Goal: Information Seeking & Learning: Learn about a topic

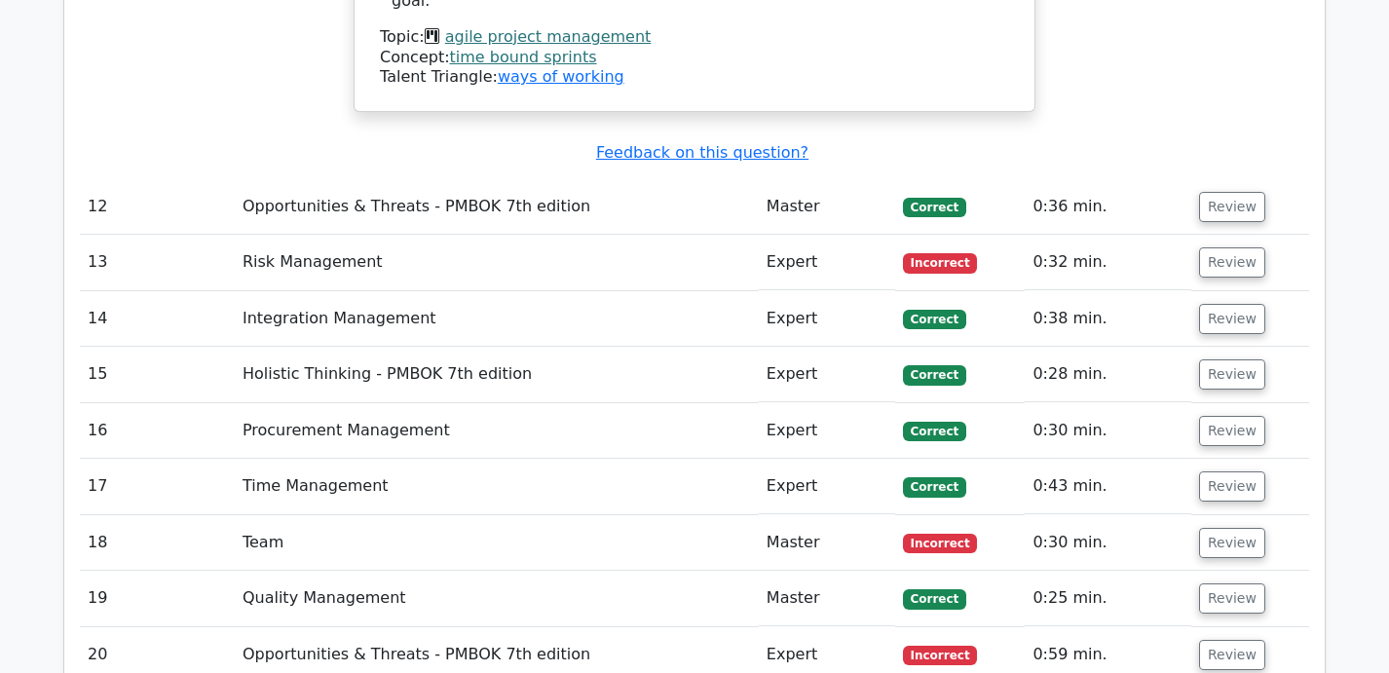
scroll to position [0, 8]
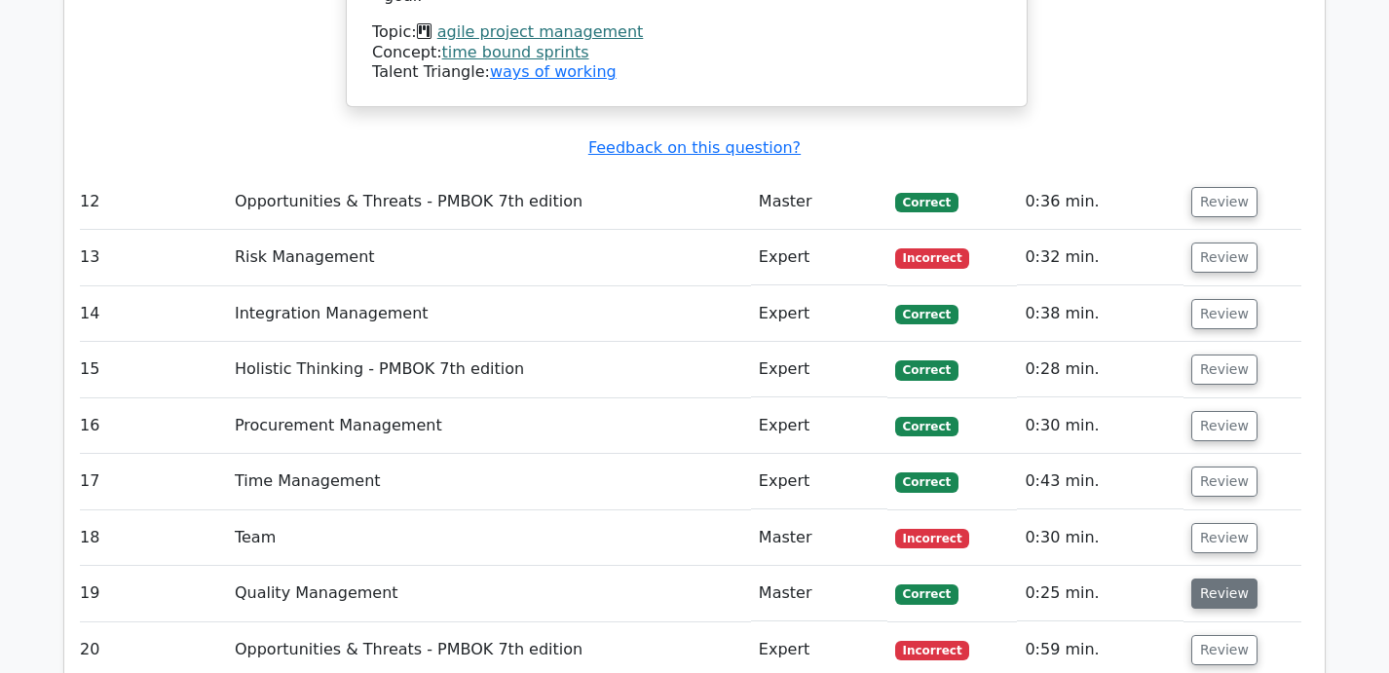
click at [1232, 578] on button "Review" at bounding box center [1224, 593] width 66 height 30
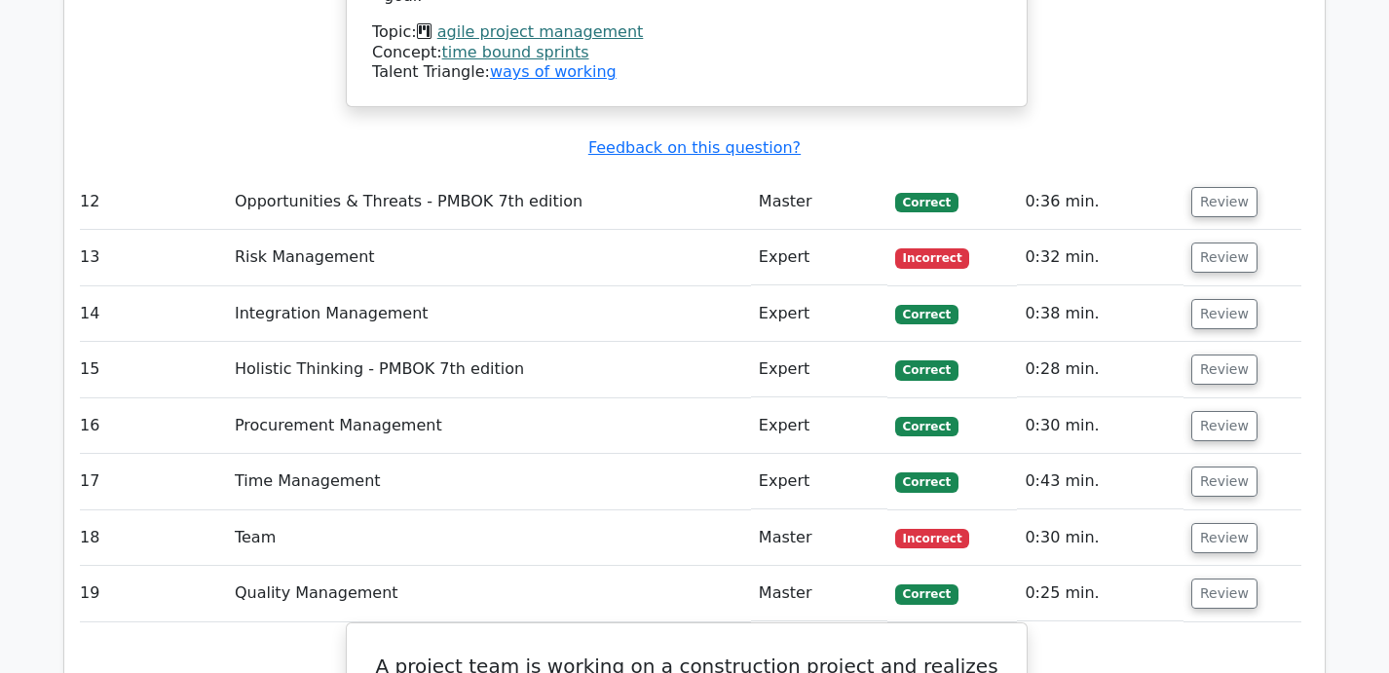
click at [1214, 510] on td "Review" at bounding box center [1242, 538] width 118 height 56
click at [1221, 523] on button "Review" at bounding box center [1224, 538] width 66 height 30
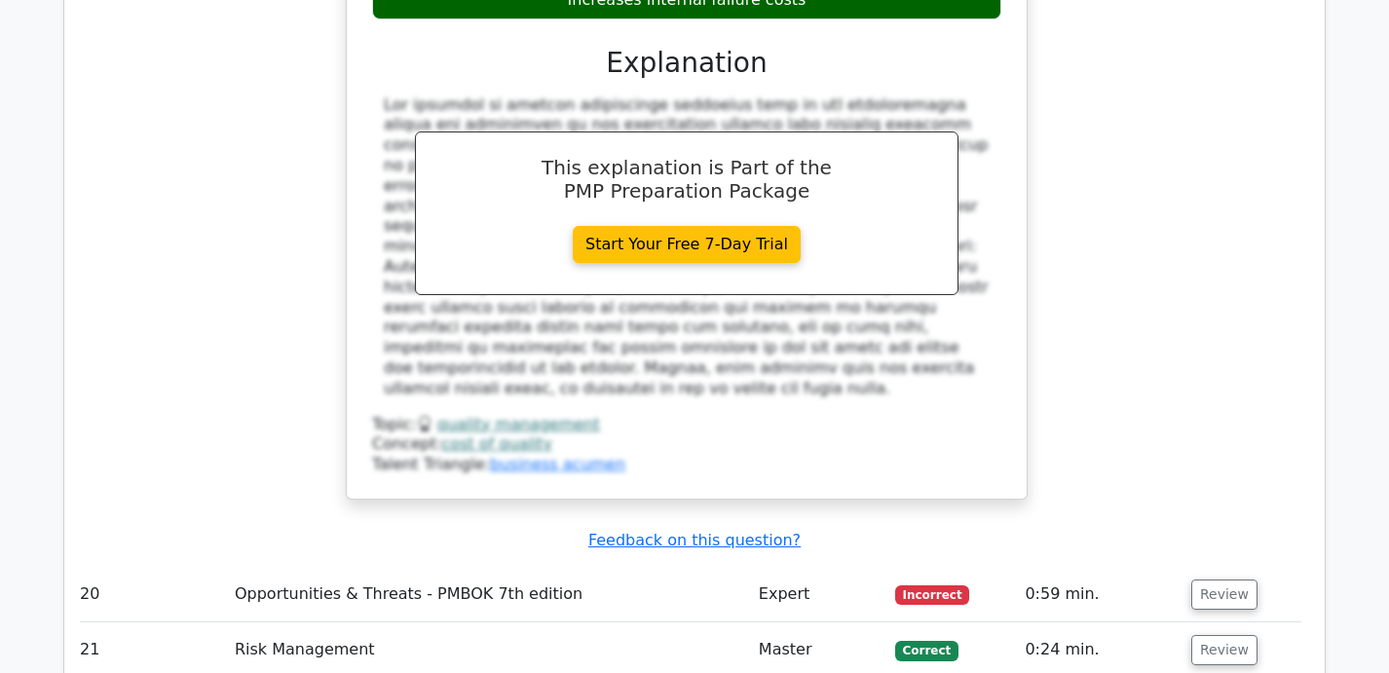
scroll to position [9095, 0]
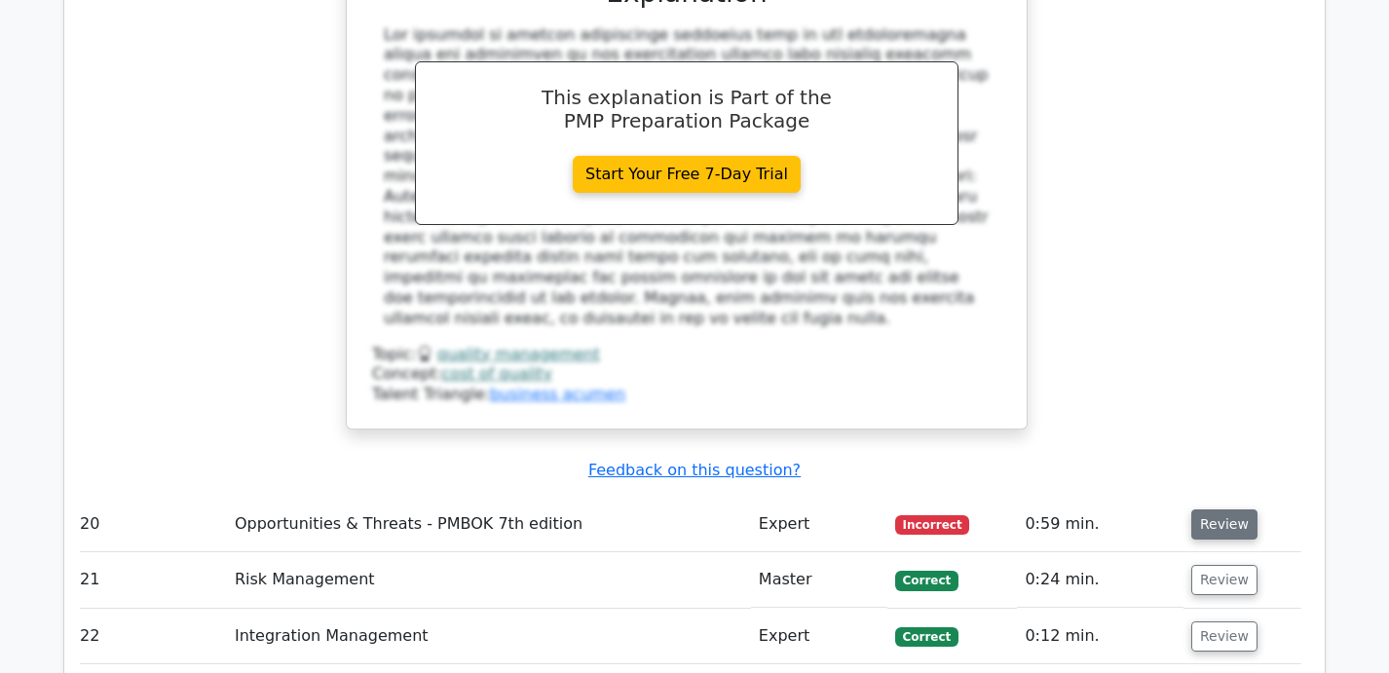
click at [1230, 509] on button "Review" at bounding box center [1224, 524] width 66 height 30
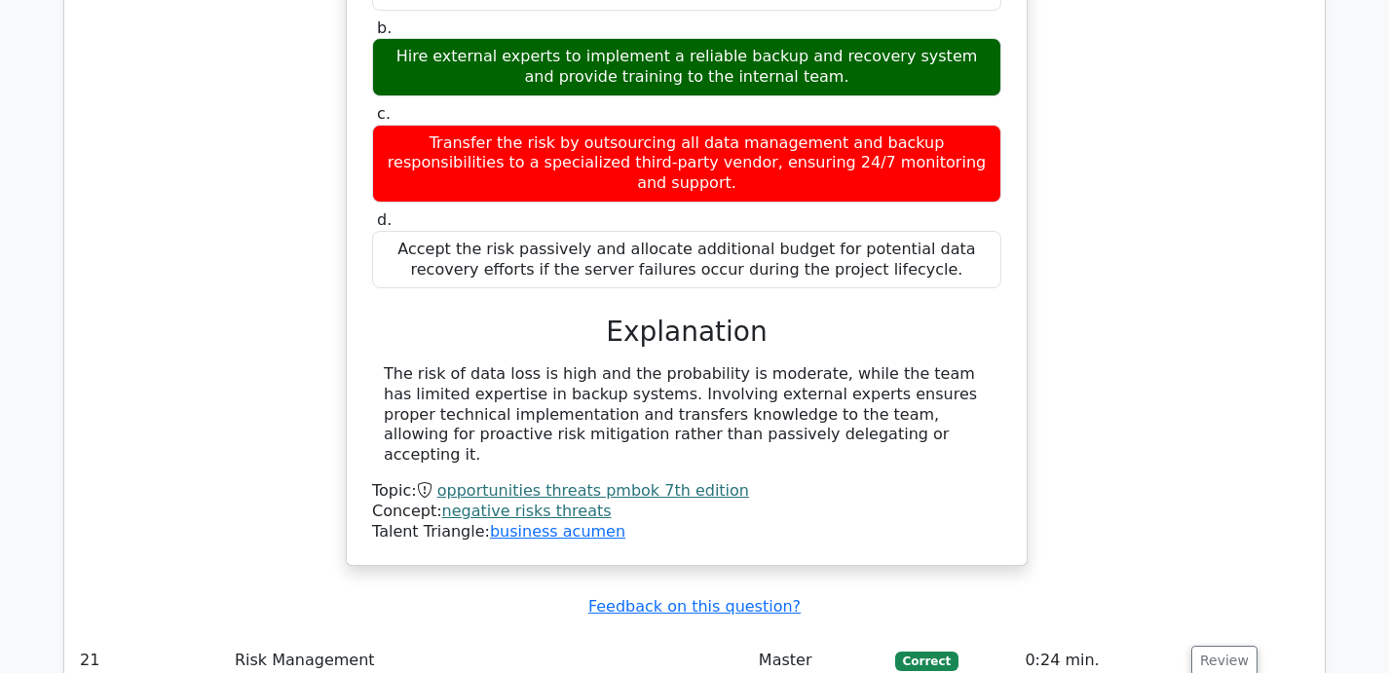
scroll to position [10040, 0]
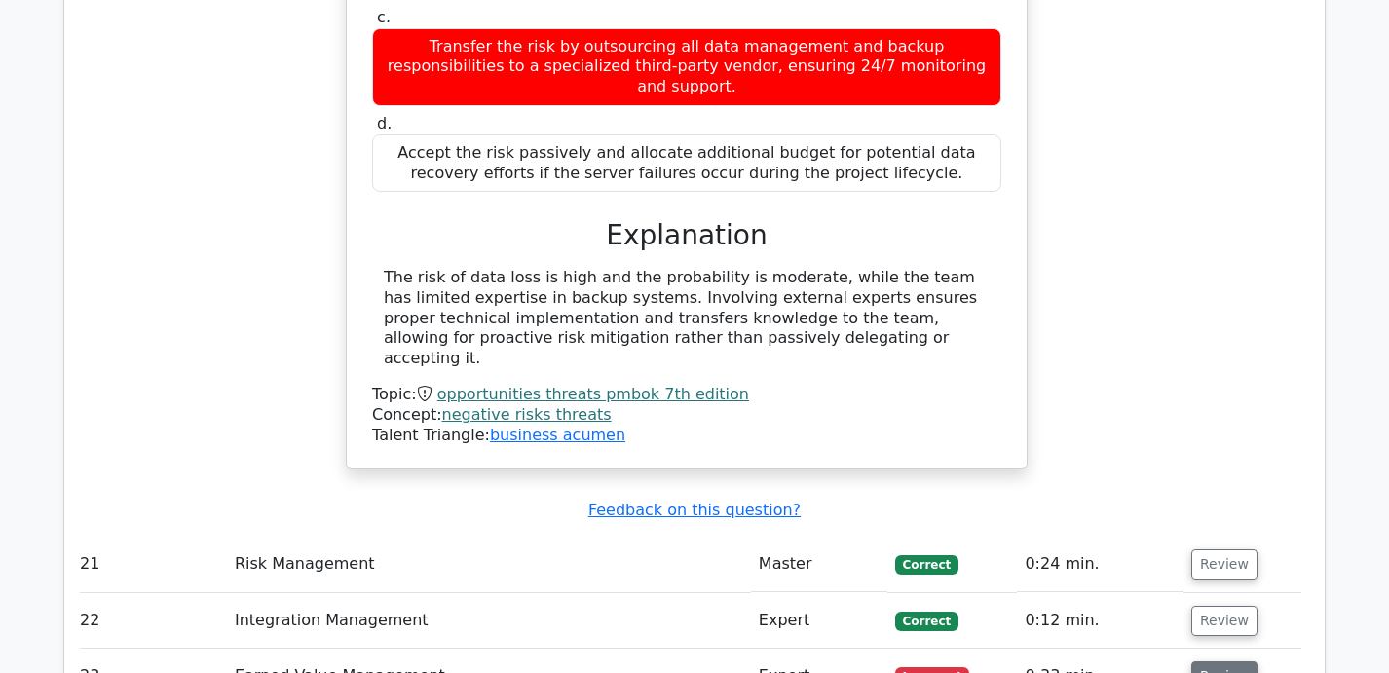
click at [1204, 661] on button "Review" at bounding box center [1224, 676] width 66 height 30
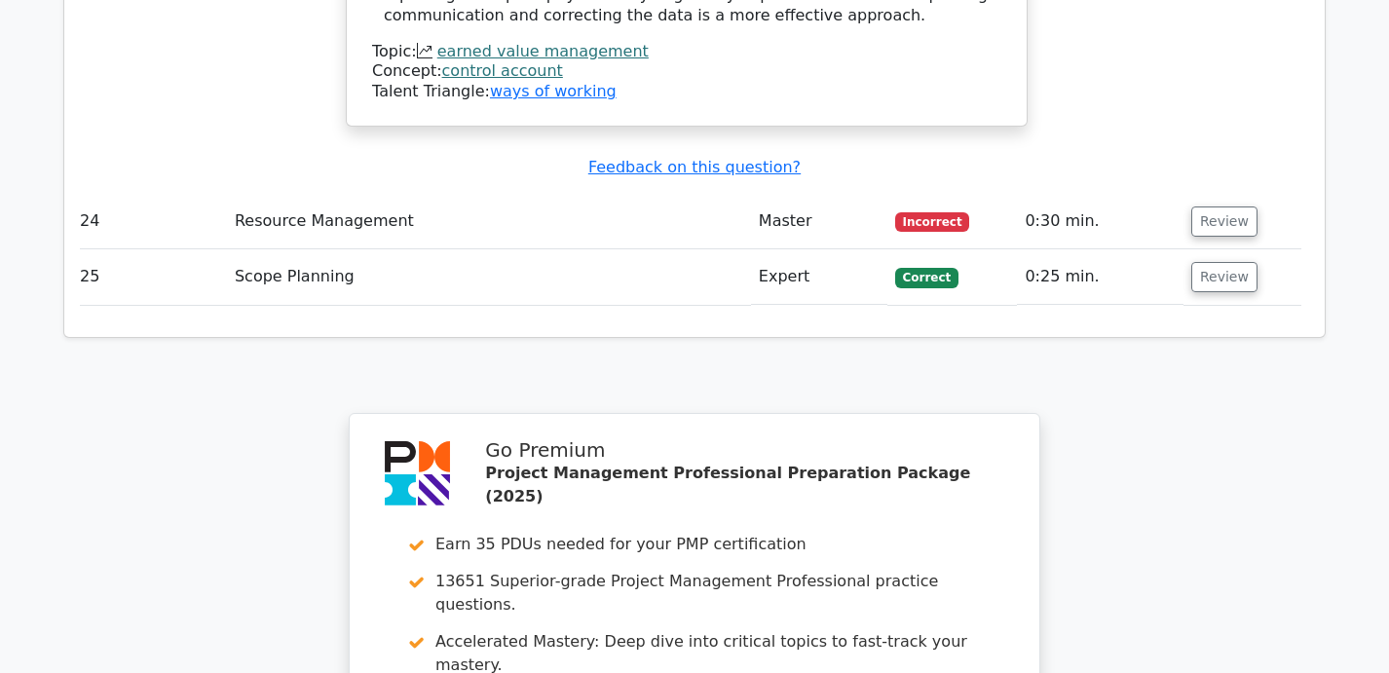
scroll to position [11838, 0]
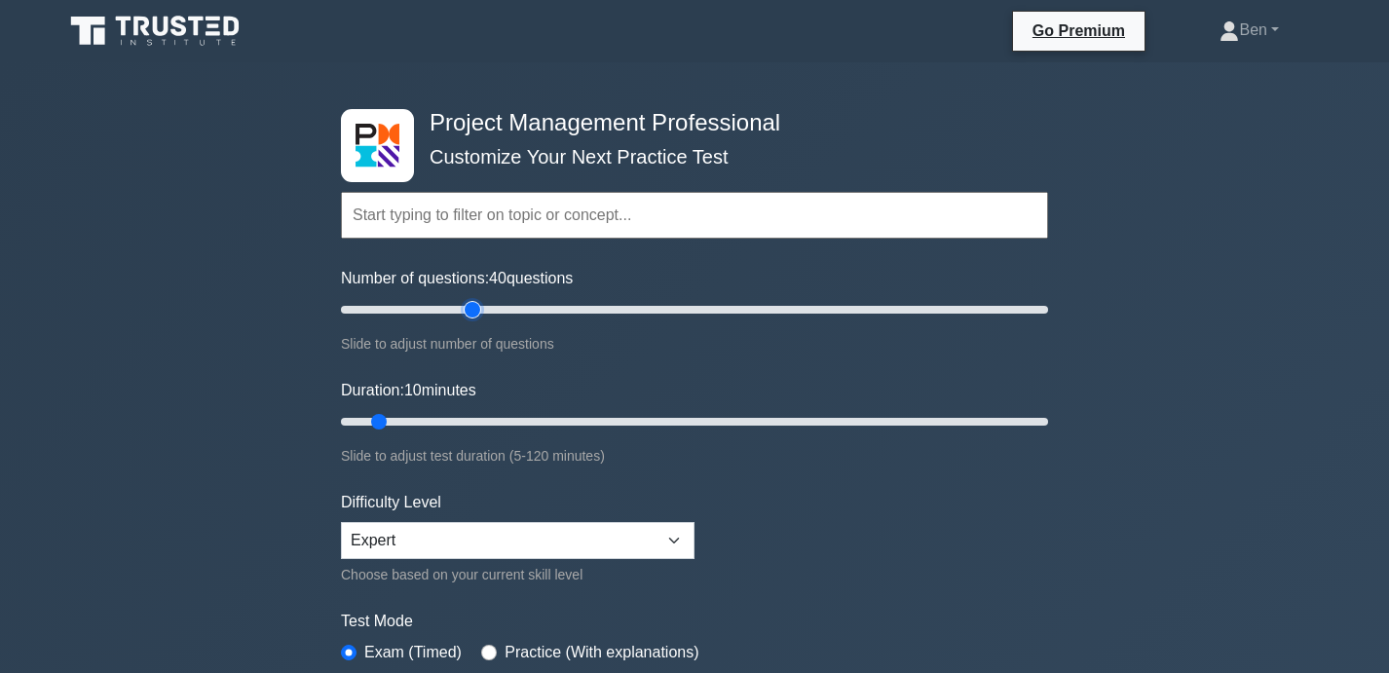
drag, startPoint x: 366, startPoint y: 315, endPoint x: 465, endPoint y: 319, distance: 98.5
type input "40"
click at [465, 319] on input "Number of questions: 40 questions" at bounding box center [694, 309] width 707 height 23
drag, startPoint x: 379, startPoint y: 427, endPoint x: 549, endPoint y: 450, distance: 172.0
type input "40"
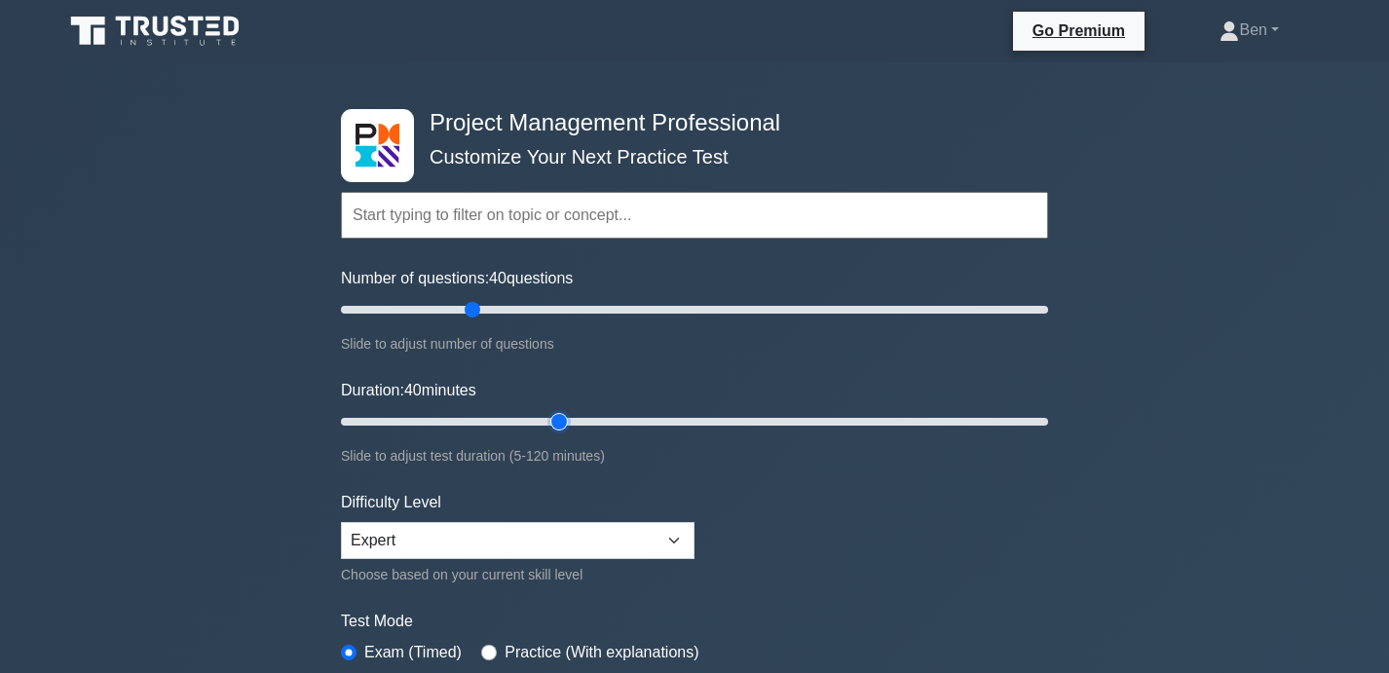
click at [549, 433] on input "Duration: 40 minutes" at bounding box center [694, 421] width 707 height 23
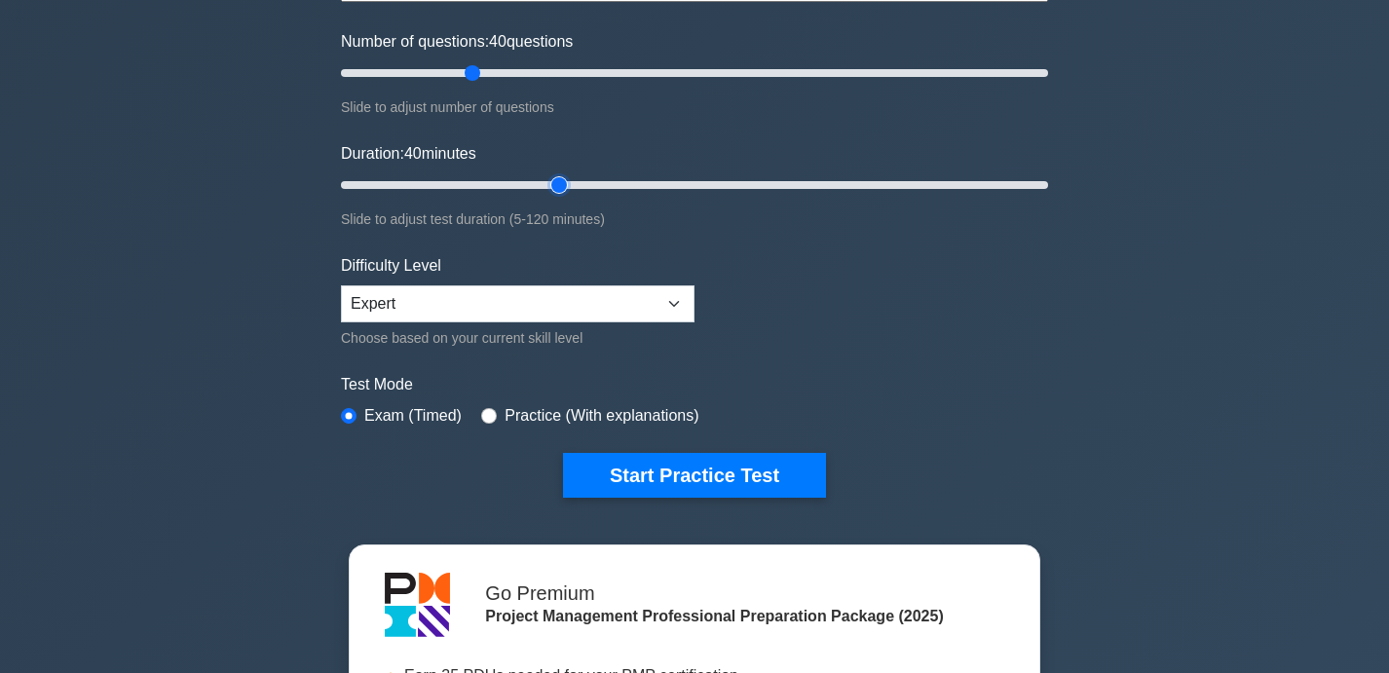
scroll to position [256, 0]
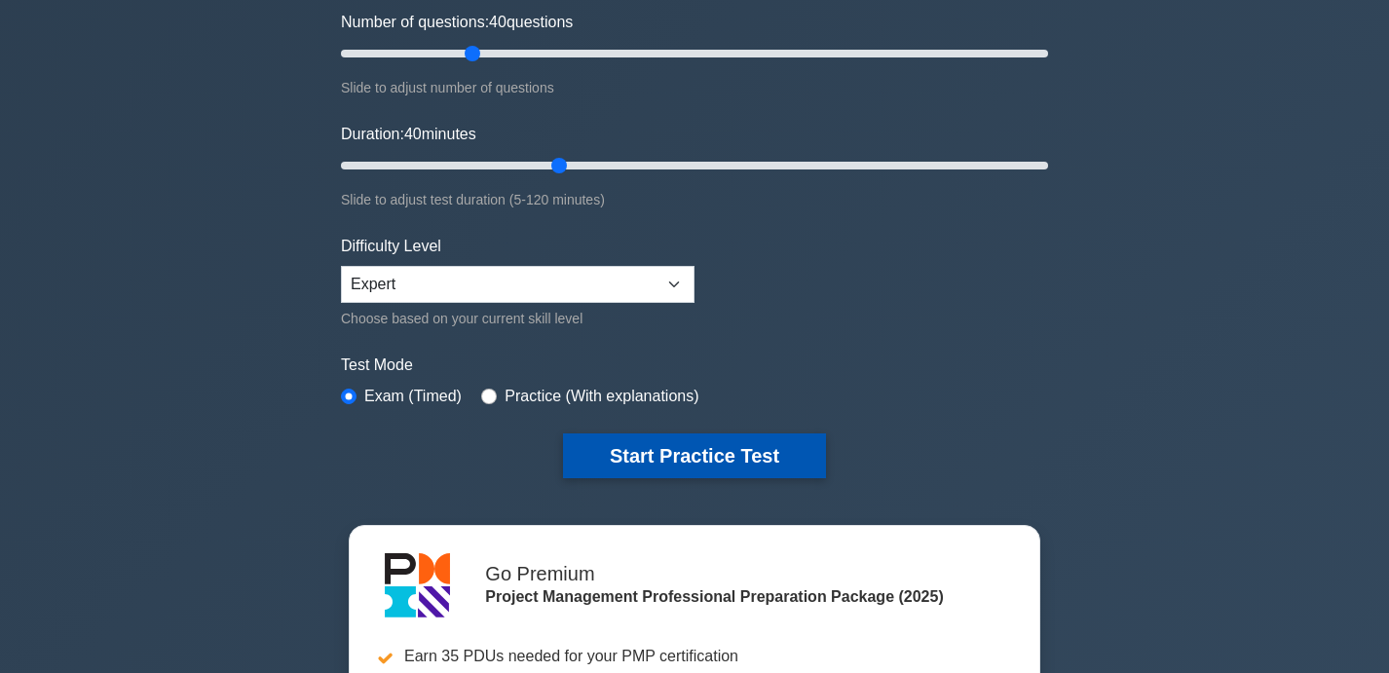
click at [692, 446] on button "Start Practice Test" at bounding box center [694, 455] width 263 height 45
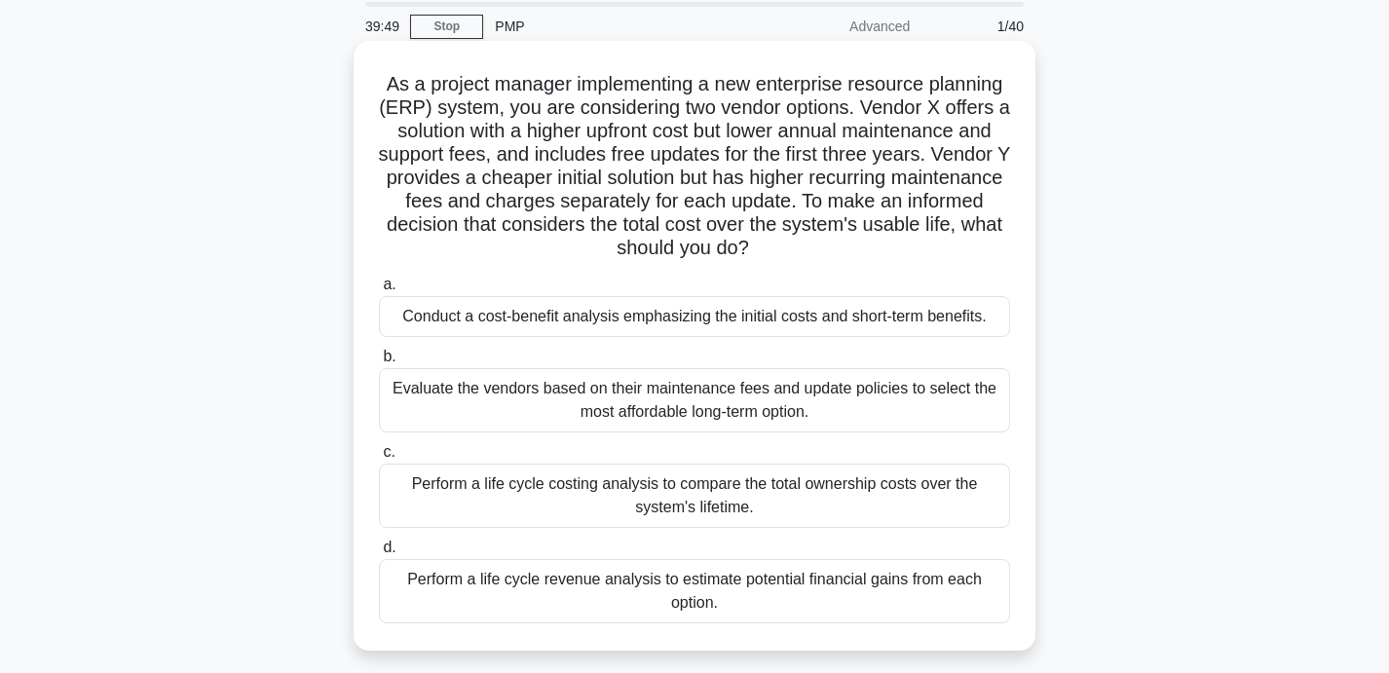
scroll to position [69, 0]
click at [917, 498] on div "Perform a life cycle costing analysis to compare the total ownership costs over…" at bounding box center [694, 495] width 631 height 64
click at [379, 458] on input "c. Perform a life cycle costing analysis to compare the total ownership costs o…" at bounding box center [379, 451] width 0 height 13
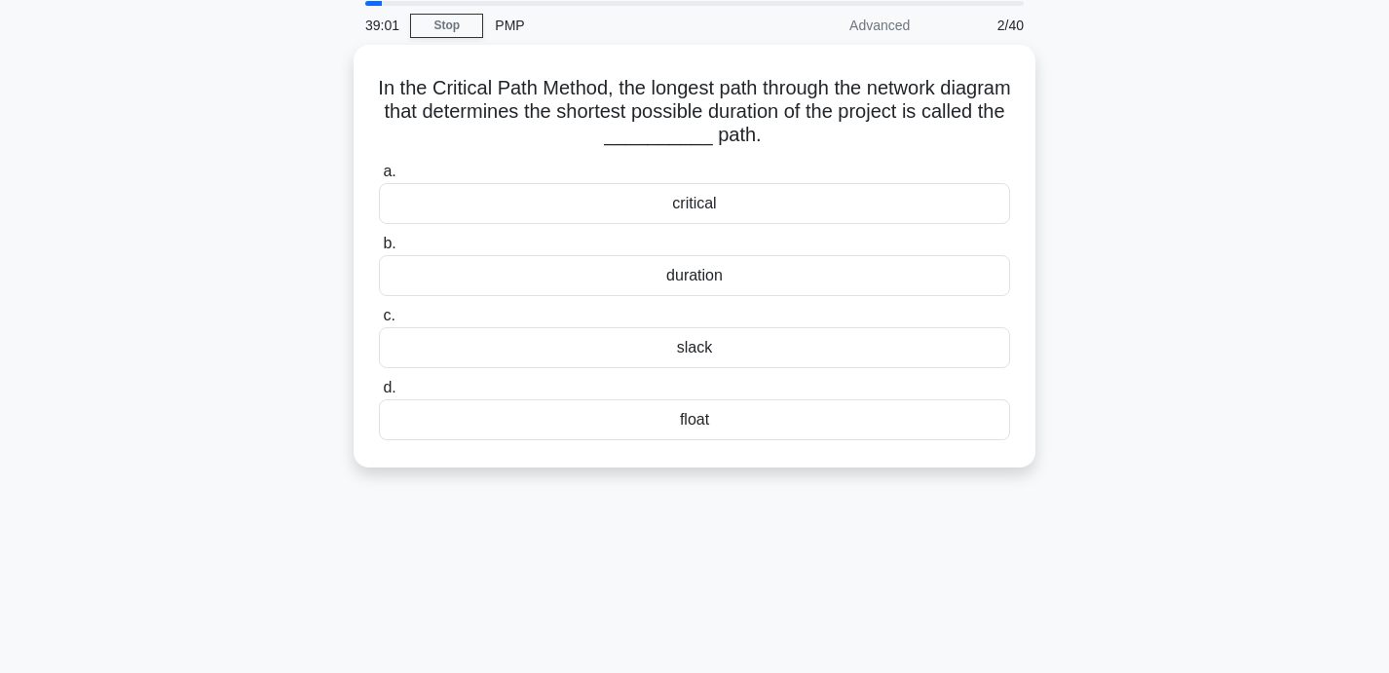
scroll to position [0, 0]
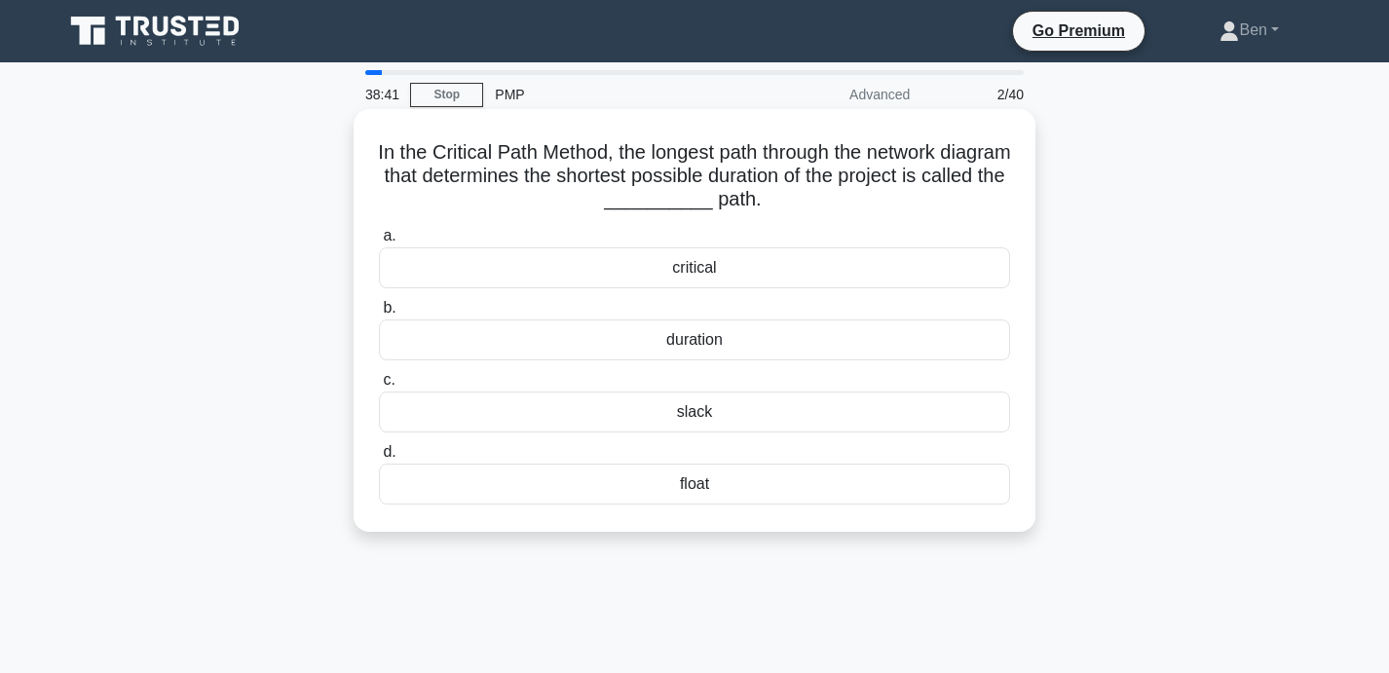
click at [711, 271] on div "critical" at bounding box center [694, 267] width 631 height 41
click at [379, 242] on input "a. critical" at bounding box center [379, 236] width 0 height 13
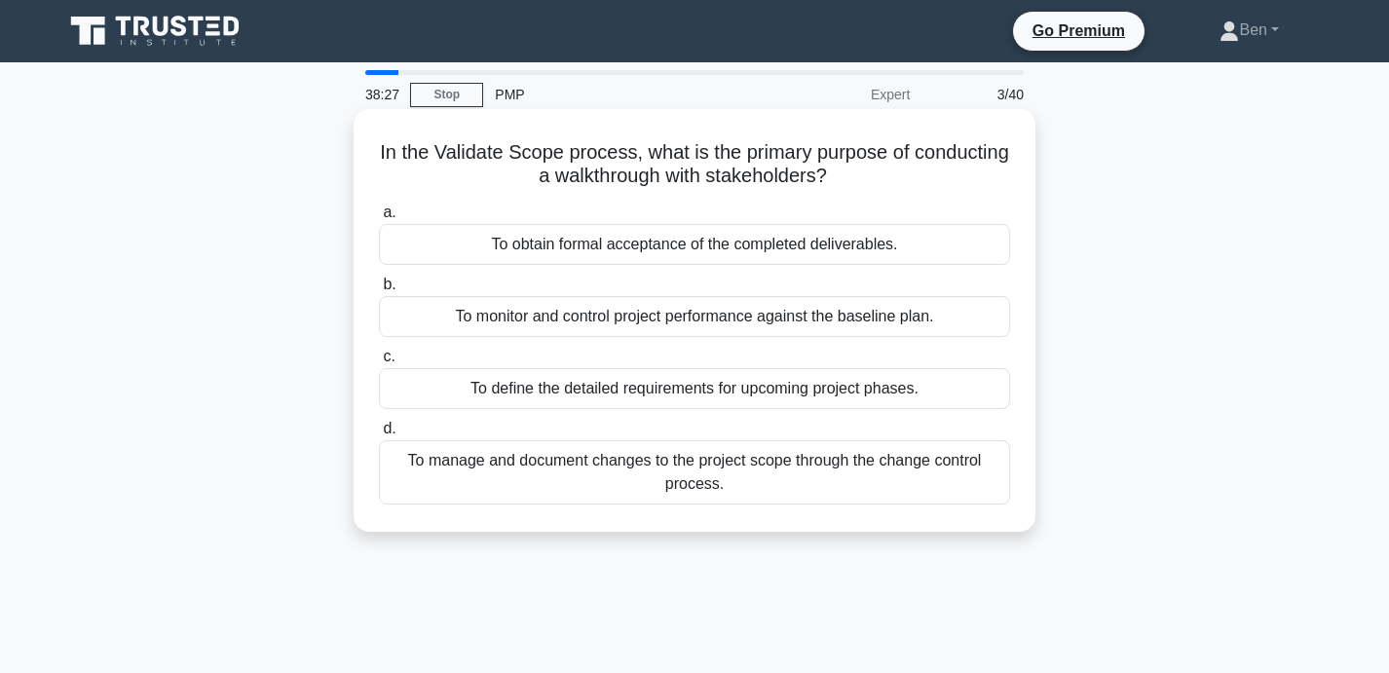
click at [929, 243] on div "To obtain formal acceptance of the completed deliverables." at bounding box center [694, 244] width 631 height 41
click at [379, 219] on input "a. To obtain formal acceptance of the completed deliverables." at bounding box center [379, 212] width 0 height 13
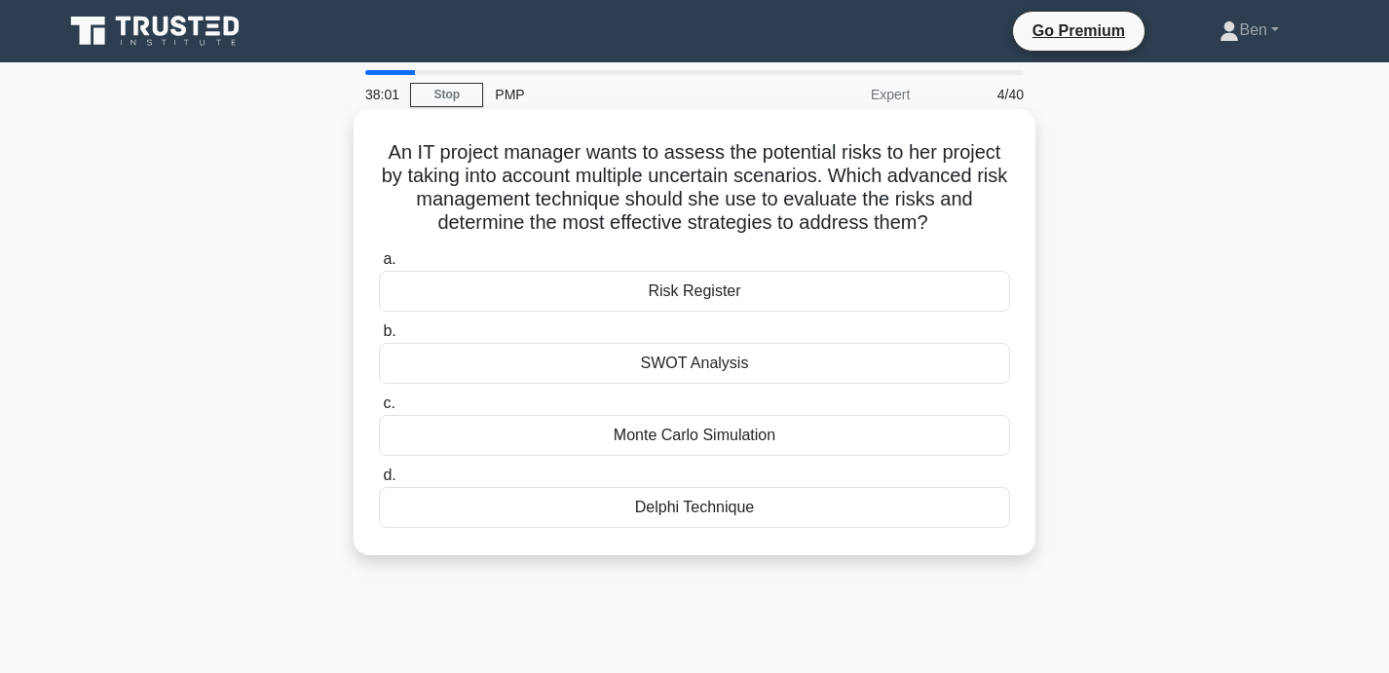
click at [862, 449] on div "Monte Carlo Simulation" at bounding box center [694, 435] width 631 height 41
click at [379, 410] on input "c. Monte Carlo Simulation" at bounding box center [379, 403] width 0 height 13
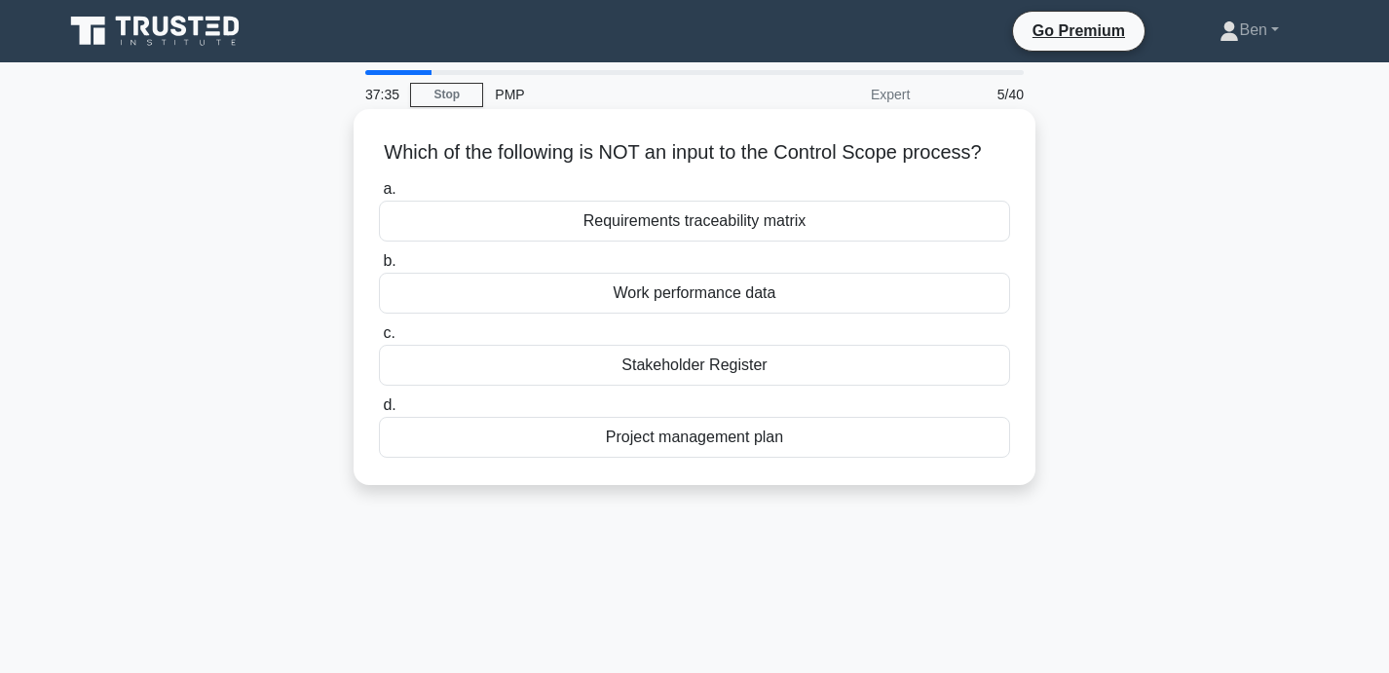
click at [812, 365] on div "Stakeholder Register" at bounding box center [694, 365] width 631 height 41
click at [379, 340] on input "c. Stakeholder Register" at bounding box center [379, 333] width 0 height 13
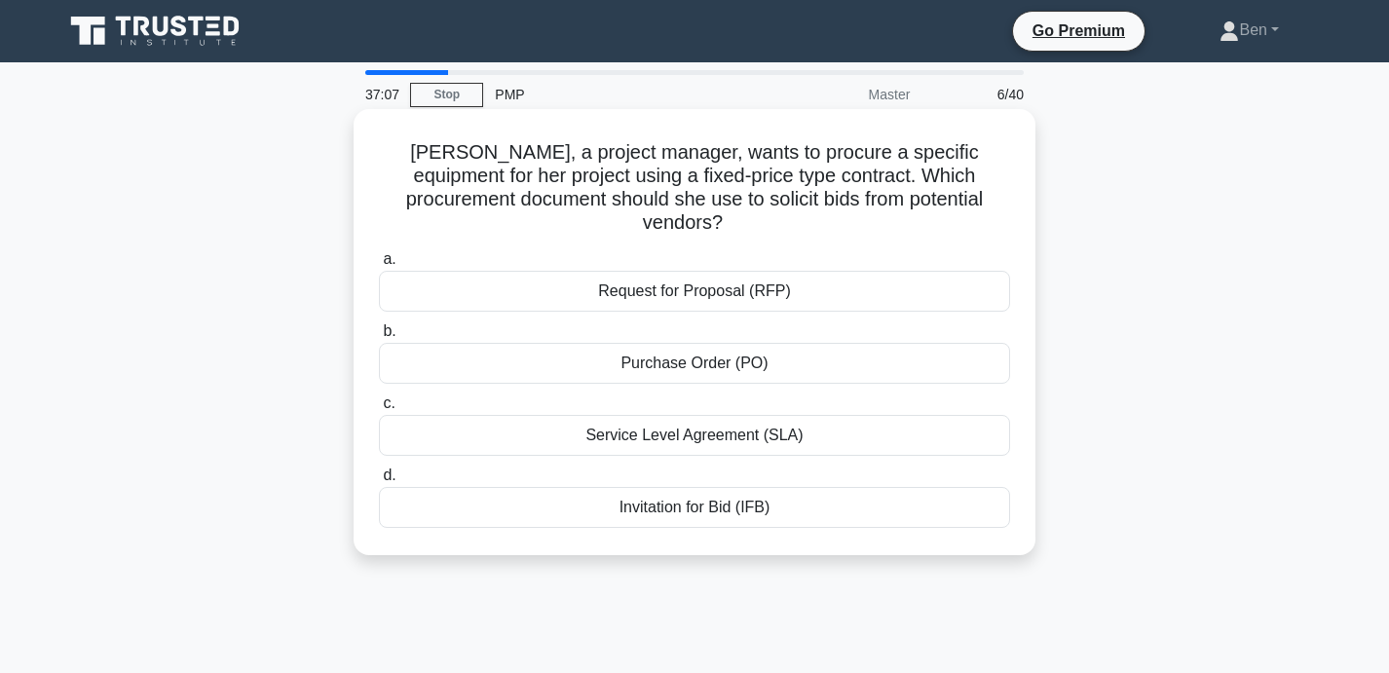
click at [897, 487] on div "Invitation for Bid (IFB)" at bounding box center [694, 507] width 631 height 41
click at [379, 482] on input "d. Invitation for Bid (IFB)" at bounding box center [379, 475] width 0 height 13
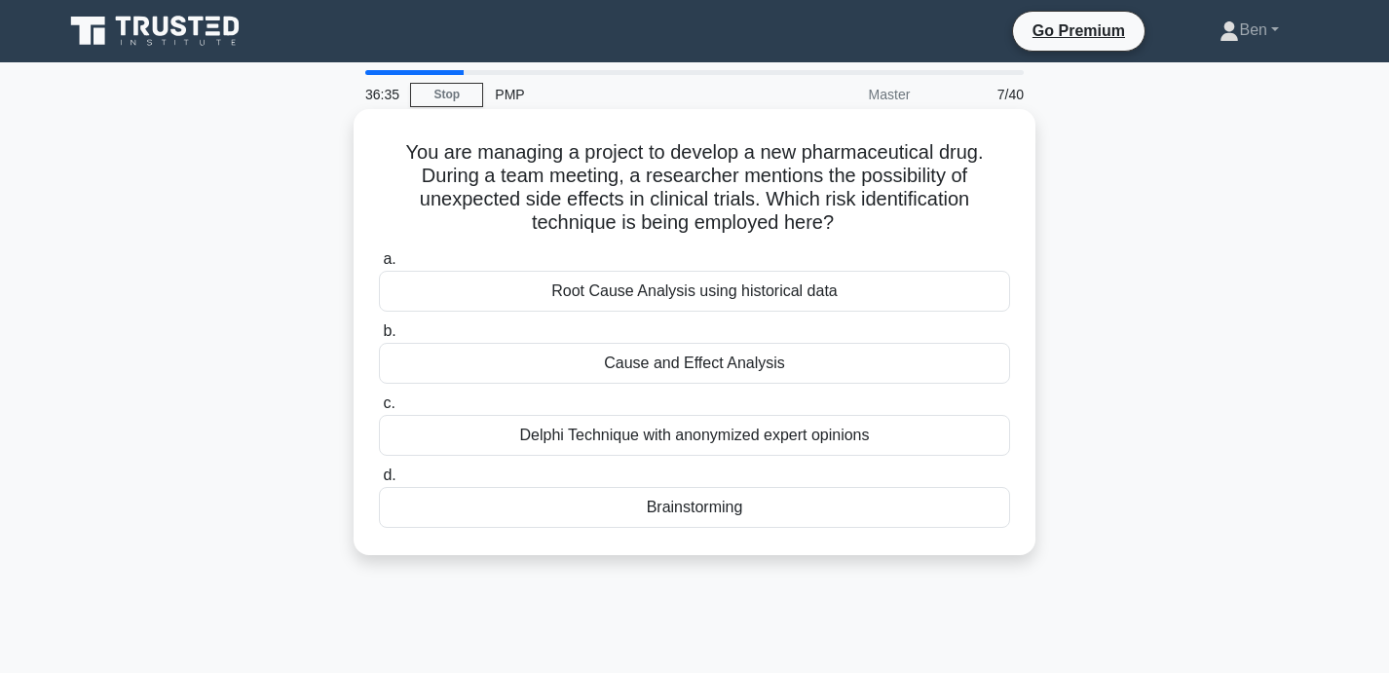
click at [858, 357] on div "Cause and Effect Analysis" at bounding box center [694, 363] width 631 height 41
click at [379, 338] on input "b. Cause and Effect Analysis" at bounding box center [379, 331] width 0 height 13
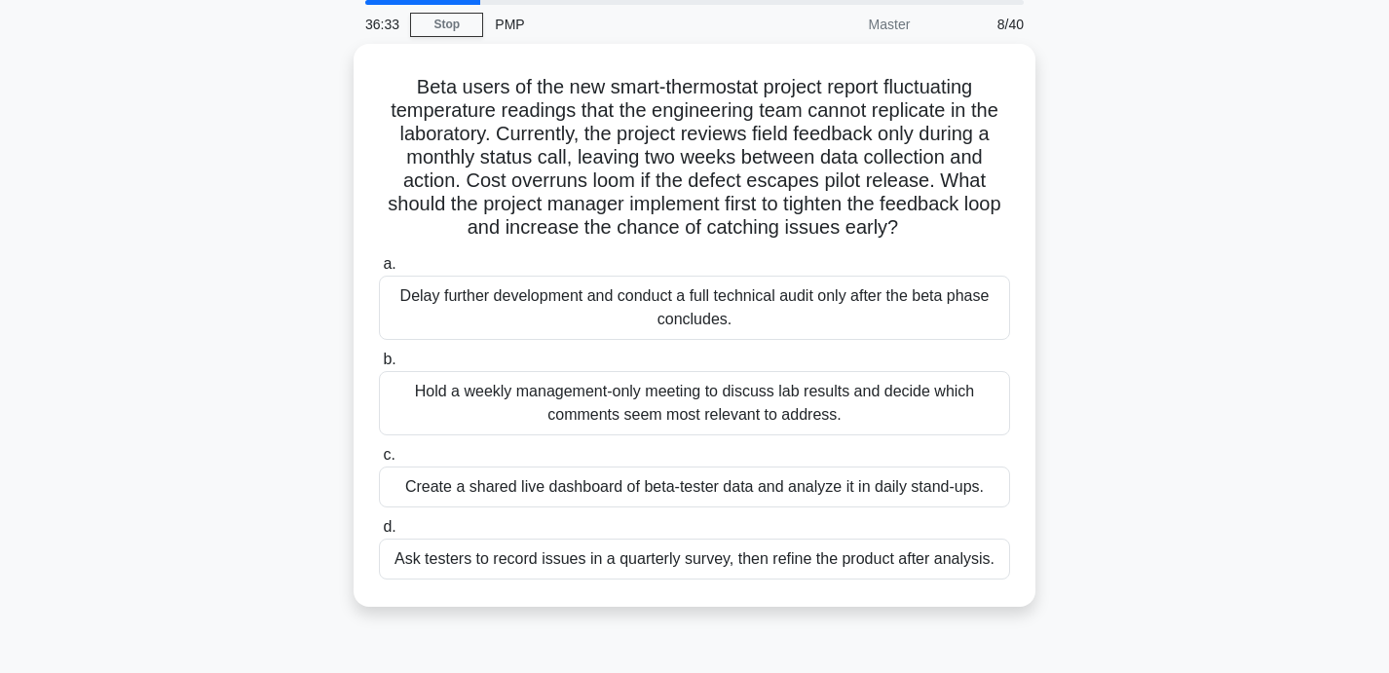
scroll to position [84, 0]
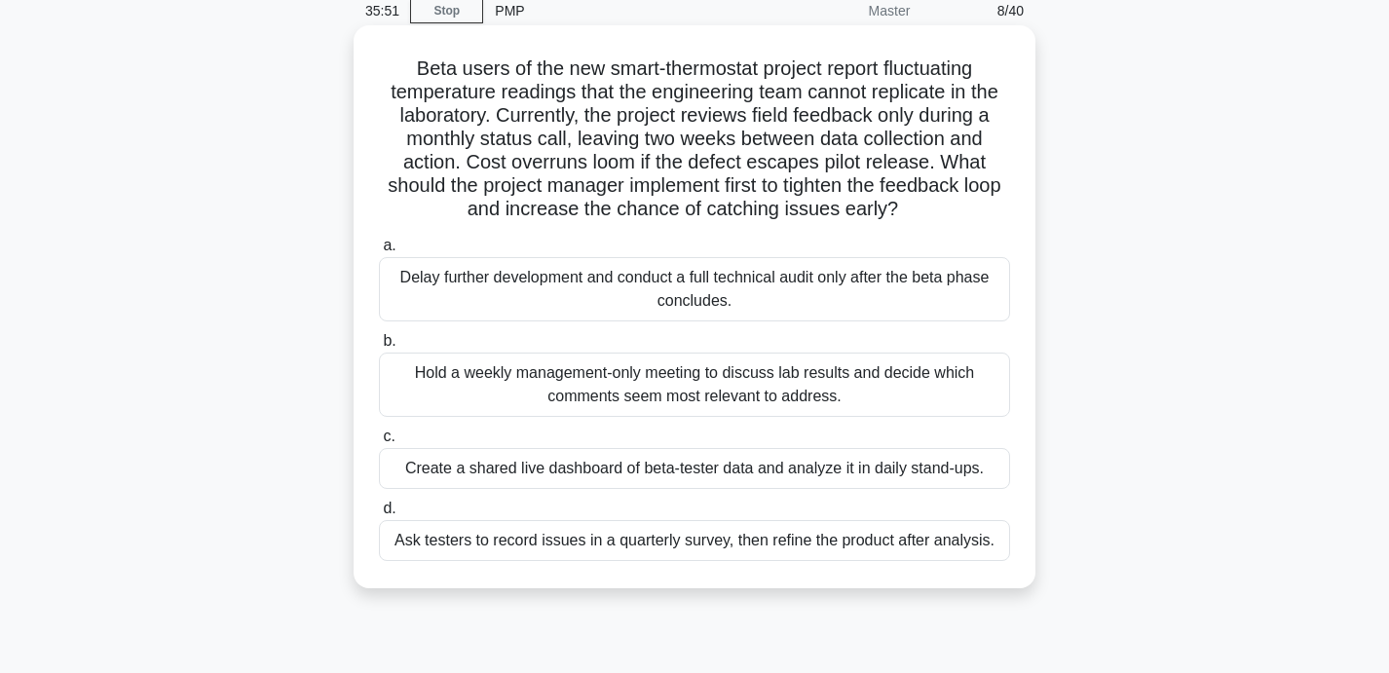
click at [845, 466] on div "Create a shared live dashboard of beta-tester data and analyze it in daily stan…" at bounding box center [694, 468] width 631 height 41
click at [379, 443] on input "c. Create a shared live dashboard of beta-tester data and analyze it in daily s…" at bounding box center [379, 436] width 0 height 13
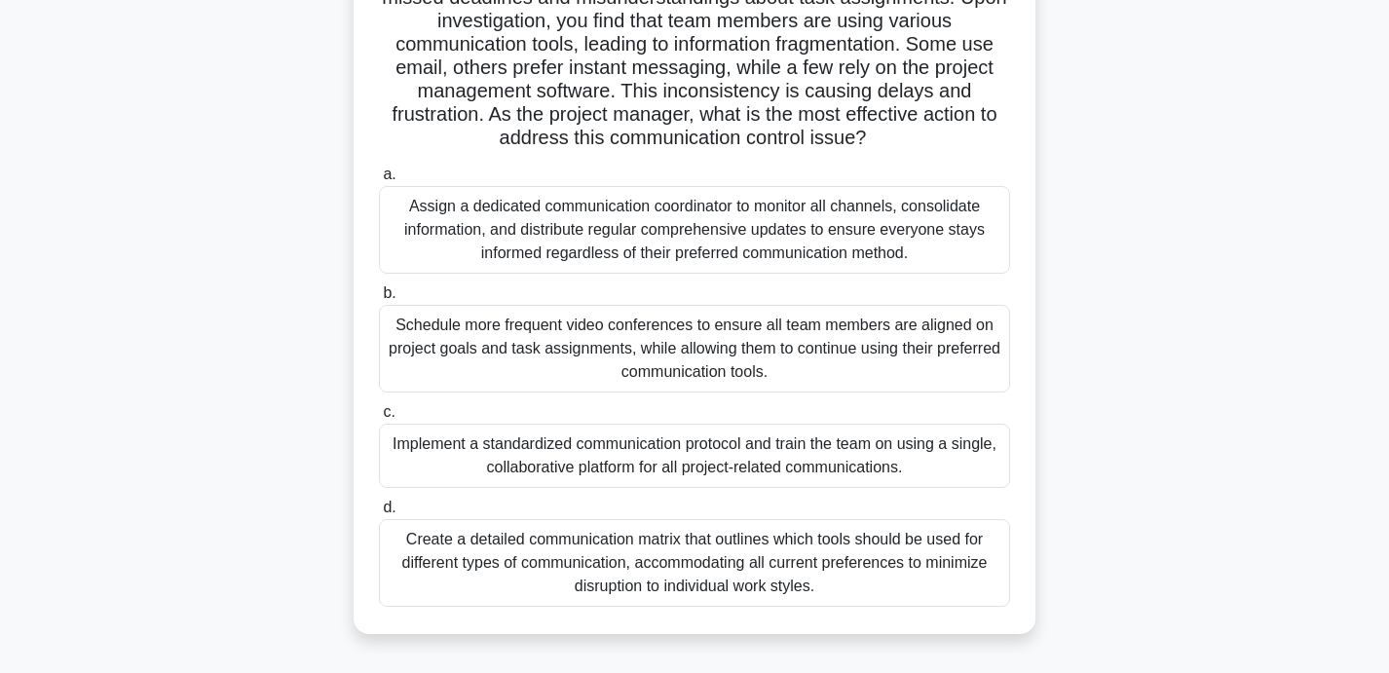
scroll to position [208, 0]
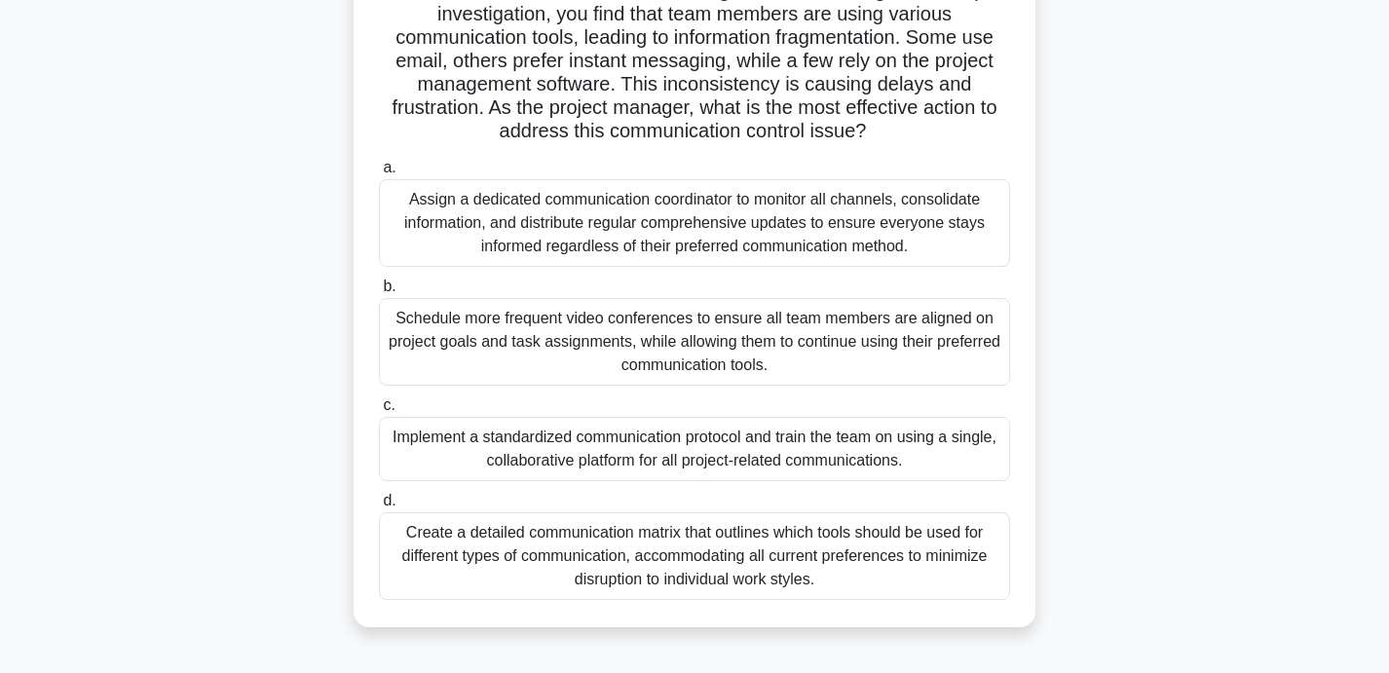
click at [915, 451] on div "Implement a standardized communication protocol and train the team on using a s…" at bounding box center [694, 449] width 631 height 64
click at [379, 412] on input "c. Implement a standardized communication protocol and train the team on using …" at bounding box center [379, 405] width 0 height 13
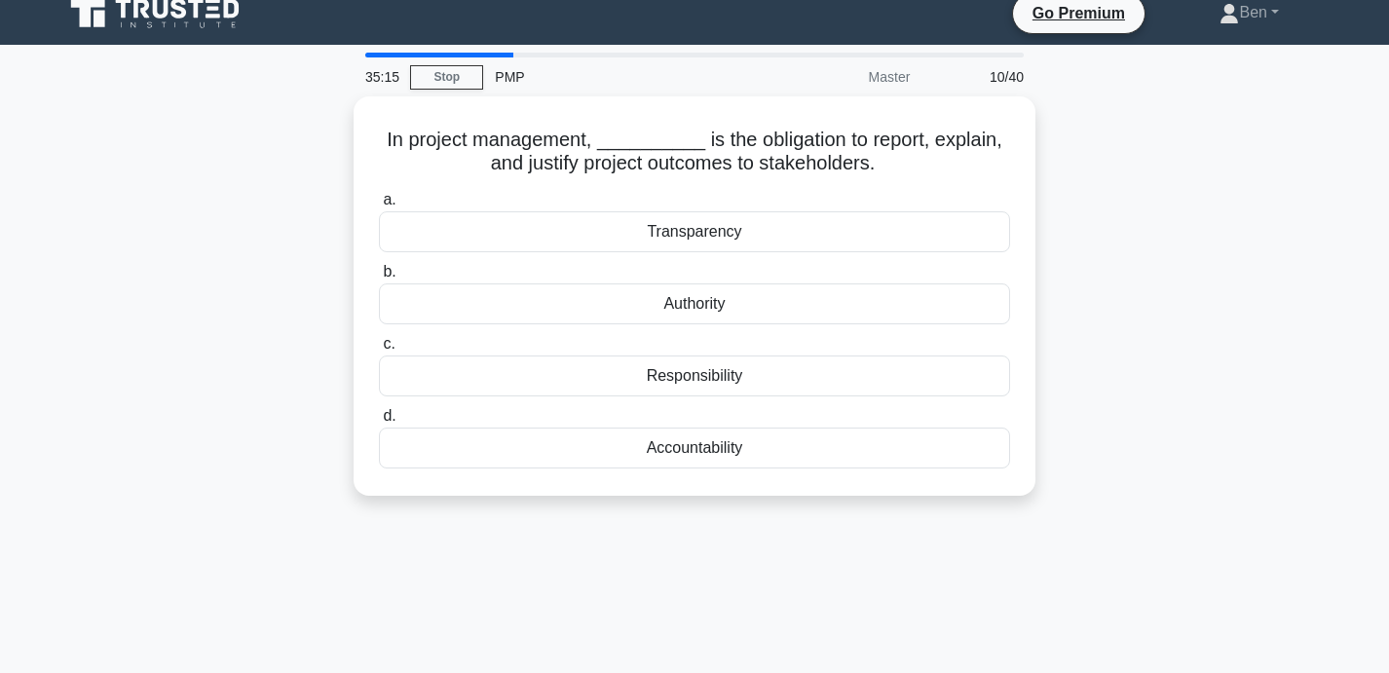
scroll to position [0, 0]
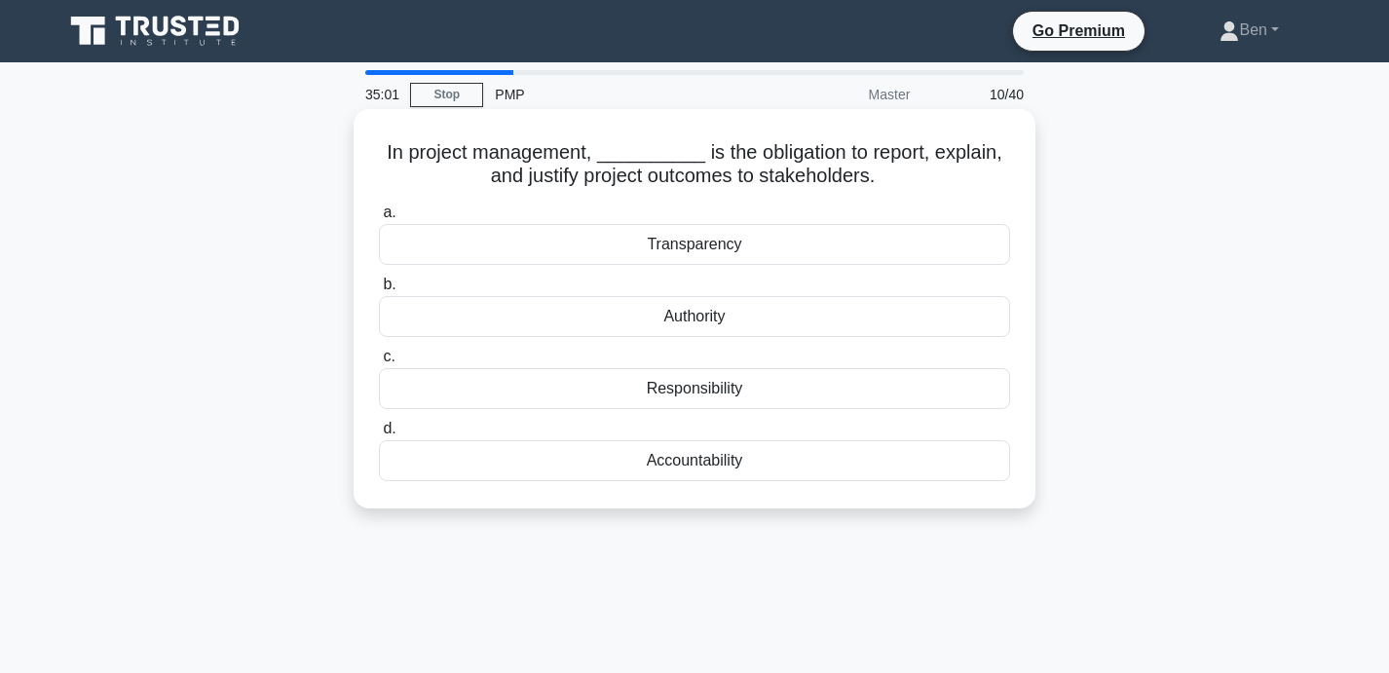
click at [892, 467] on div "Accountability" at bounding box center [694, 460] width 631 height 41
click at [379, 435] on input "d. Accountability" at bounding box center [379, 429] width 0 height 13
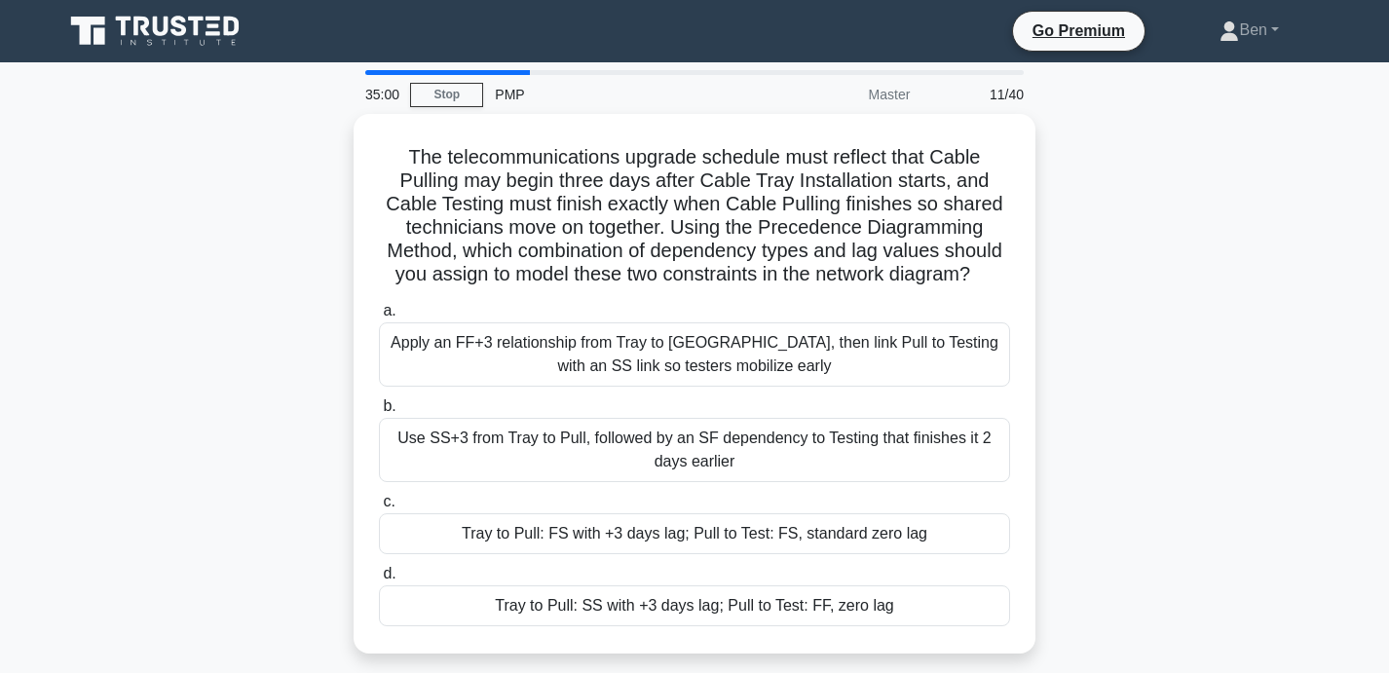
scroll to position [29, 0]
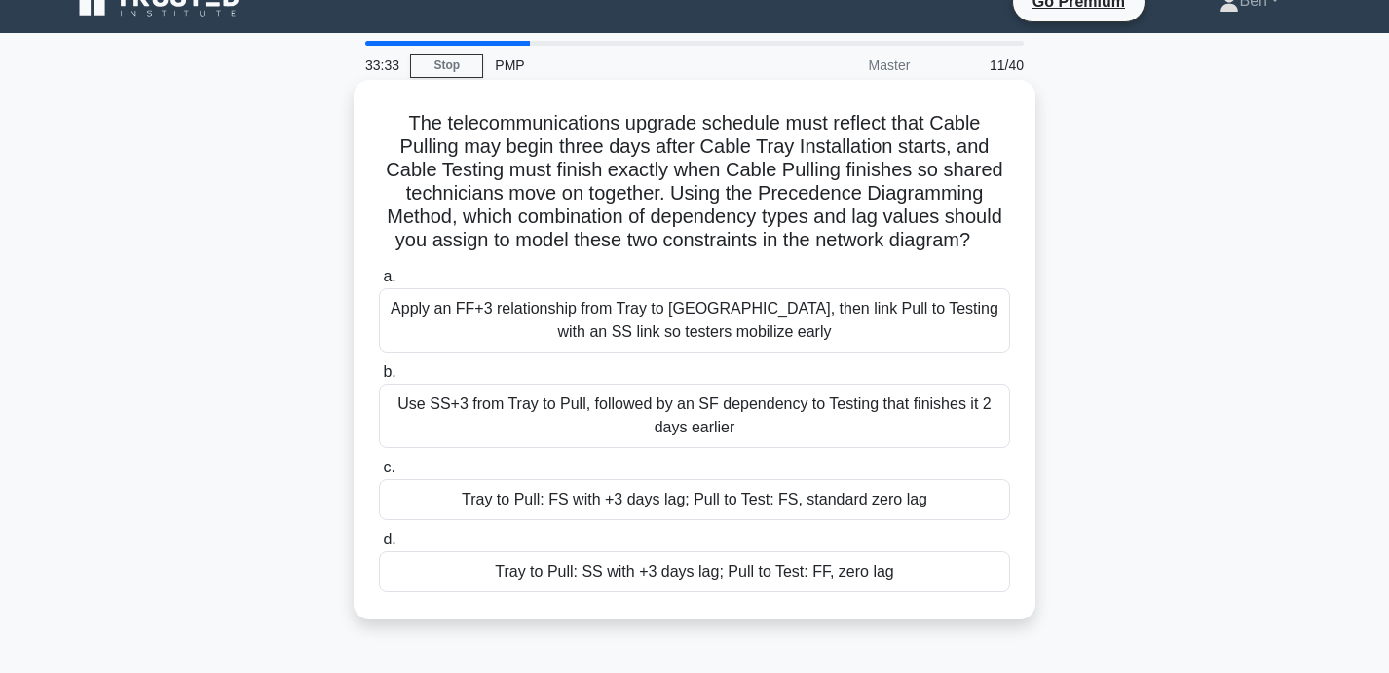
click at [883, 505] on div "Tray to Pull: FS with +3 days lag; Pull to Test: FS, standard zero lag" at bounding box center [694, 499] width 631 height 41
click at [379, 474] on input "c. Tray to Pull: FS with +3 days lag; Pull to Test: FS, standard zero lag" at bounding box center [379, 468] width 0 height 13
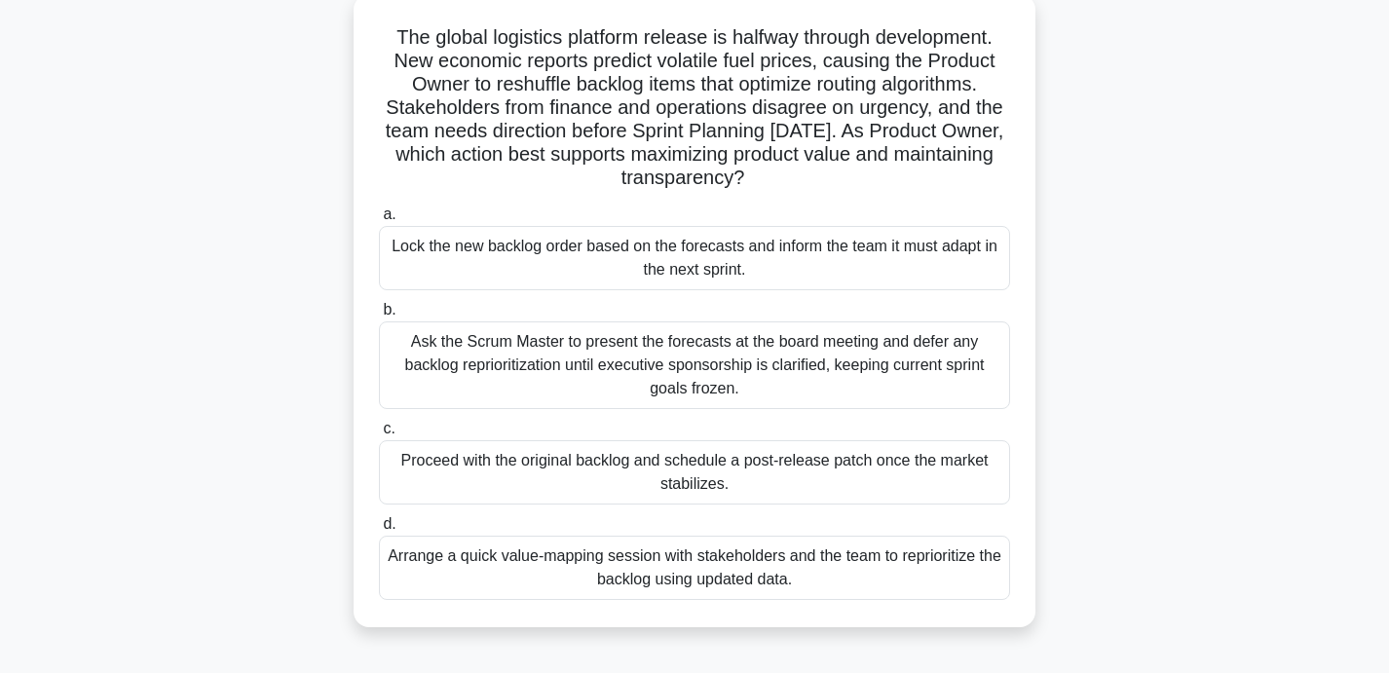
scroll to position [112, 0]
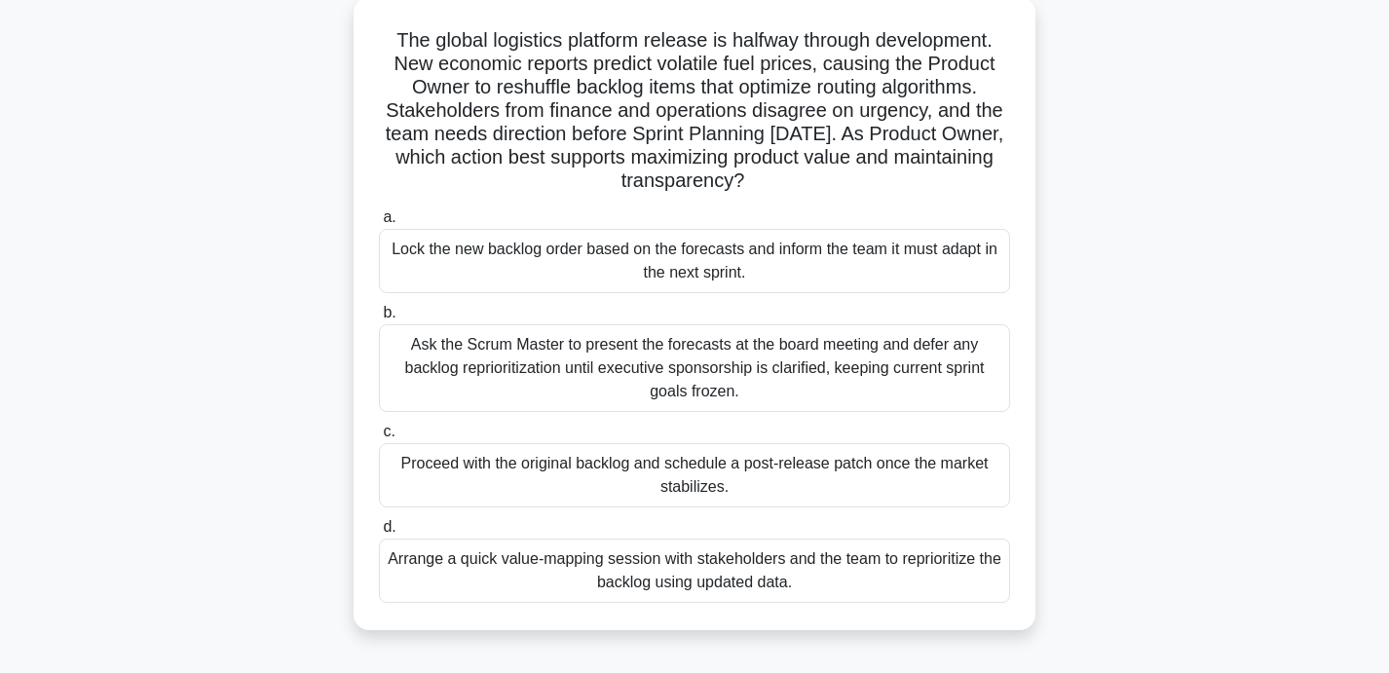
click at [944, 571] on div "Arrange a quick value-mapping session with stakeholders and the team to reprior…" at bounding box center [694, 571] width 631 height 64
click at [379, 534] on input "d. Arrange a quick value-mapping session with stakeholders and the team to repr…" at bounding box center [379, 527] width 0 height 13
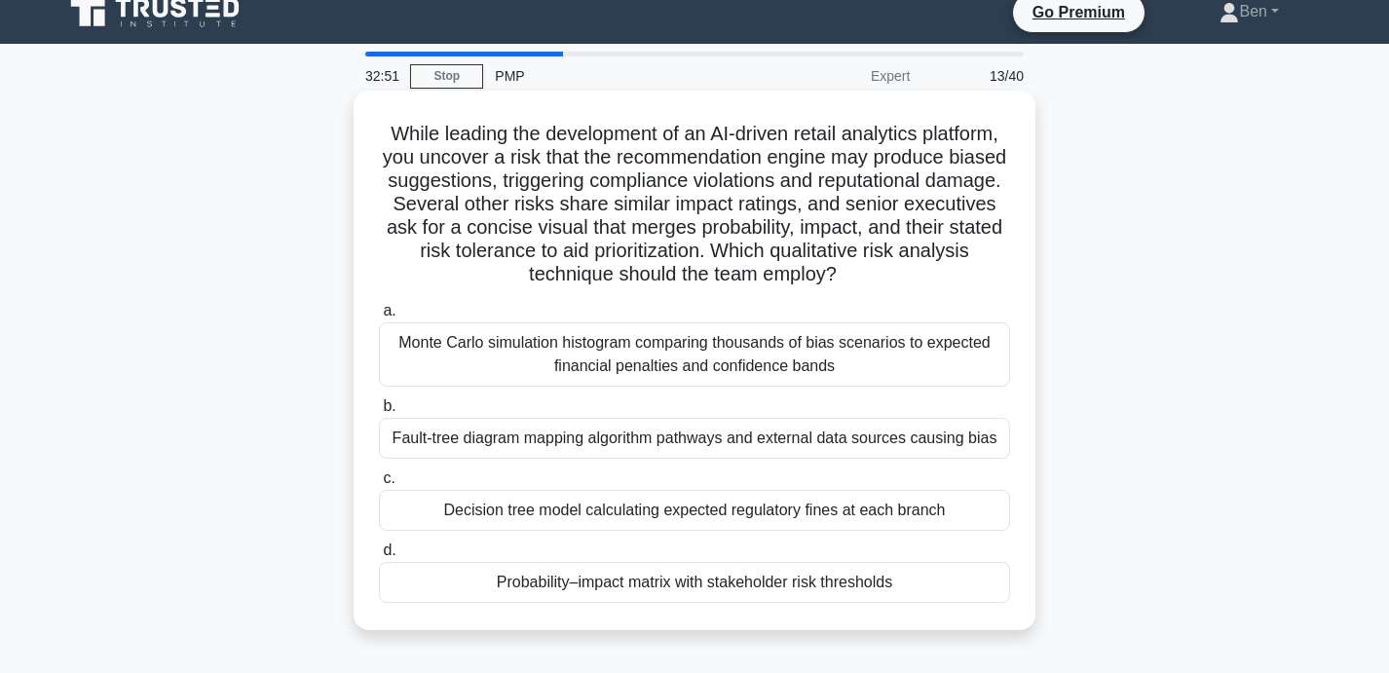
scroll to position [0, 0]
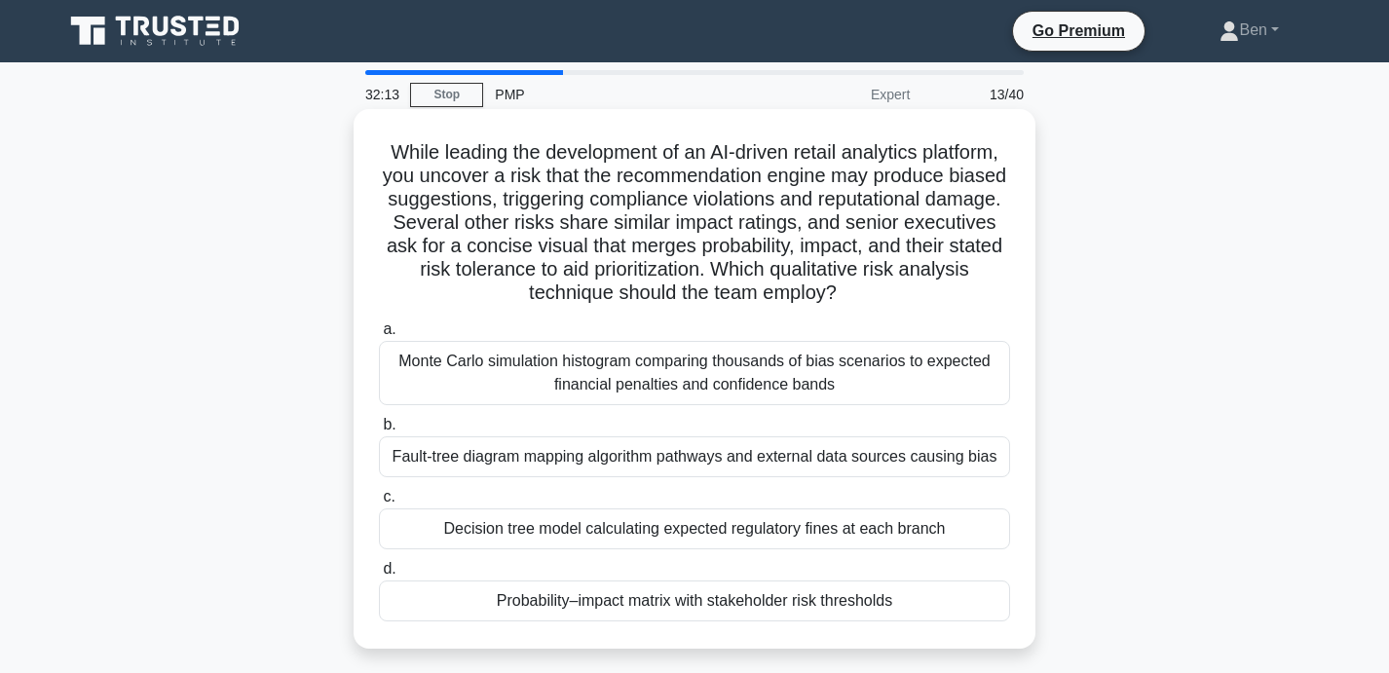
click at [902, 591] on div "Probability–impact matrix with stakeholder risk thresholds" at bounding box center [694, 600] width 631 height 41
click at [379, 576] on input "d. Probability–impact matrix with stakeholder risk thresholds" at bounding box center [379, 569] width 0 height 13
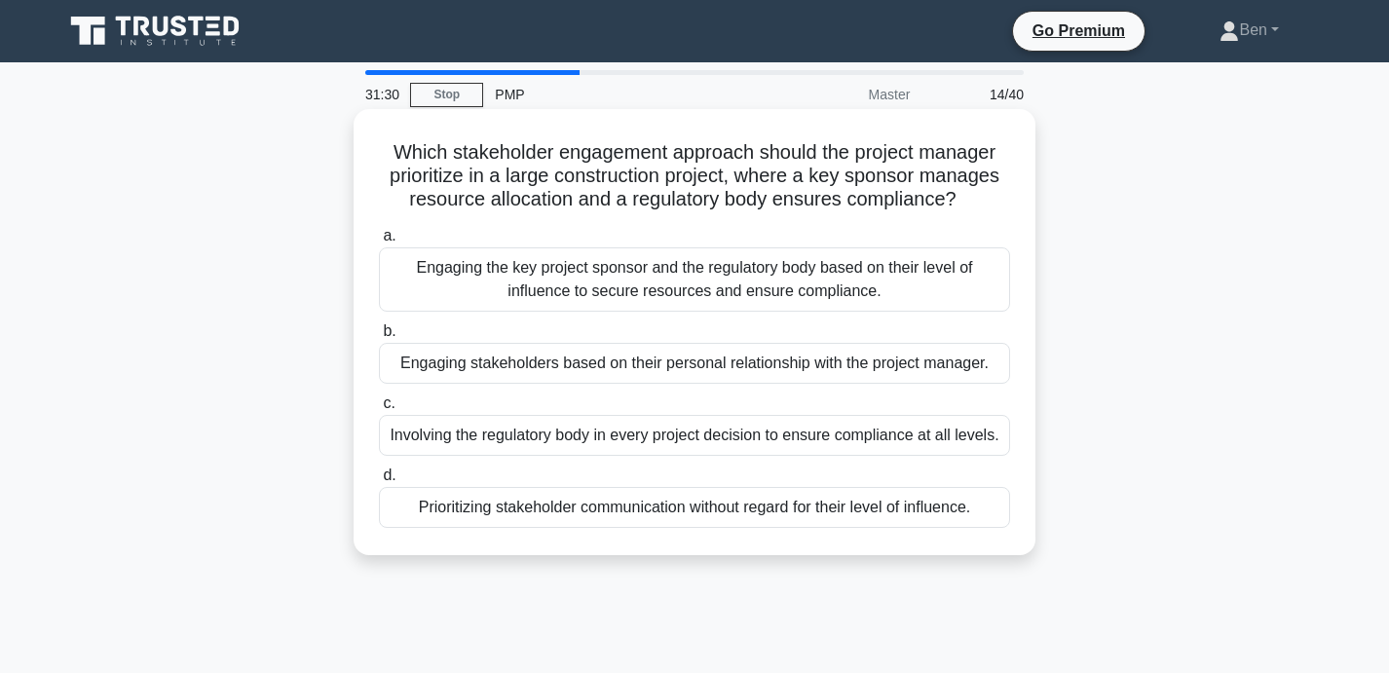
click at [979, 439] on div "Involving the regulatory body in every project decision to ensure compliance at…" at bounding box center [694, 435] width 631 height 41
click at [379, 410] on input "c. Involving the regulatory body in every project decision to ensure compliance…" at bounding box center [379, 403] width 0 height 13
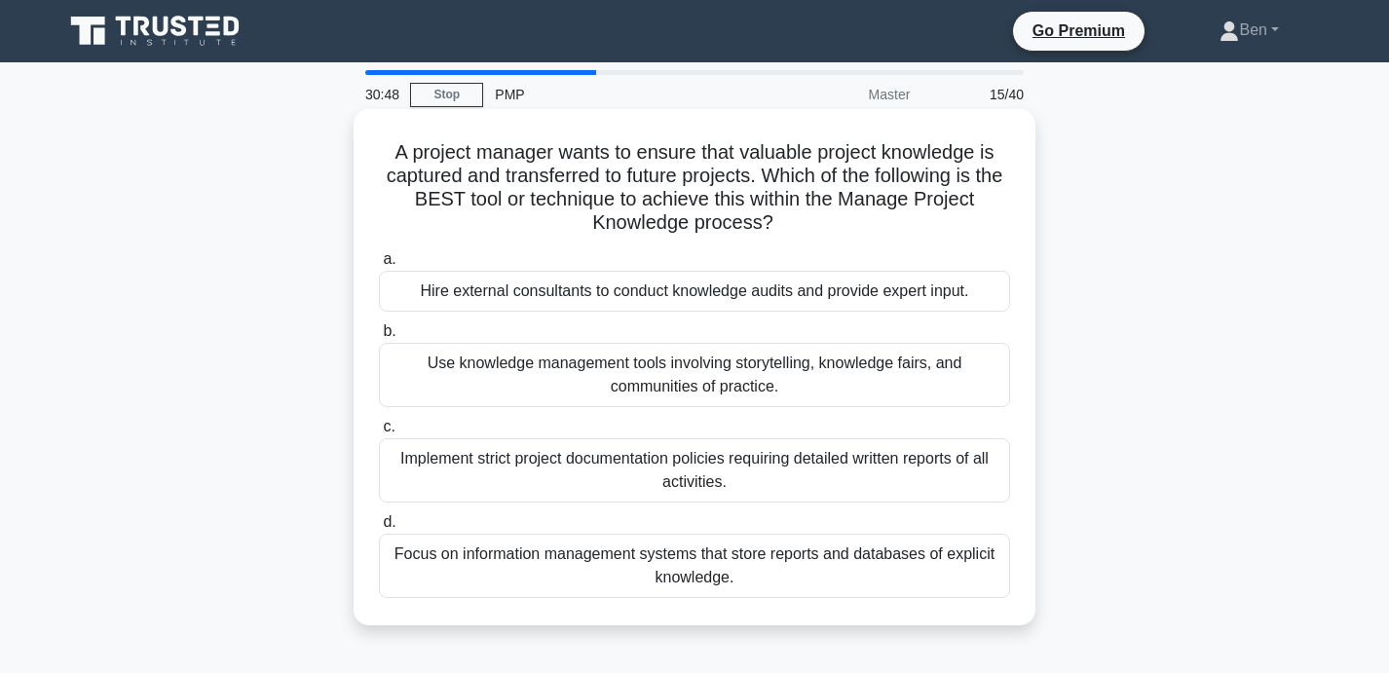
click at [930, 561] on div "Focus on information management systems that store reports and databases of exp…" at bounding box center [694, 566] width 631 height 64
click at [379, 529] on input "d. Focus on information management systems that store reports and databases of …" at bounding box center [379, 522] width 0 height 13
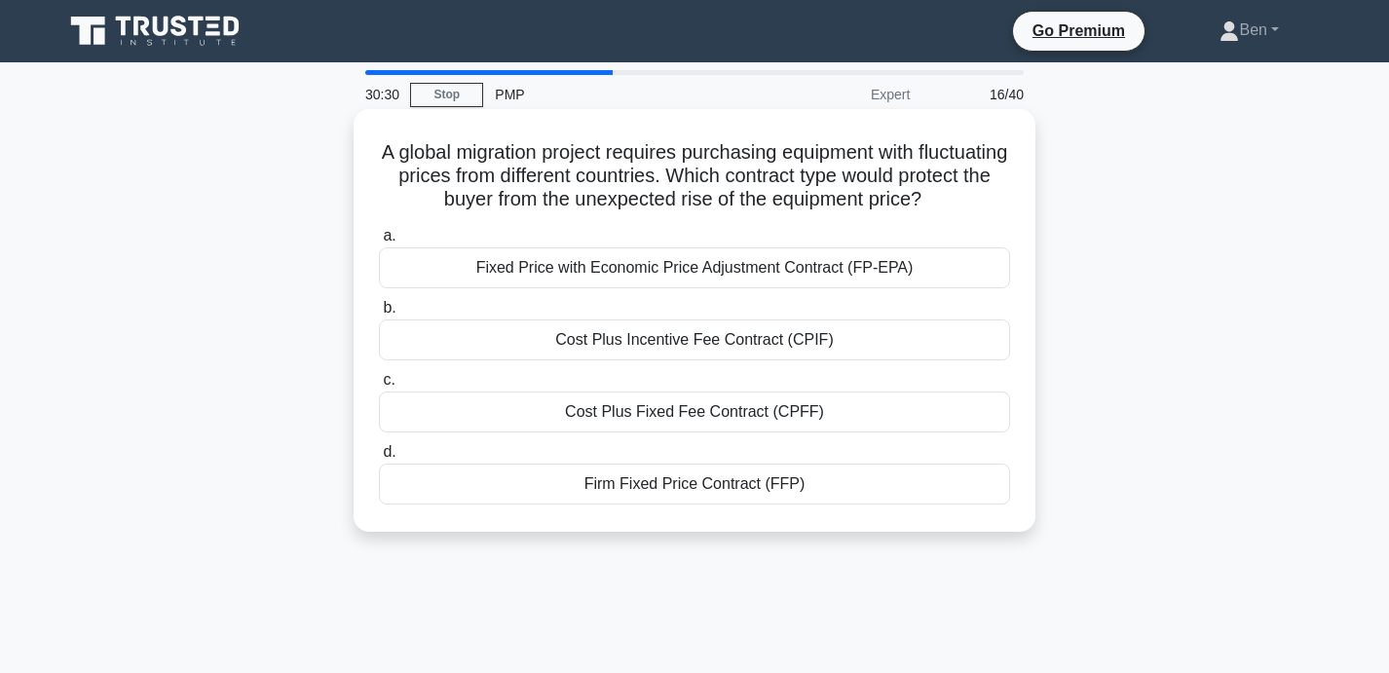
click at [741, 267] on div "Fixed Price with Economic Price Adjustment Contract (FP-EPA)" at bounding box center [694, 267] width 631 height 41
click at [379, 242] on input "a. Fixed Price with Economic Price Adjustment Contract (FP-EPA)" at bounding box center [379, 236] width 0 height 13
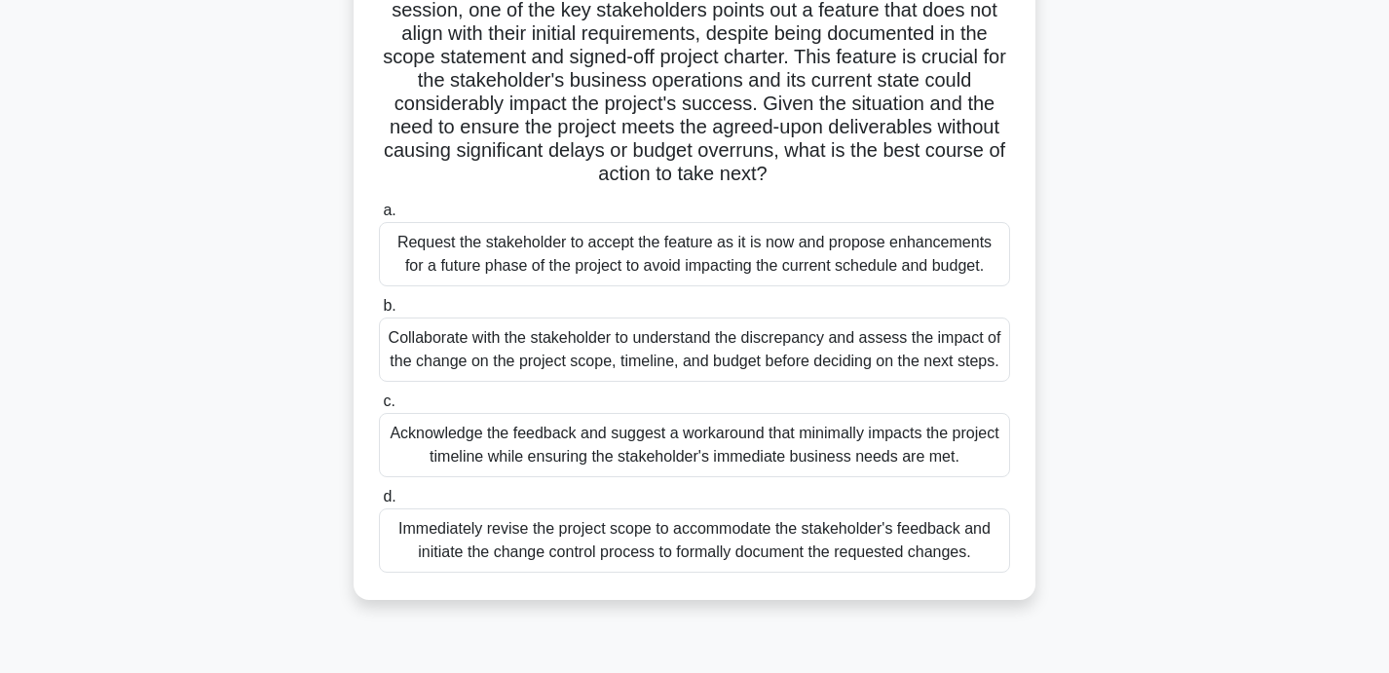
scroll to position [269, 0]
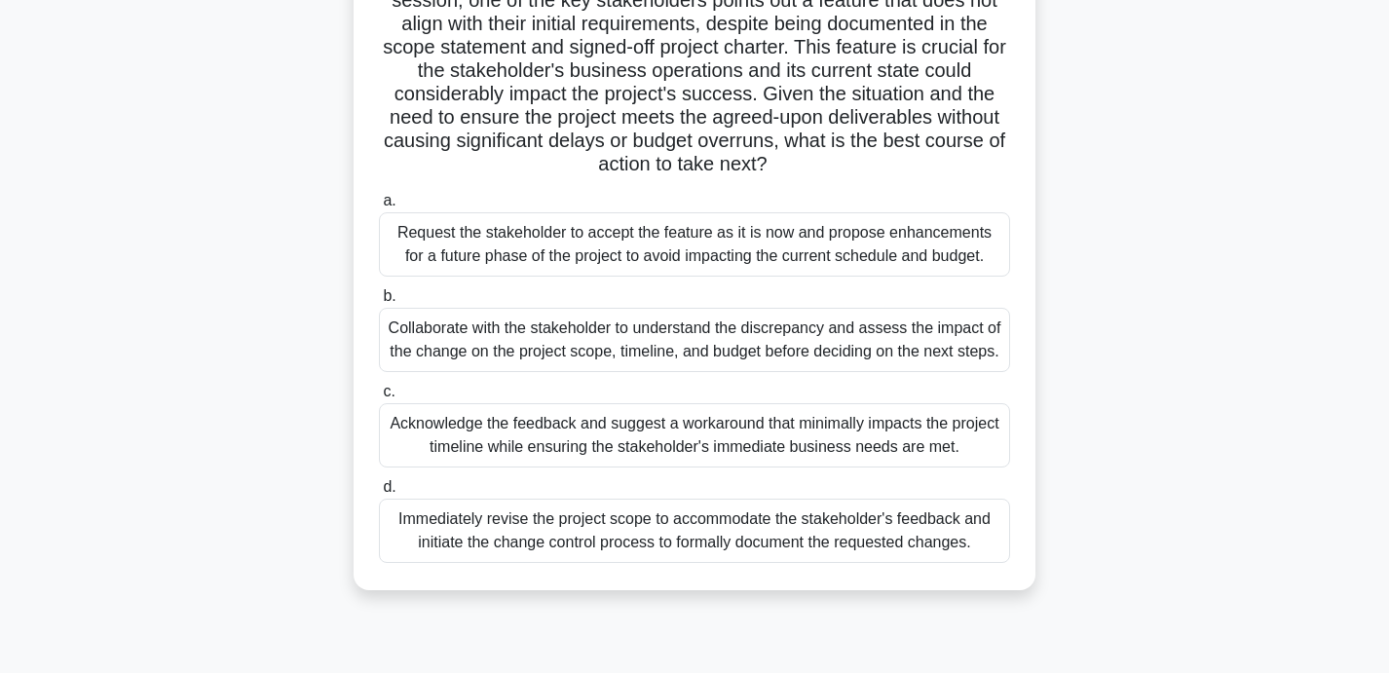
click at [925, 461] on div "Acknowledge the feedback and suggest a workaround that minimally impacts the pr…" at bounding box center [694, 435] width 631 height 64
click at [379, 398] on input "c. Acknowledge the feedback and suggest a workaround that minimally impacts the…" at bounding box center [379, 392] width 0 height 13
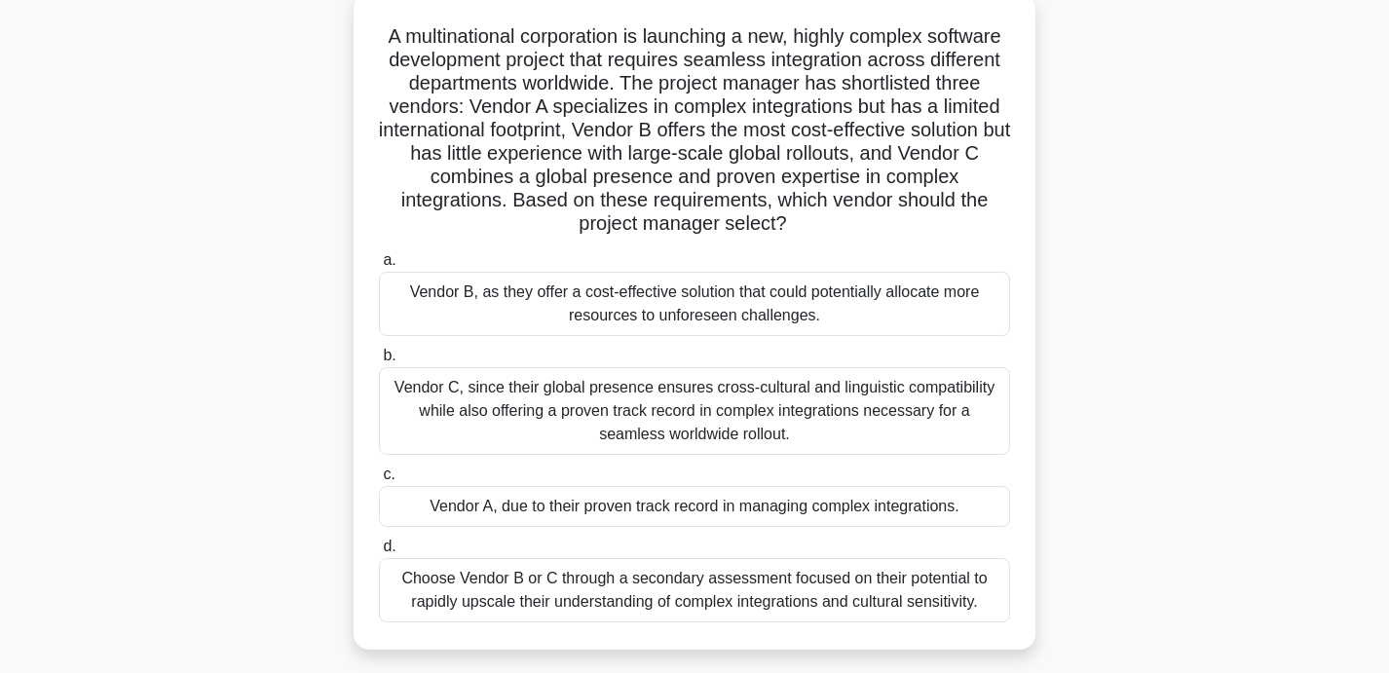
scroll to position [128, 0]
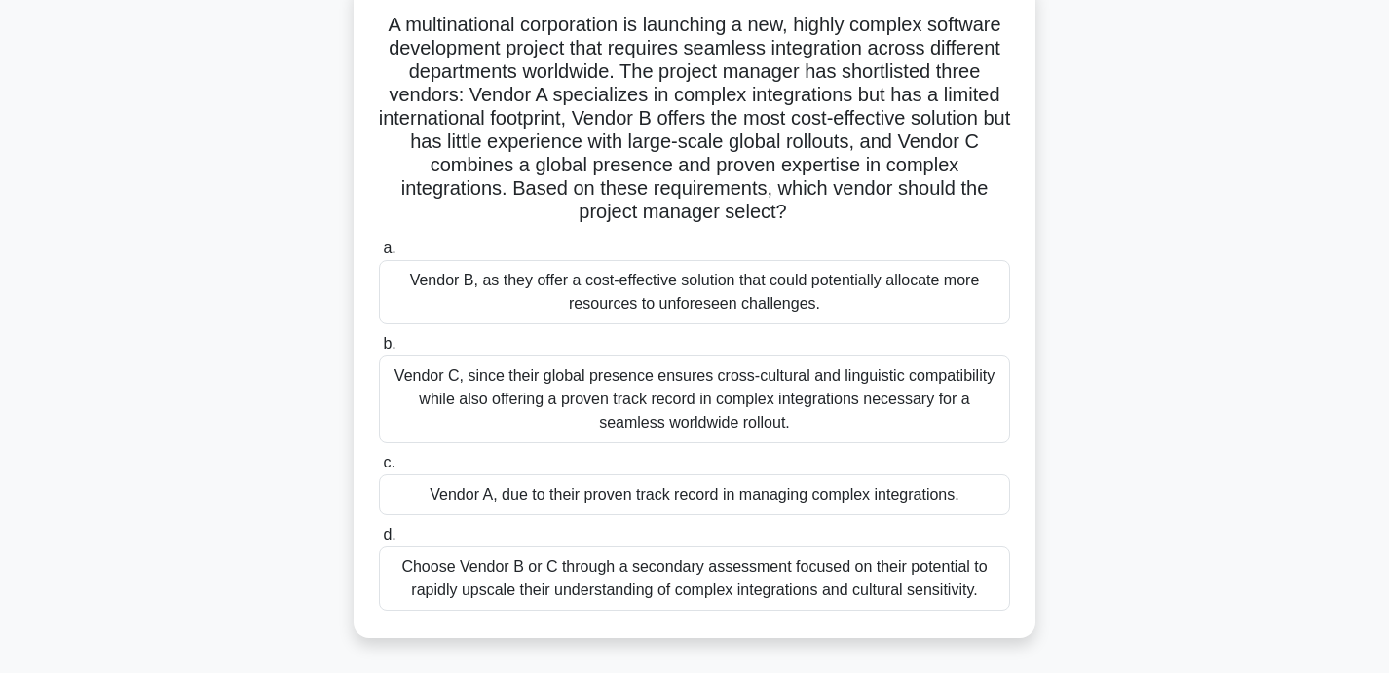
click at [753, 391] on div "Vendor C, since their global presence ensures cross-cultural and linguistic com…" at bounding box center [694, 399] width 631 height 88
click at [379, 351] on input "b. Vendor C, since their global presence ensures cross-cultural and linguistic …" at bounding box center [379, 344] width 0 height 13
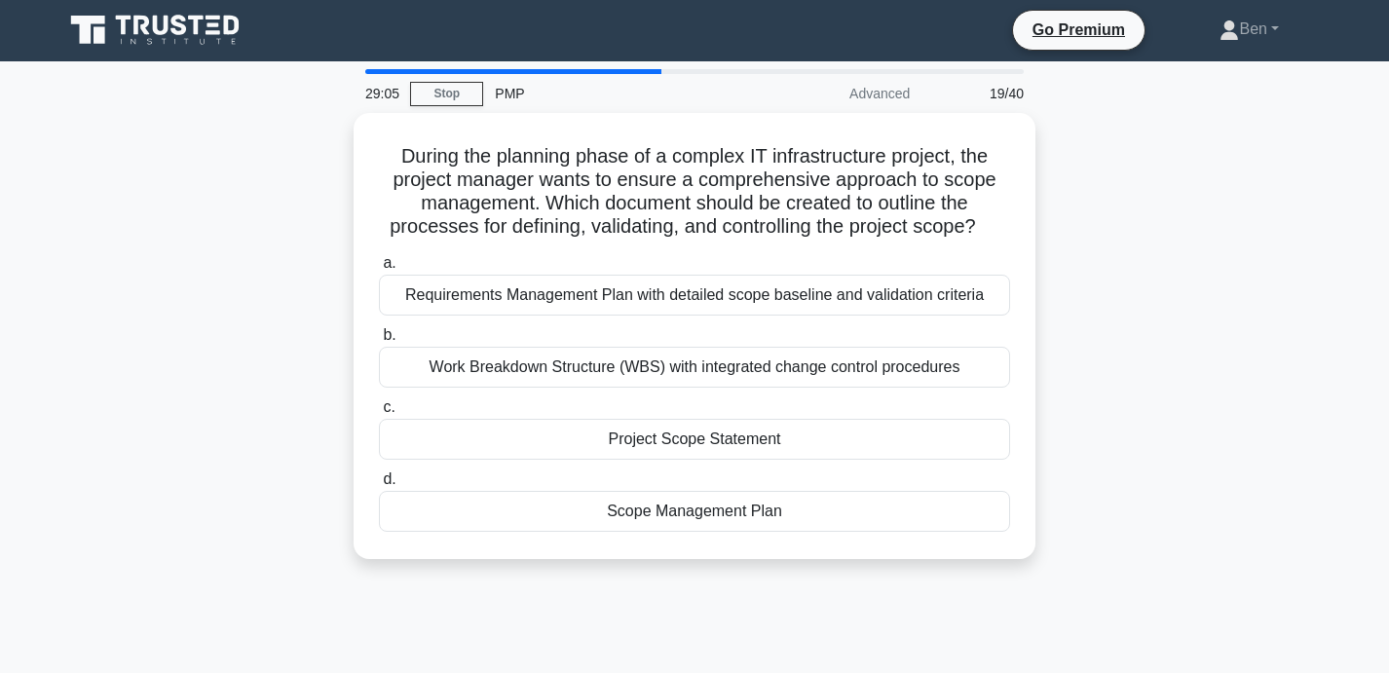
scroll to position [0, 0]
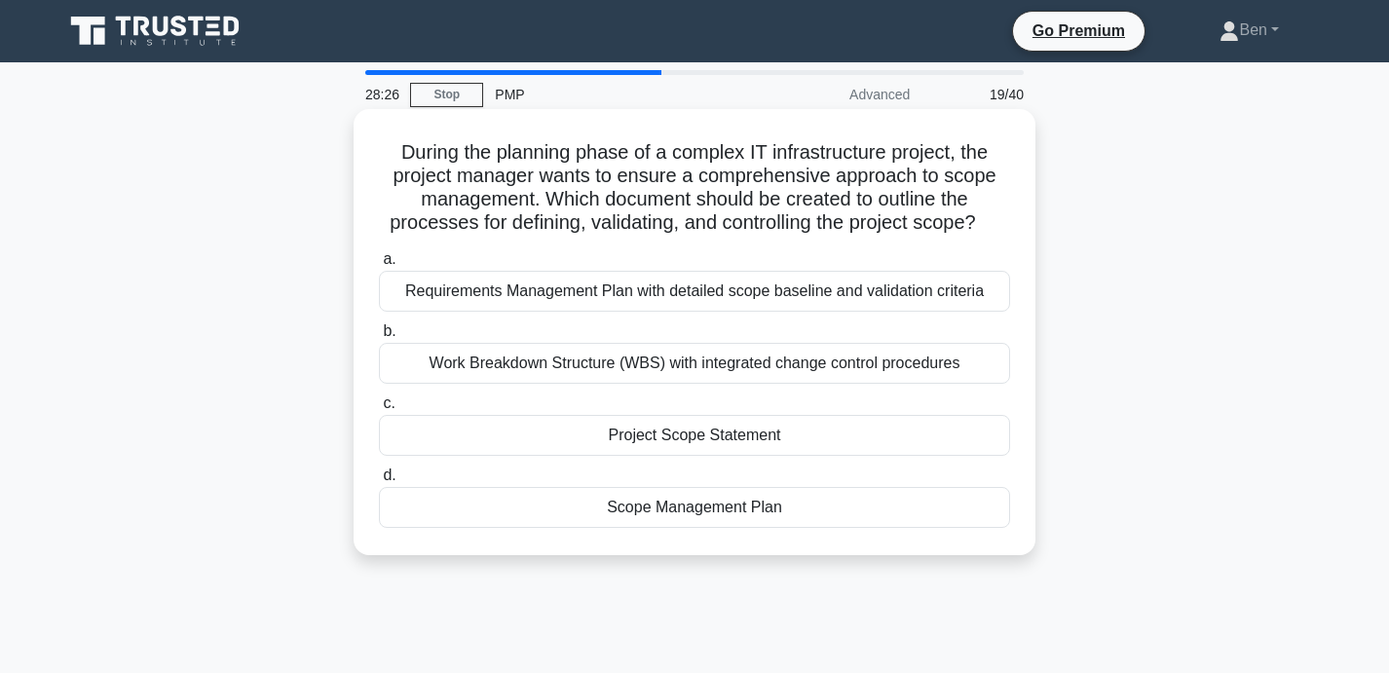
click at [910, 516] on div "Scope Management Plan" at bounding box center [694, 507] width 631 height 41
click at [379, 482] on input "d. Scope Management Plan" at bounding box center [379, 475] width 0 height 13
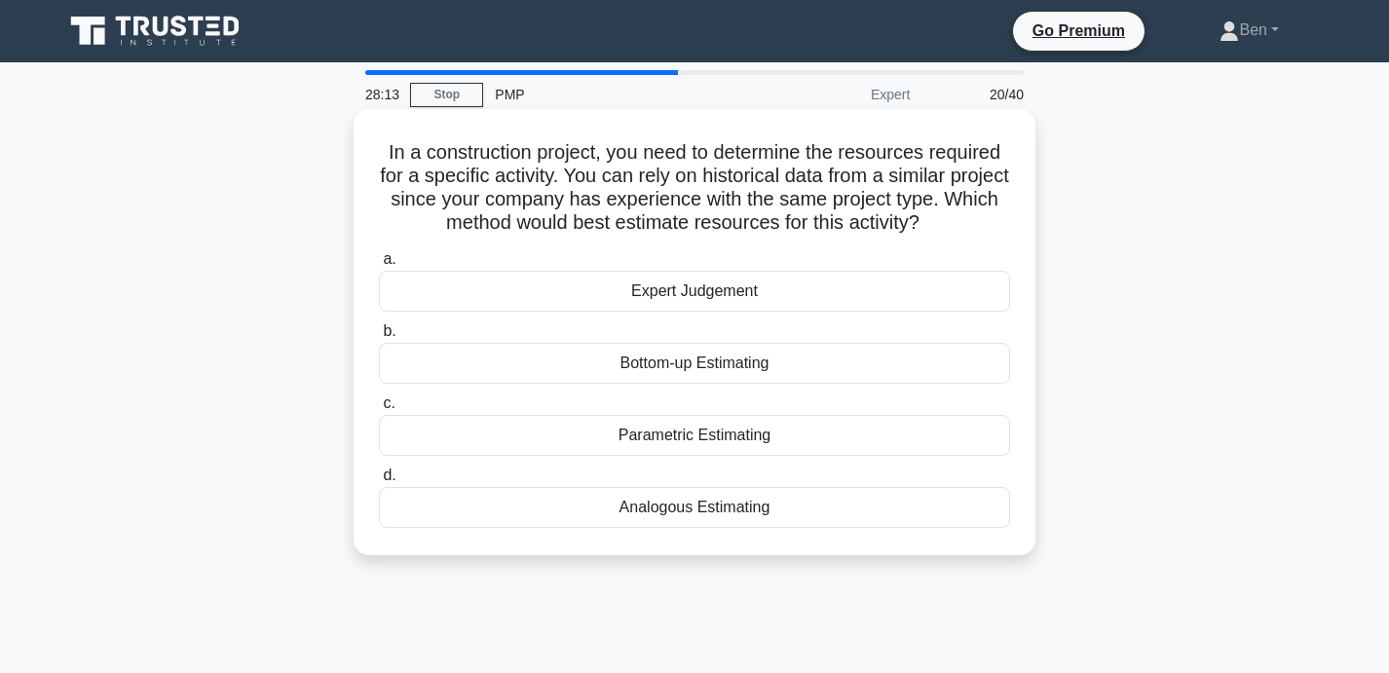
click at [852, 512] on div "Analogous Estimating" at bounding box center [694, 507] width 631 height 41
click at [379, 482] on input "d. Analogous Estimating" at bounding box center [379, 475] width 0 height 13
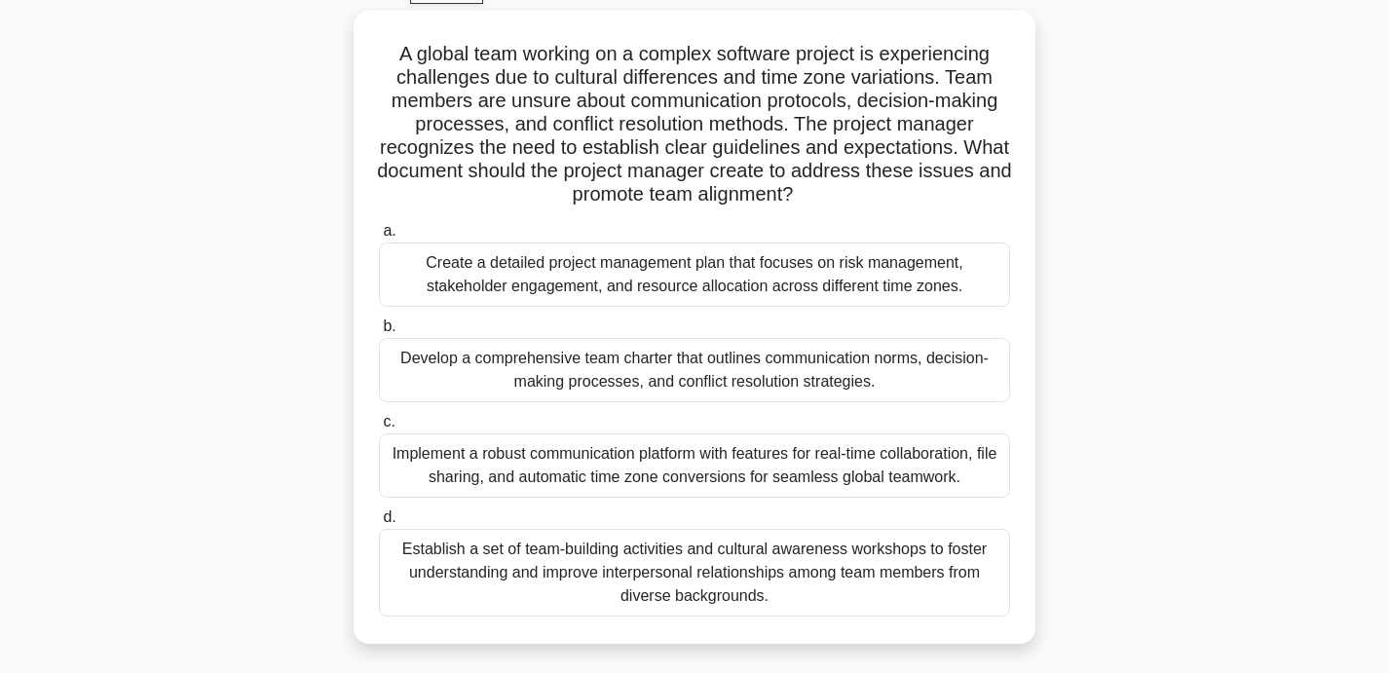
scroll to position [104, 0]
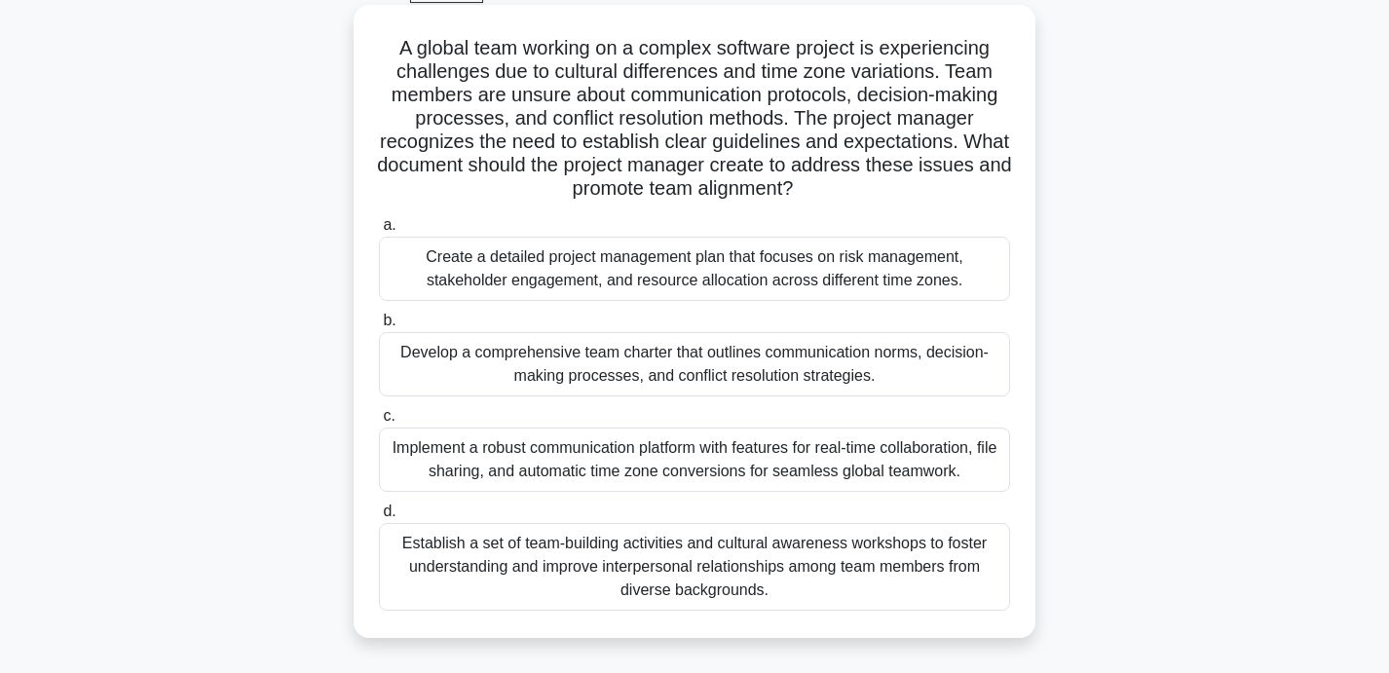
click at [825, 356] on div "Develop a comprehensive team charter that outlines communication norms, decisio…" at bounding box center [694, 364] width 631 height 64
click at [379, 327] on input "b. Develop a comprehensive team charter that outlines communication norms, deci…" at bounding box center [379, 321] width 0 height 13
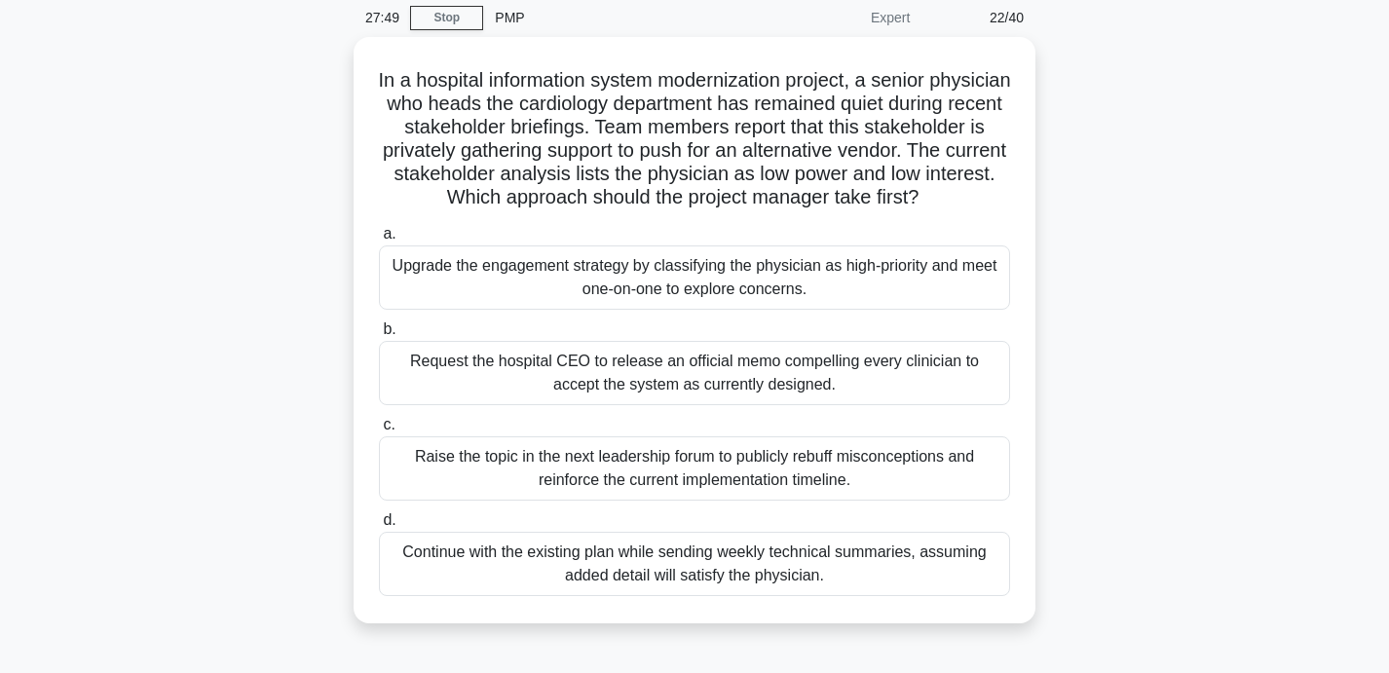
scroll to position [80, 0]
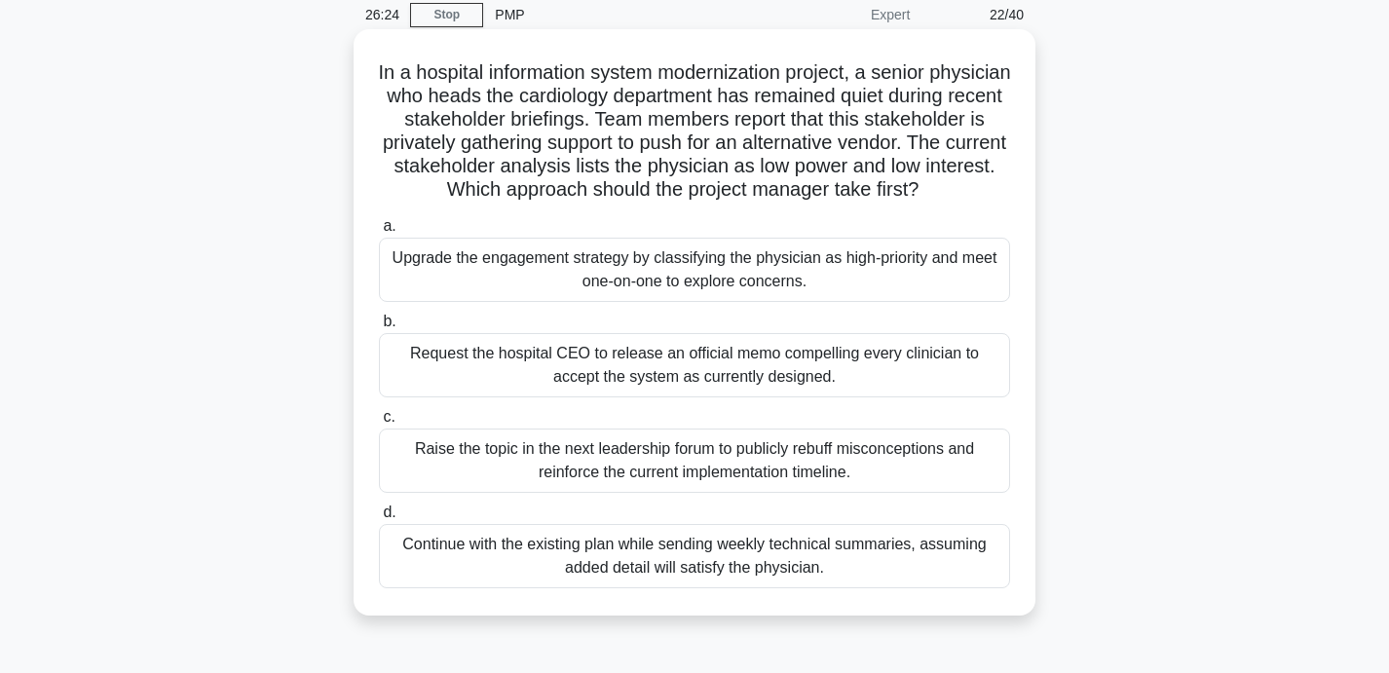
click at [869, 478] on div "Raise the topic in the next leadership forum to publicly rebuff misconceptions …" at bounding box center [694, 460] width 631 height 64
click at [379, 424] on input "c. Raise the topic in the next leadership forum to publicly rebuff misconceptio…" at bounding box center [379, 417] width 0 height 13
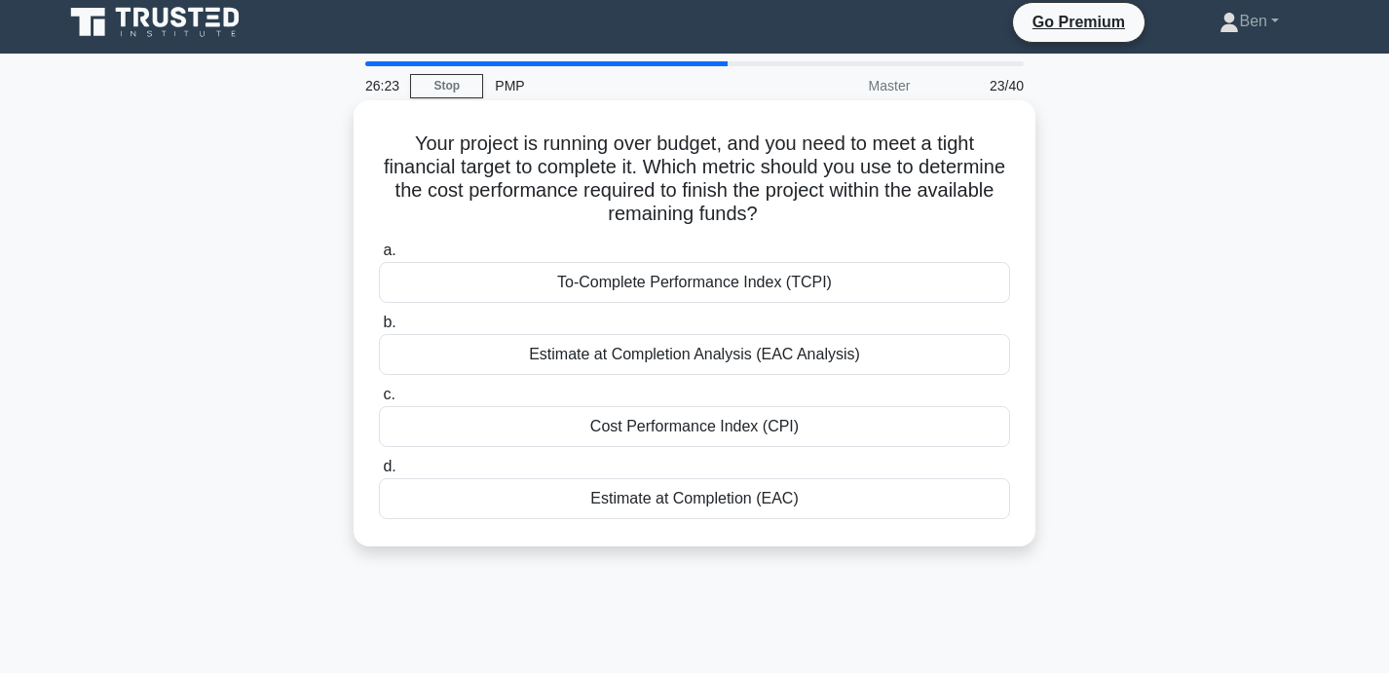
scroll to position [0, 0]
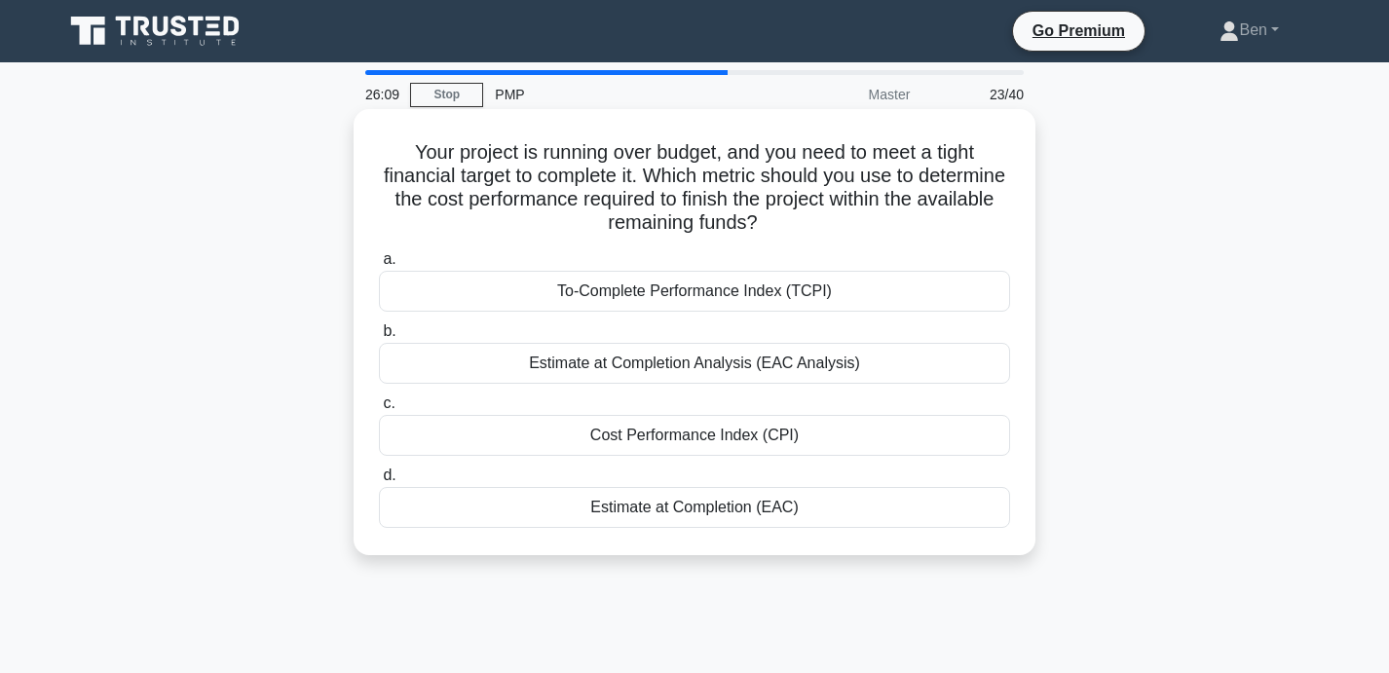
click at [852, 290] on div "To-Complete Performance Index (TCPI)" at bounding box center [694, 291] width 631 height 41
click at [379, 266] on input "a. To-Complete Performance Index (TCPI)" at bounding box center [379, 259] width 0 height 13
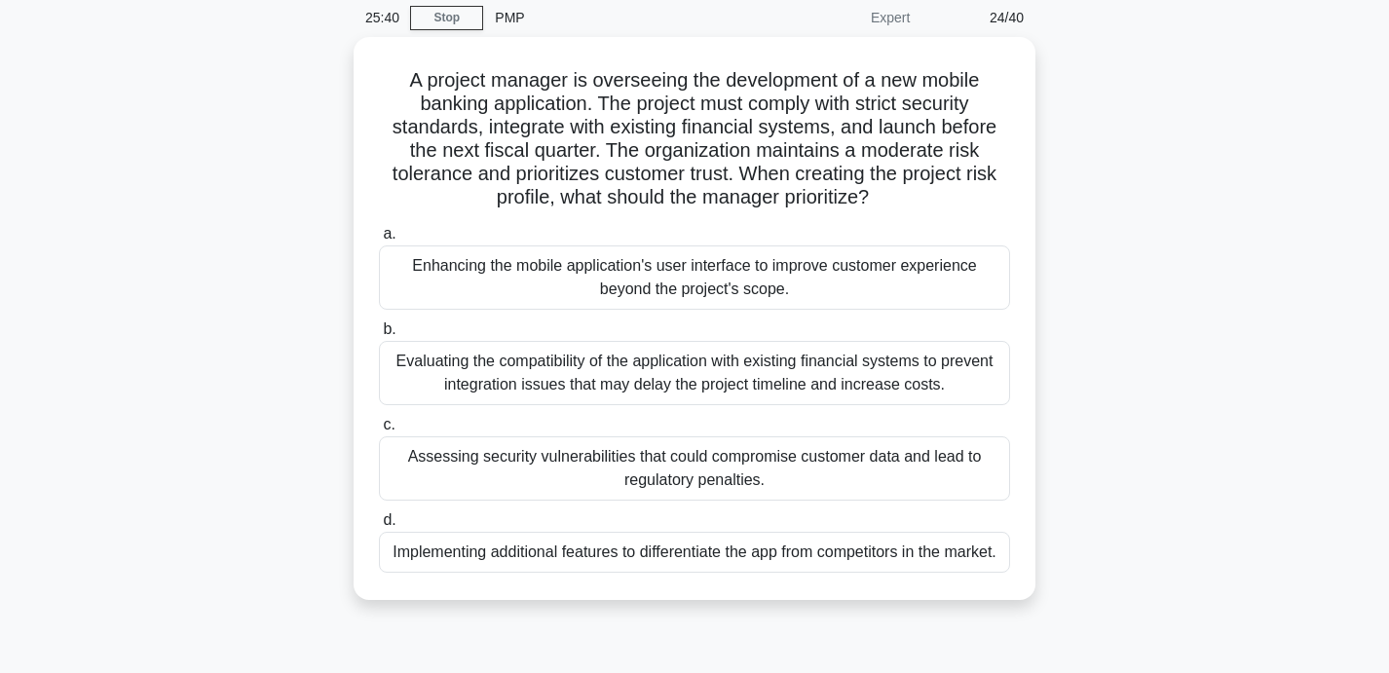
scroll to position [85, 0]
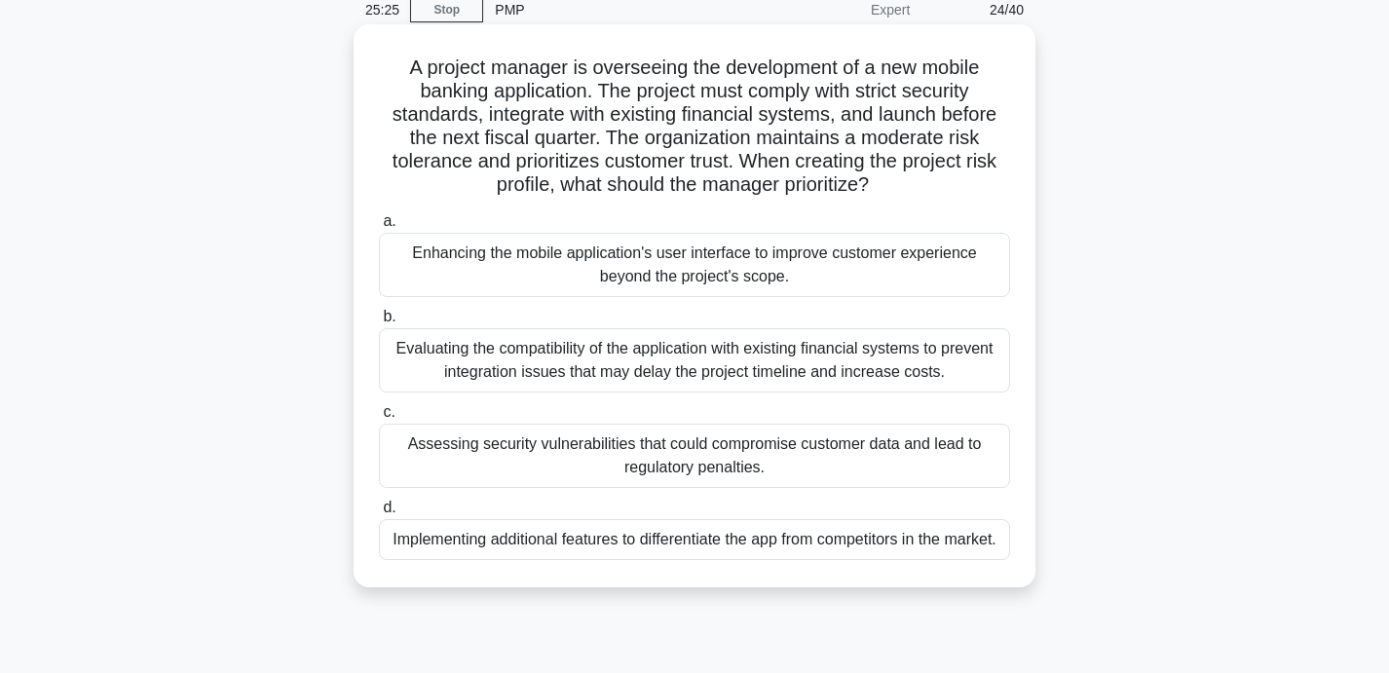
click at [882, 469] on div "Assessing security vulnerabilities that could compromise customer data and lead…" at bounding box center [694, 456] width 631 height 64
click at [379, 419] on input "c. Assessing security vulnerabilities that could compromise customer data and l…" at bounding box center [379, 412] width 0 height 13
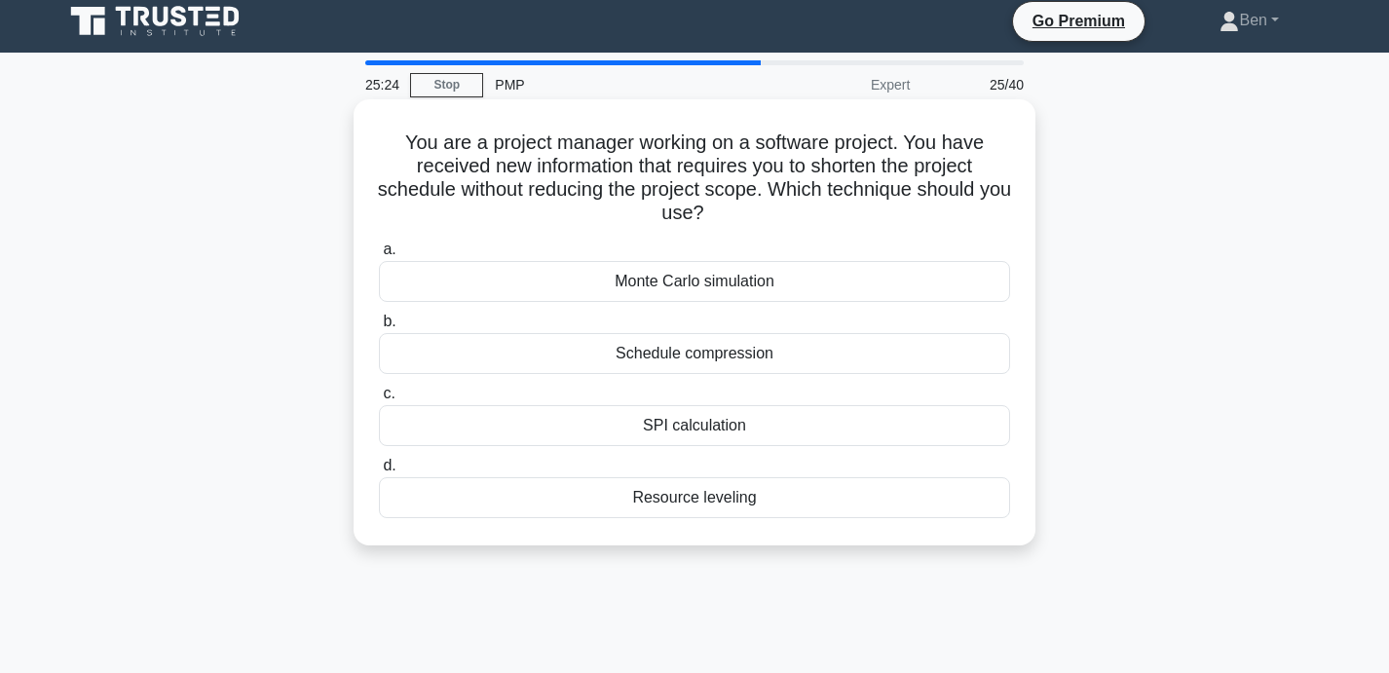
scroll to position [0, 0]
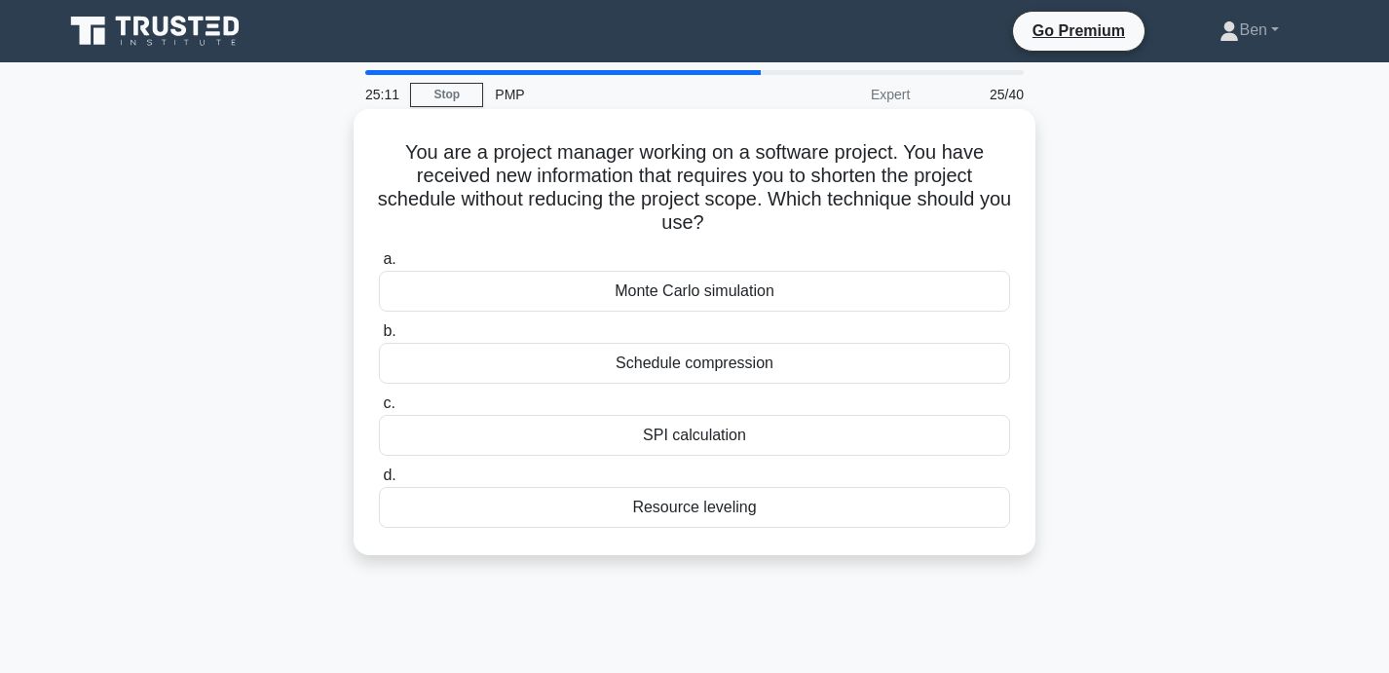
click at [823, 356] on div "Schedule compression" at bounding box center [694, 363] width 631 height 41
click at [379, 338] on input "b. Schedule compression" at bounding box center [379, 331] width 0 height 13
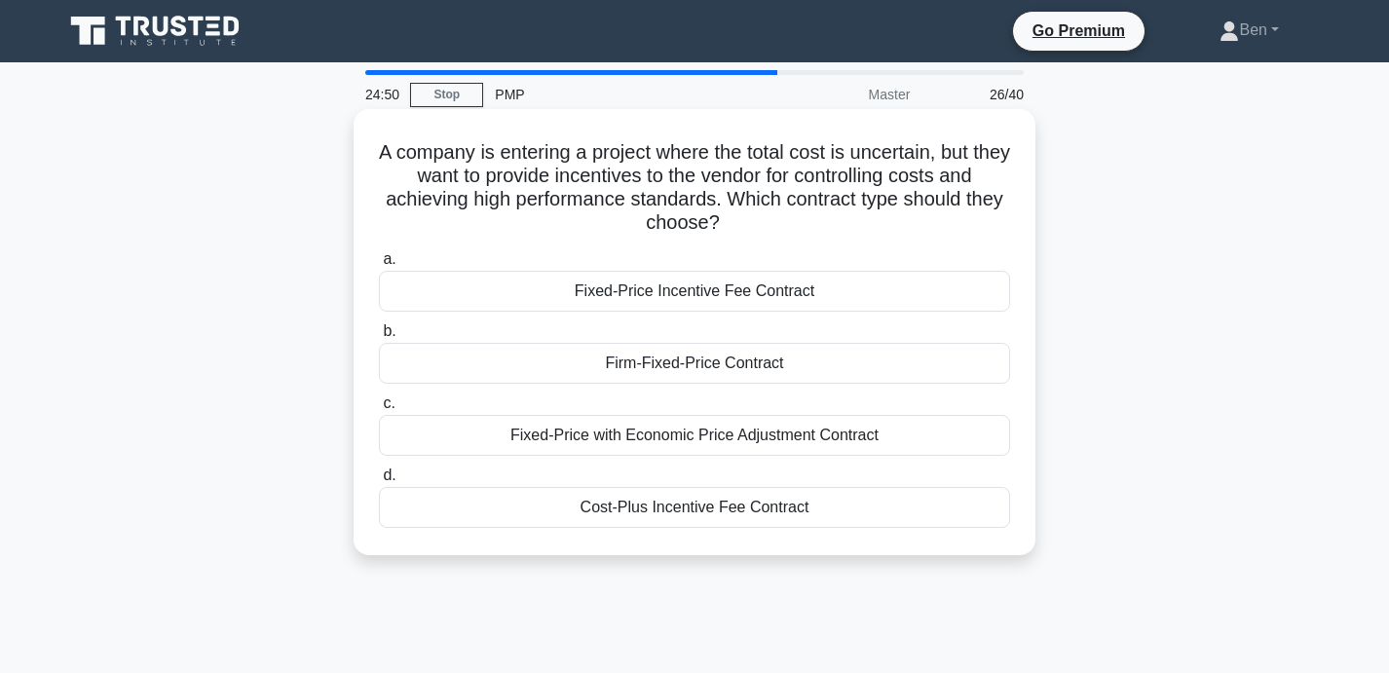
click at [866, 301] on div "Fixed-Price Incentive Fee Contract" at bounding box center [694, 291] width 631 height 41
click at [379, 266] on input "a. Fixed-Price Incentive Fee Contract" at bounding box center [379, 259] width 0 height 13
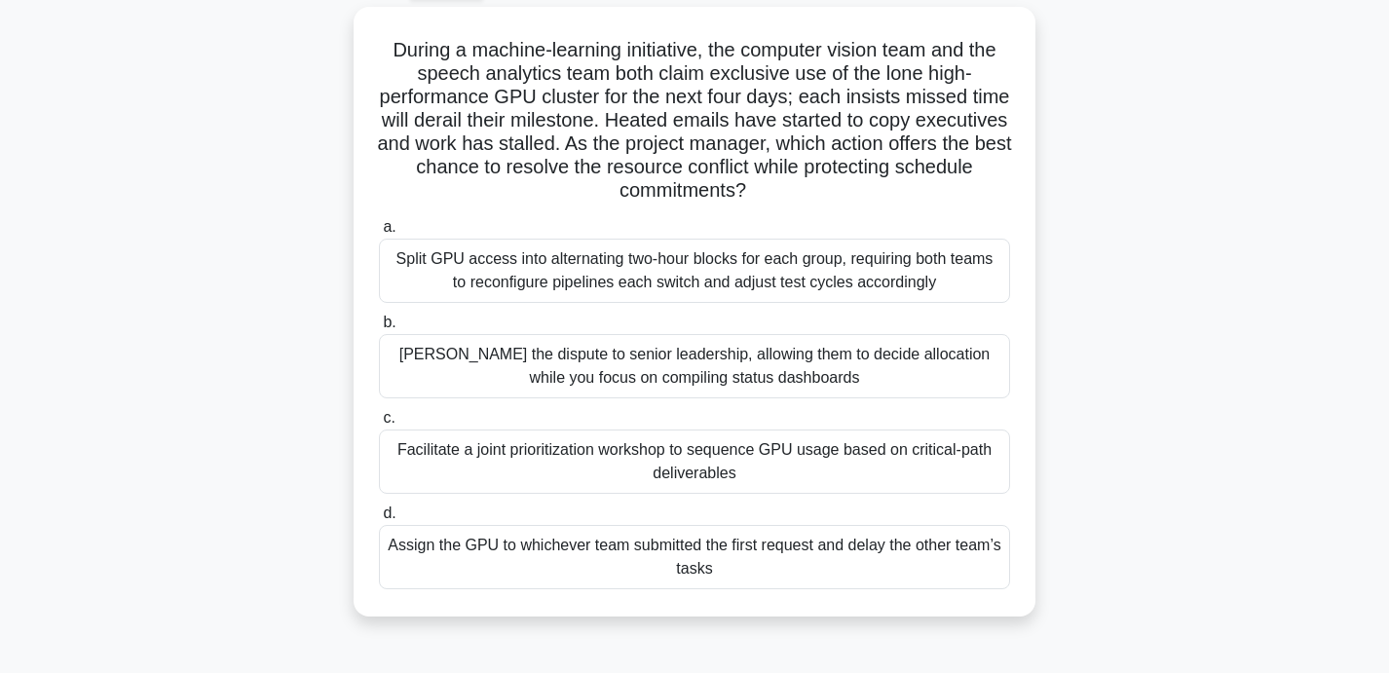
scroll to position [103, 0]
click at [888, 452] on div "Facilitate a joint prioritization workshop to sequence GPU usage based on criti…" at bounding box center [694, 460] width 631 height 64
click at [379, 424] on input "c. Facilitate a joint prioritization workshop to sequence GPU usage based on cr…" at bounding box center [379, 417] width 0 height 13
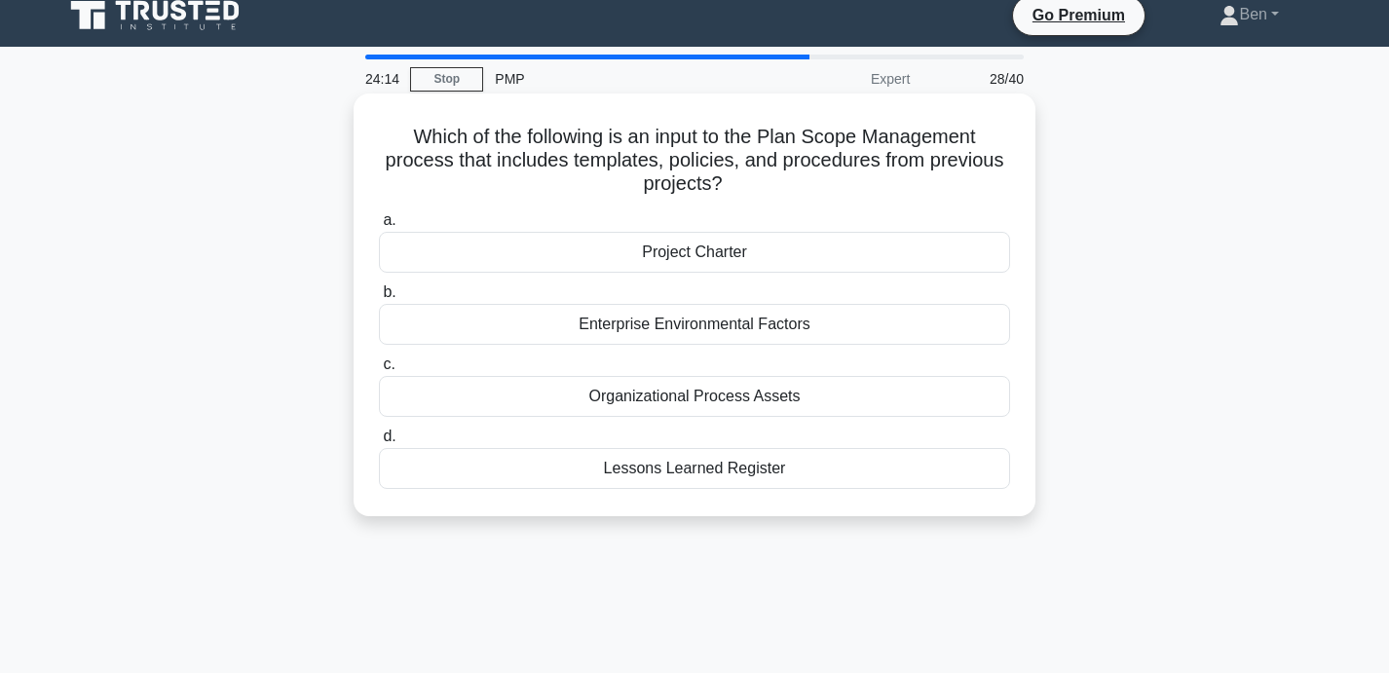
scroll to position [0, 0]
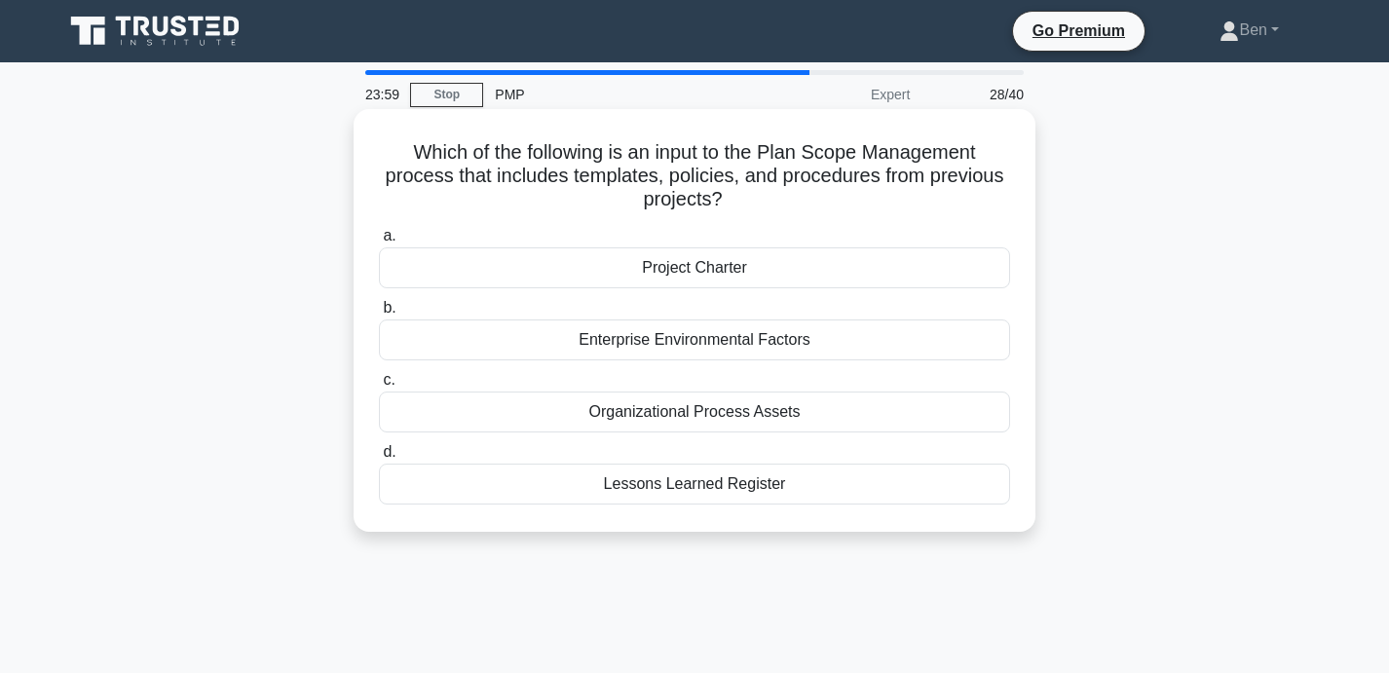
click at [920, 418] on div "Organizational Process Assets" at bounding box center [694, 411] width 631 height 41
click at [379, 387] on input "c. Organizational Process Assets" at bounding box center [379, 380] width 0 height 13
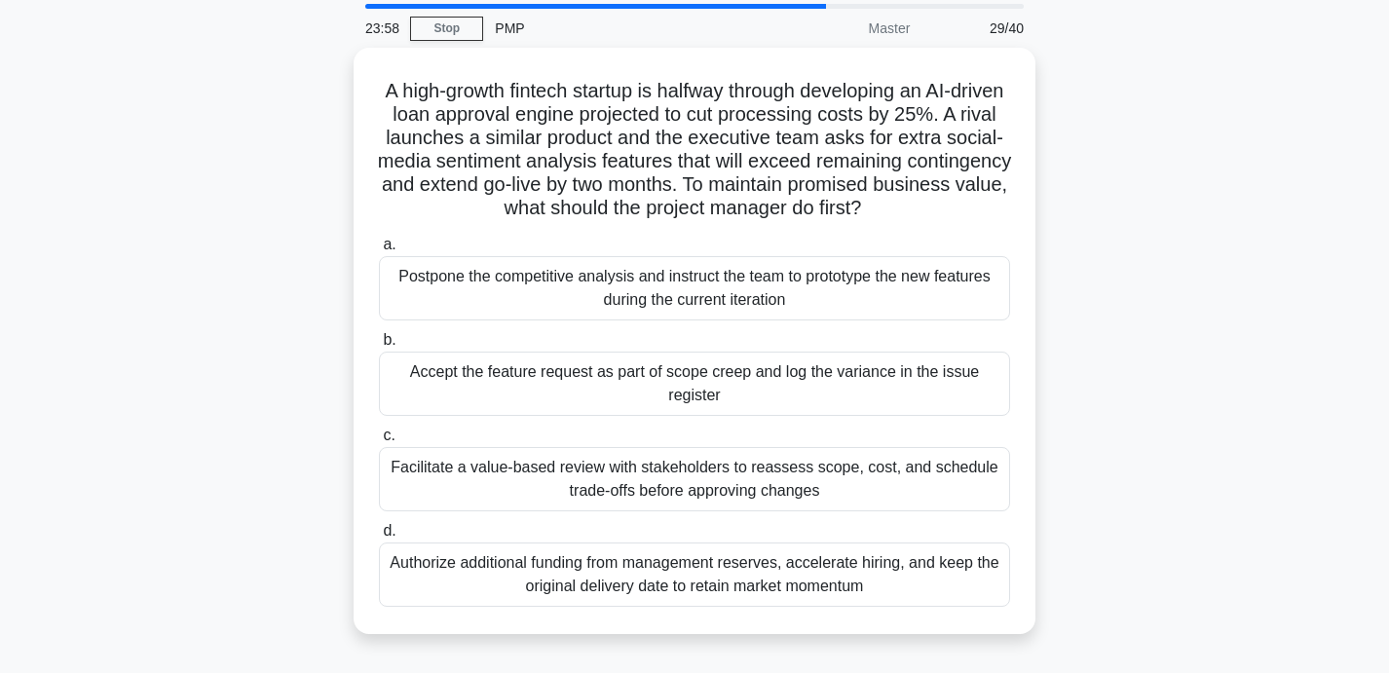
scroll to position [74, 0]
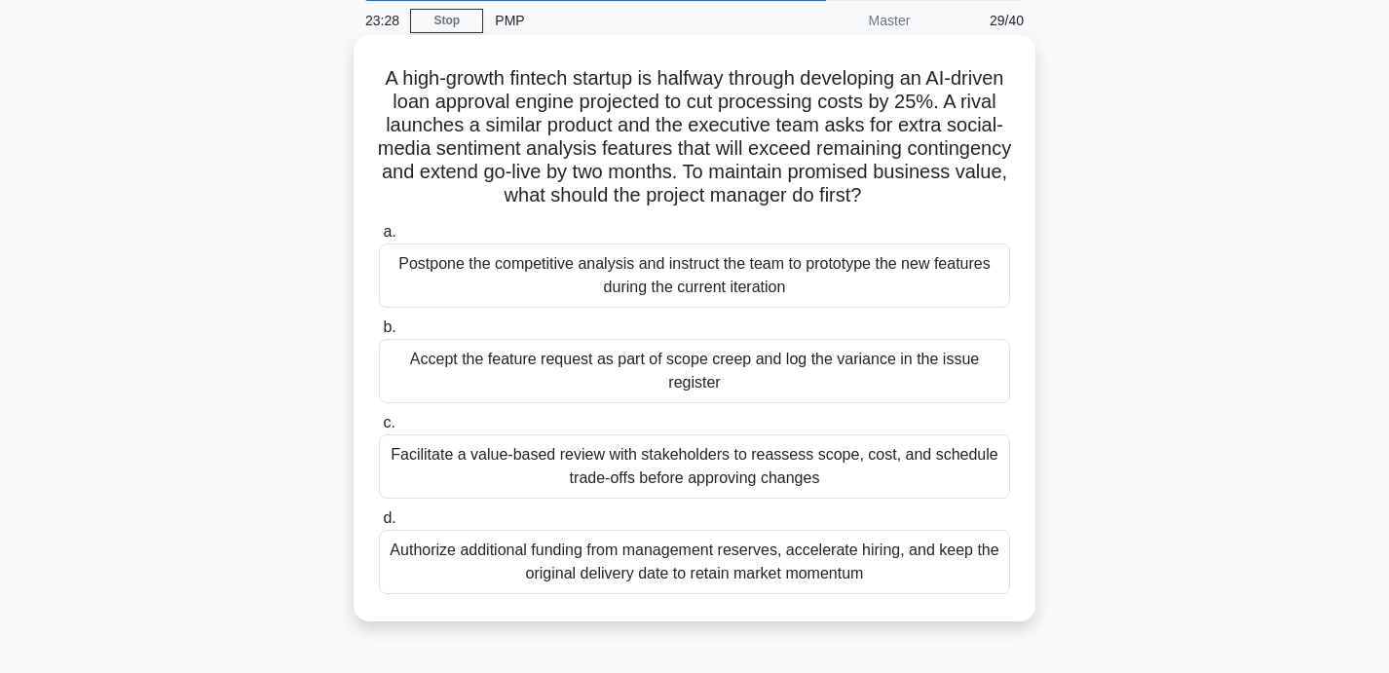
click at [901, 468] on div "Facilitate a value-based review with stakeholders to reassess scope, cost, and …" at bounding box center [694, 466] width 631 height 64
click at [379, 429] on input "c. Facilitate a value-based review with stakeholders to reassess scope, cost, a…" at bounding box center [379, 423] width 0 height 13
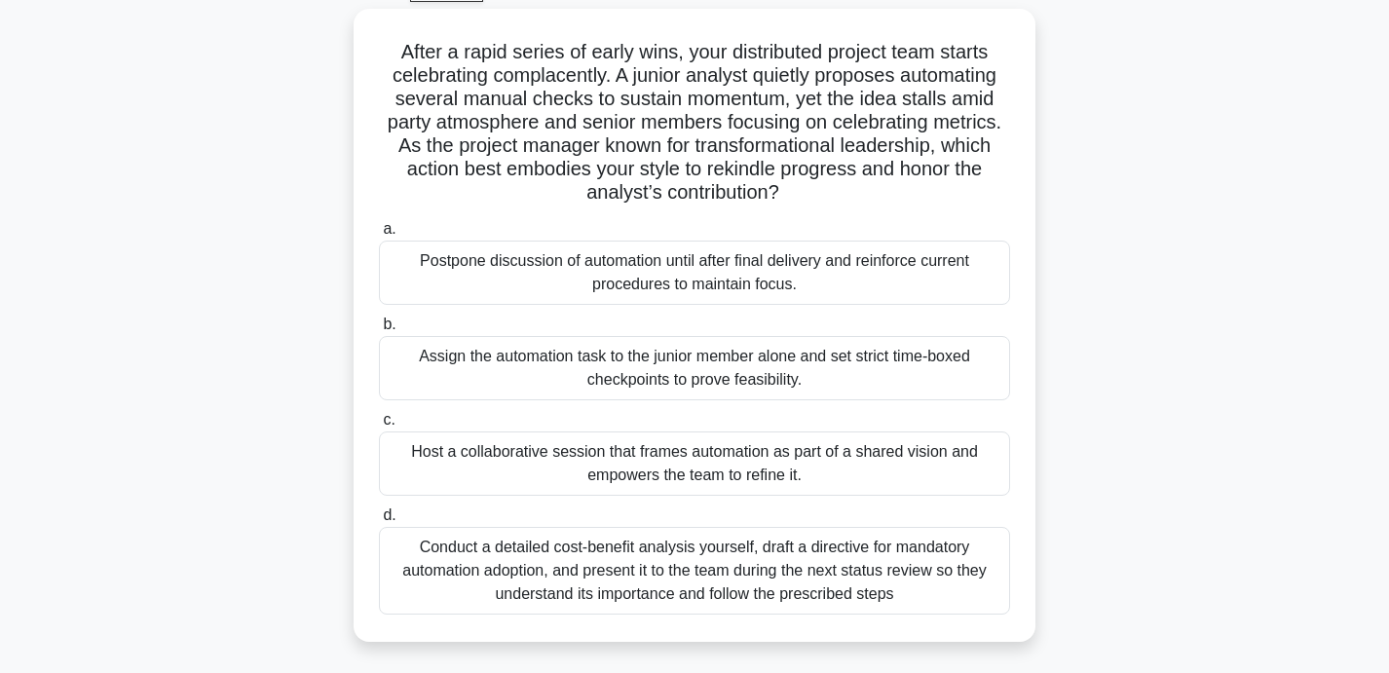
scroll to position [110, 0]
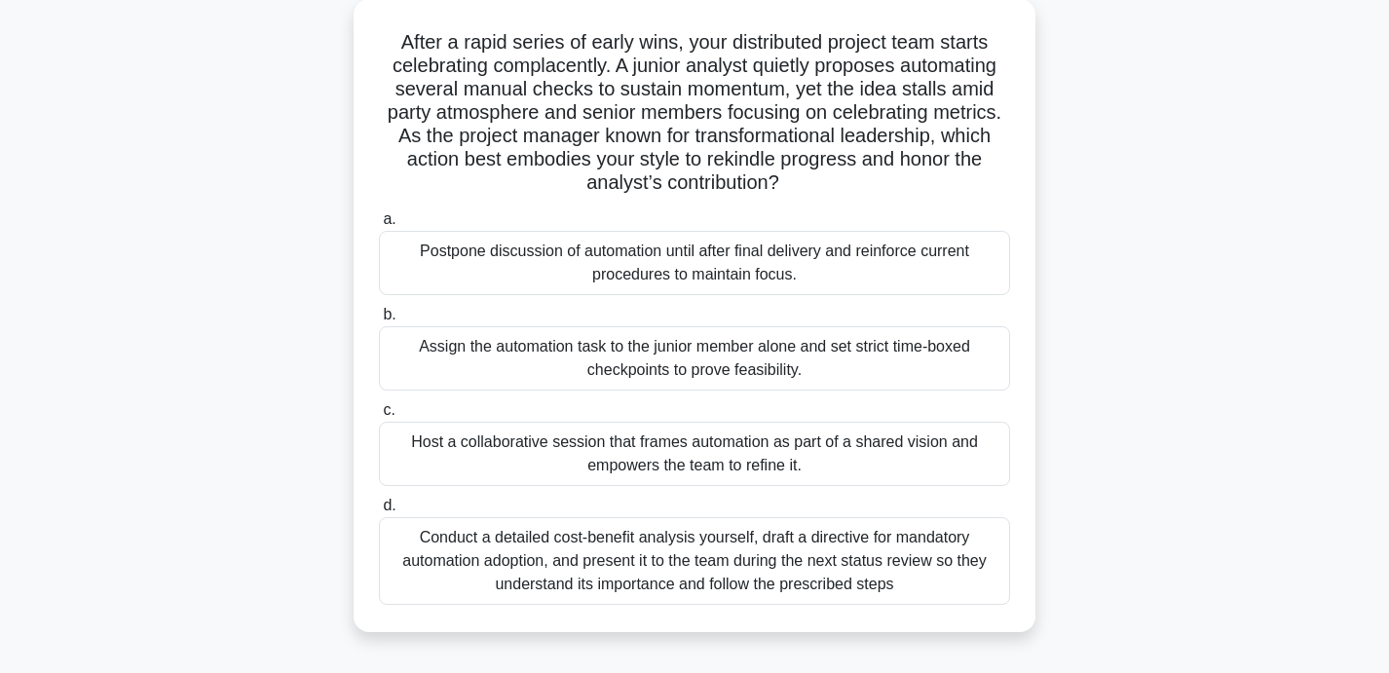
click at [924, 554] on div "Conduct a detailed cost-benefit analysis yourself, draft a directive for mandat…" at bounding box center [694, 561] width 631 height 88
click at [379, 512] on input "d. Conduct a detailed cost-benefit analysis yourself, draft a directive for man…" at bounding box center [379, 506] width 0 height 13
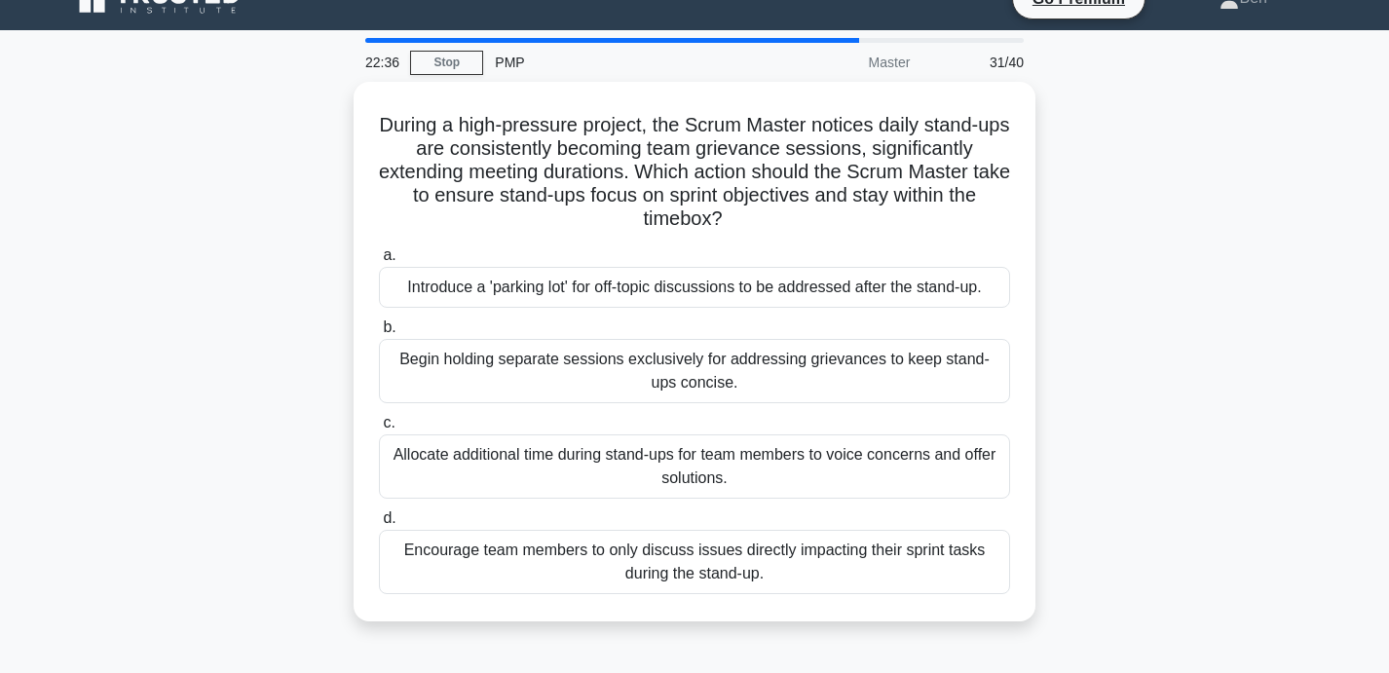
scroll to position [34, 0]
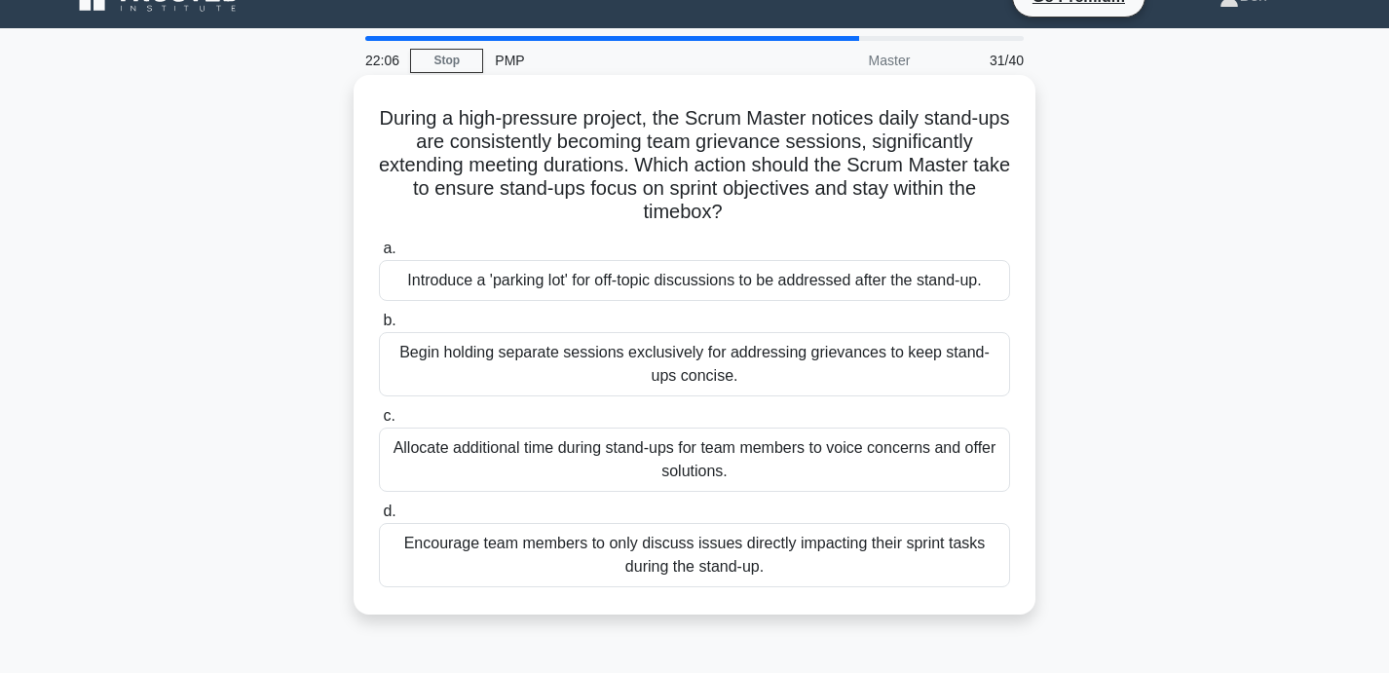
click at [842, 288] on div "Introduce a 'parking lot' for off-topic discussions to be addressed after the s…" at bounding box center [694, 280] width 631 height 41
click at [379, 255] on input "a. Introduce a 'parking lot' for off-topic discussions to be addressed after th…" at bounding box center [379, 248] width 0 height 13
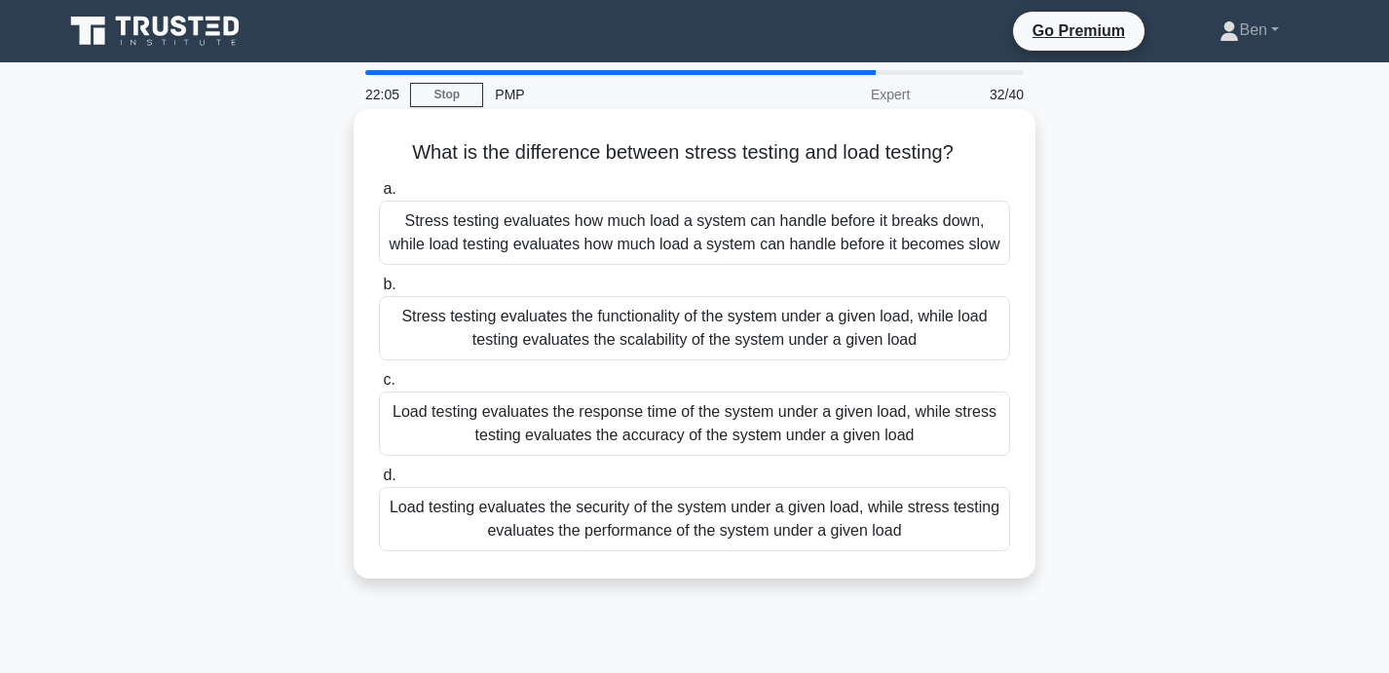
scroll to position [0, 0]
click at [894, 312] on div "Stress testing evaluates the functionality of the system under a given load, wh…" at bounding box center [694, 328] width 631 height 64
click at [379, 291] on input "b. Stress testing evaluates the functionality of the system under a given load,…" at bounding box center [379, 285] width 0 height 13
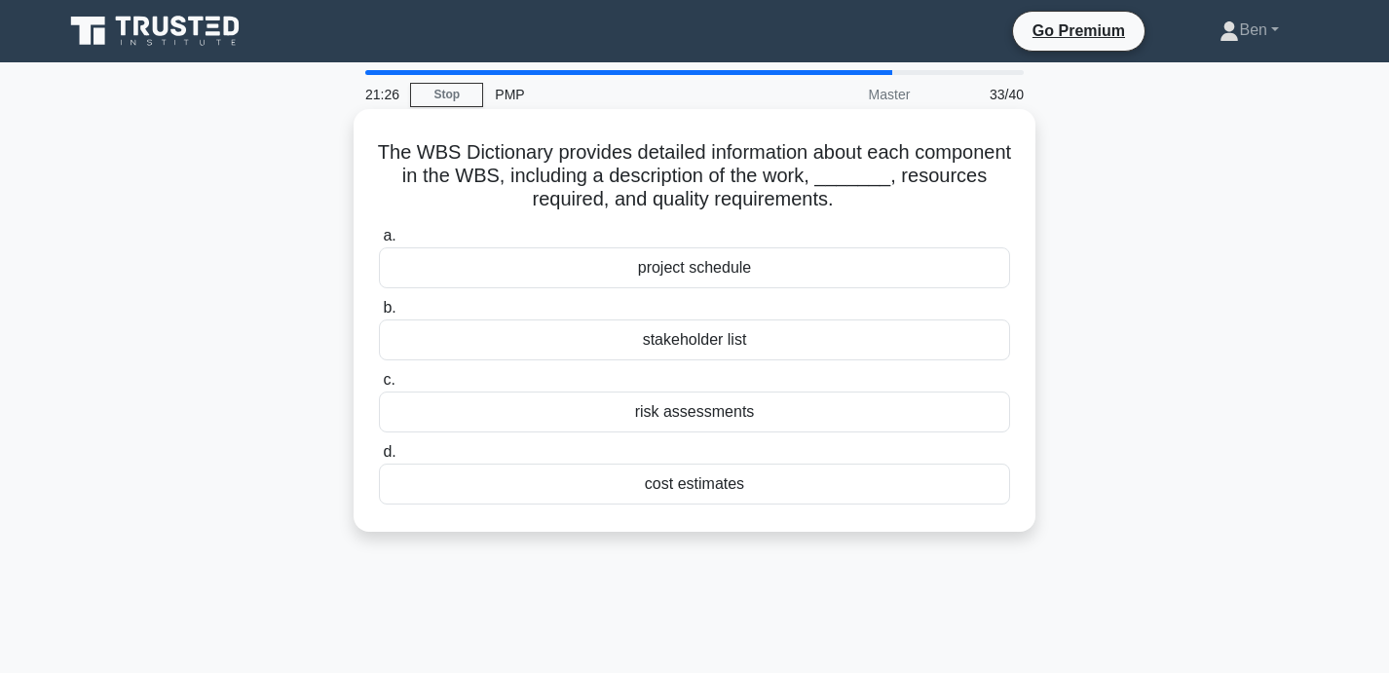
click at [888, 267] on div "project schedule" at bounding box center [694, 267] width 631 height 41
click at [379, 242] on input "a. project schedule" at bounding box center [379, 236] width 0 height 13
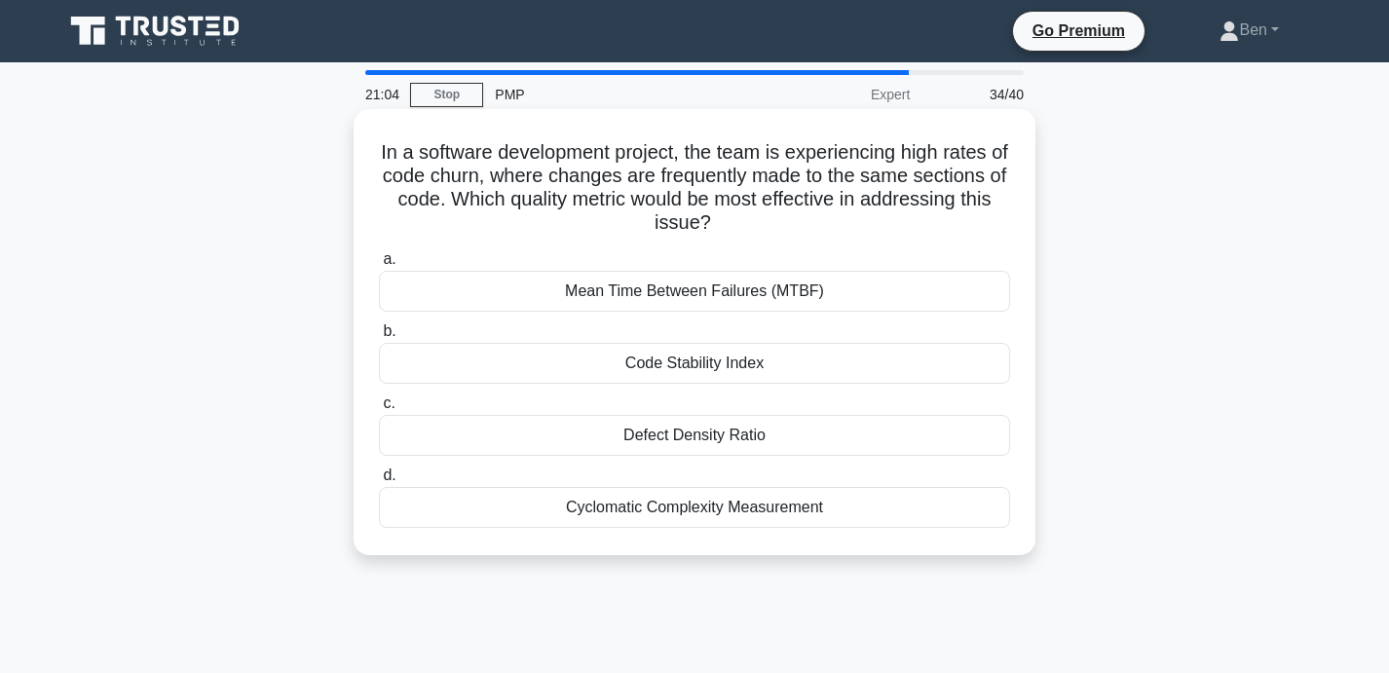
click at [857, 368] on div "Code Stability Index" at bounding box center [694, 363] width 631 height 41
click at [379, 338] on input "b. Code Stability Index" at bounding box center [379, 331] width 0 height 13
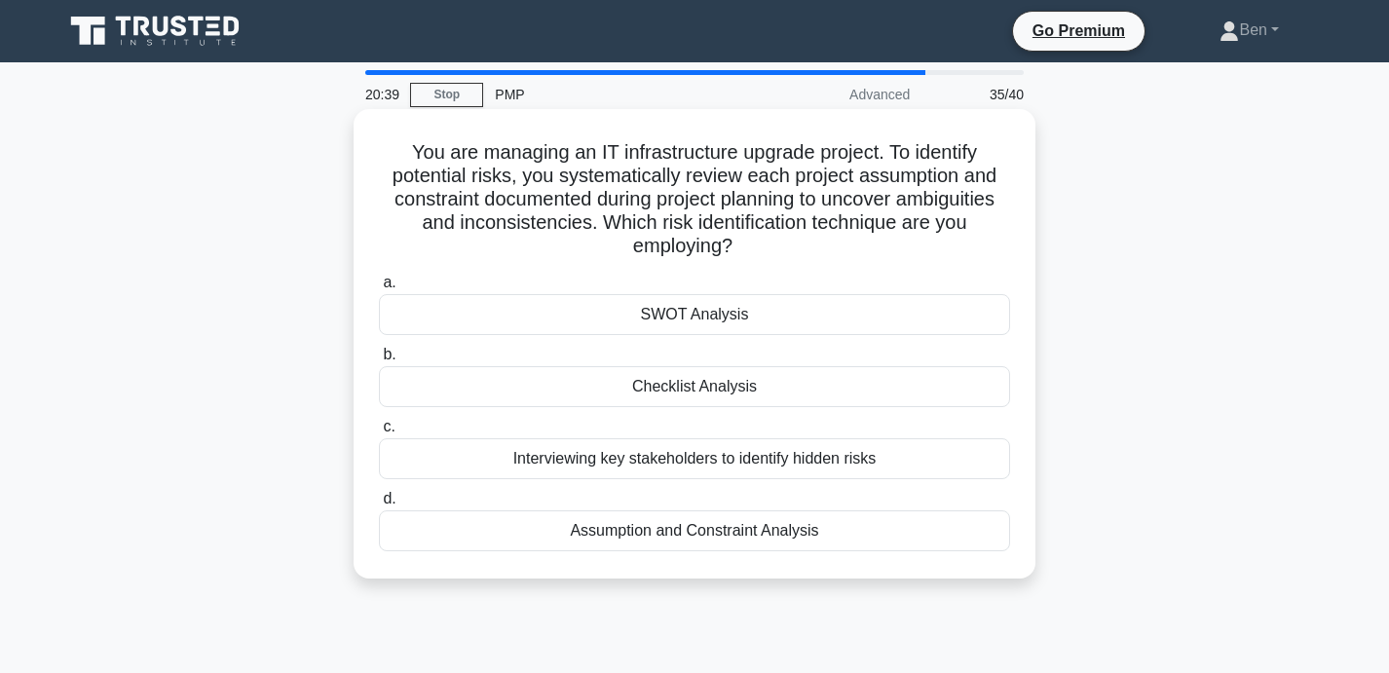
click at [874, 526] on div "Assumption and Constraint Analysis" at bounding box center [694, 530] width 631 height 41
click at [379, 505] on input "d. Assumption and Constraint Analysis" at bounding box center [379, 499] width 0 height 13
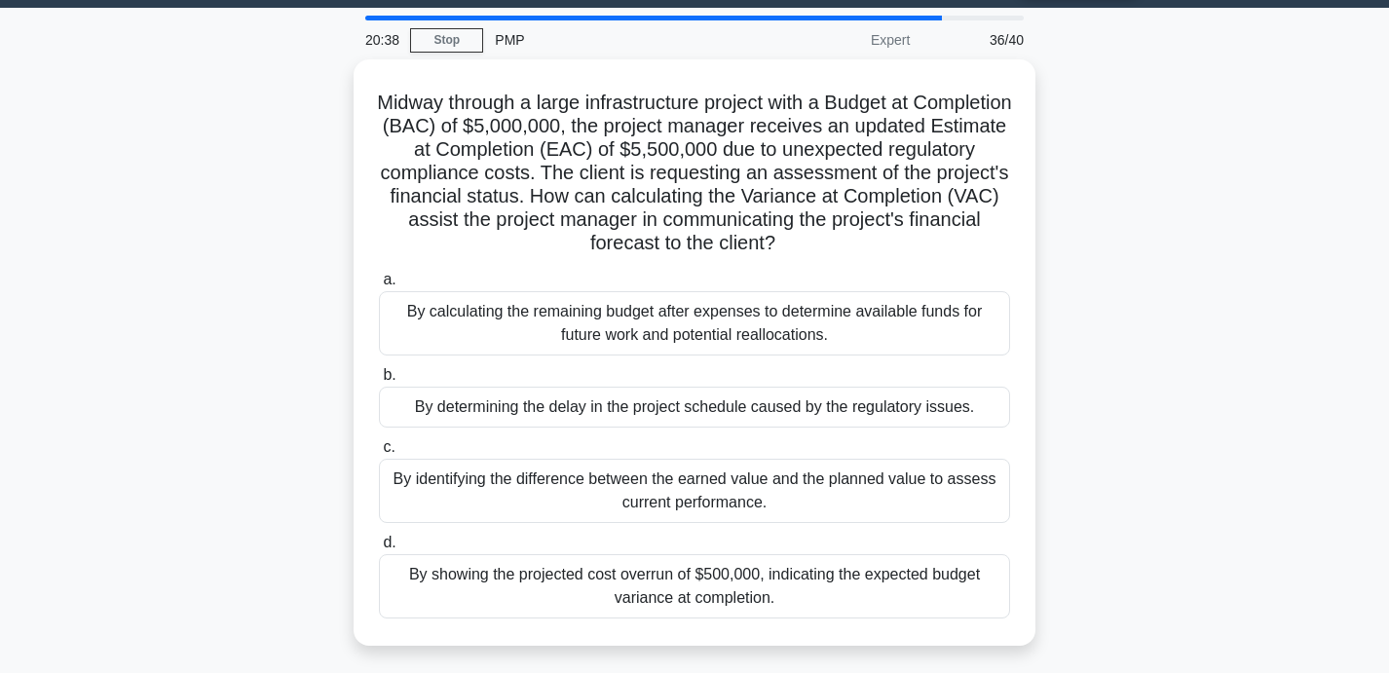
scroll to position [73, 0]
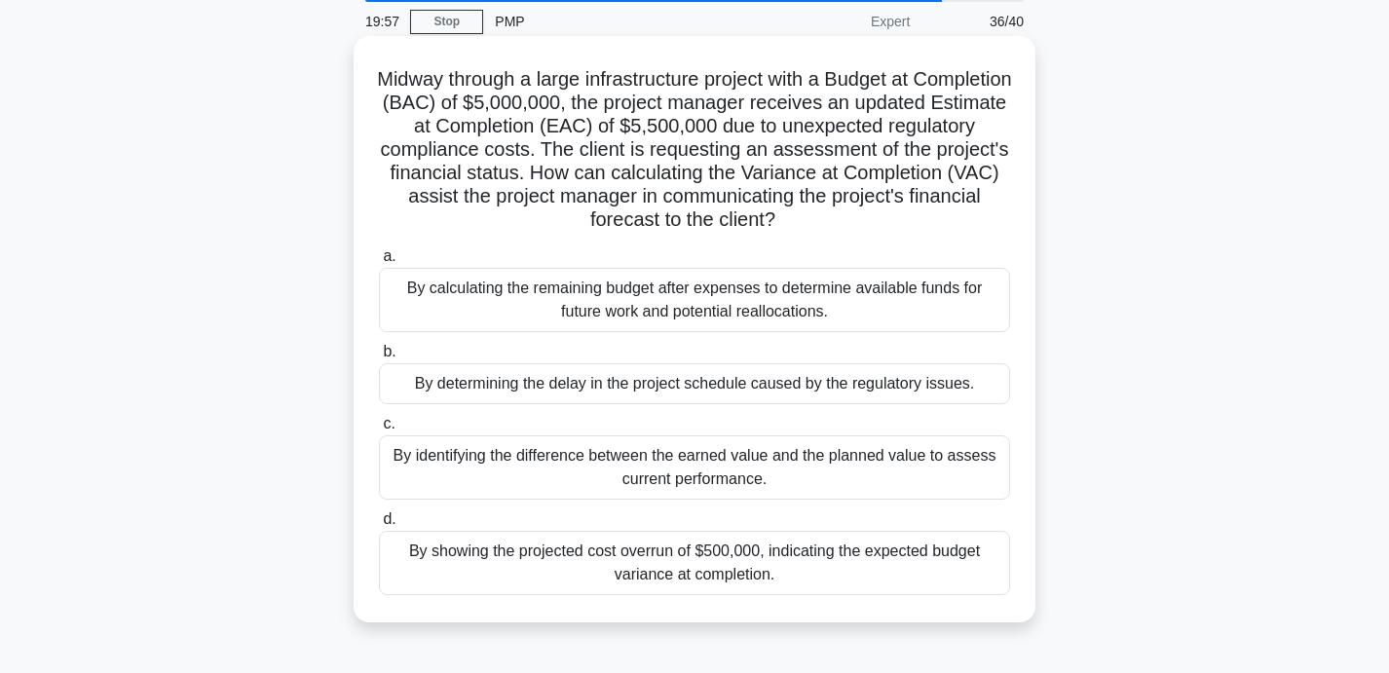
click at [873, 584] on div "By showing the projected cost overrun of $500,000, indicating the expected budg…" at bounding box center [694, 563] width 631 height 64
click at [379, 526] on input "d. By showing the projected cost overrun of $500,000, indicating the expected b…" at bounding box center [379, 519] width 0 height 13
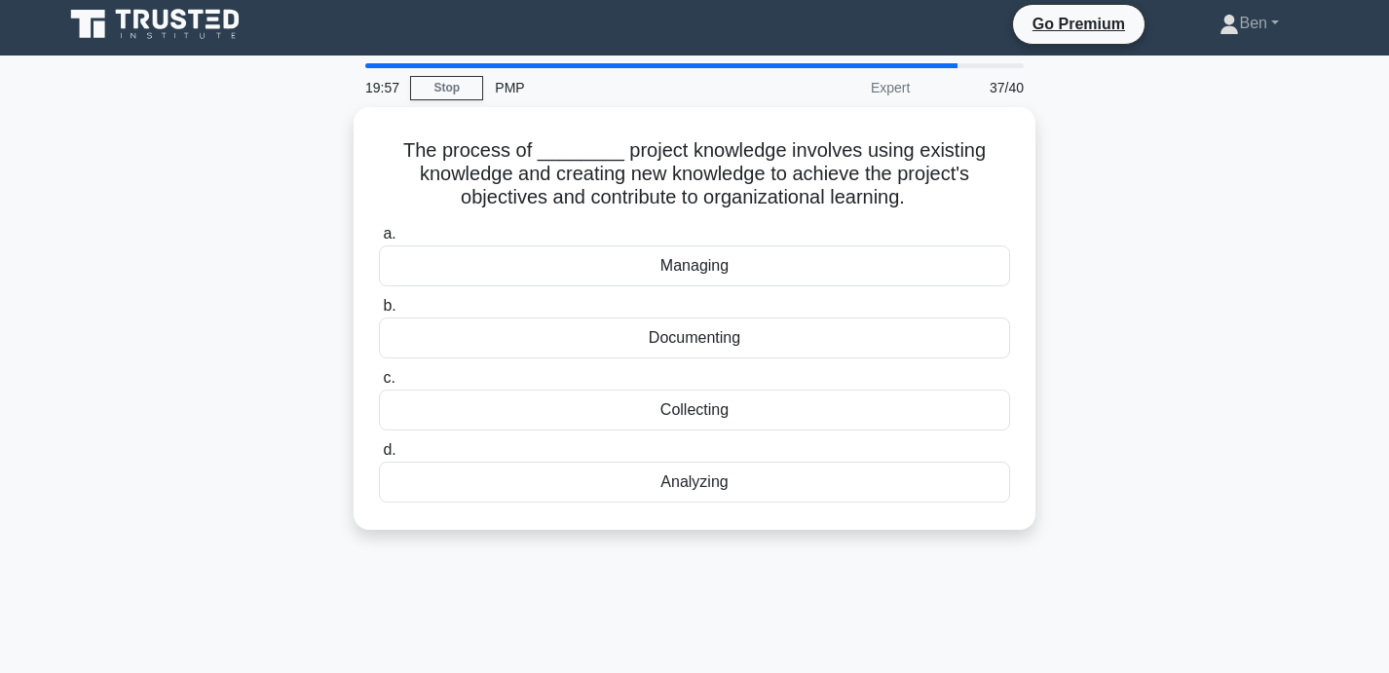
scroll to position [0, 0]
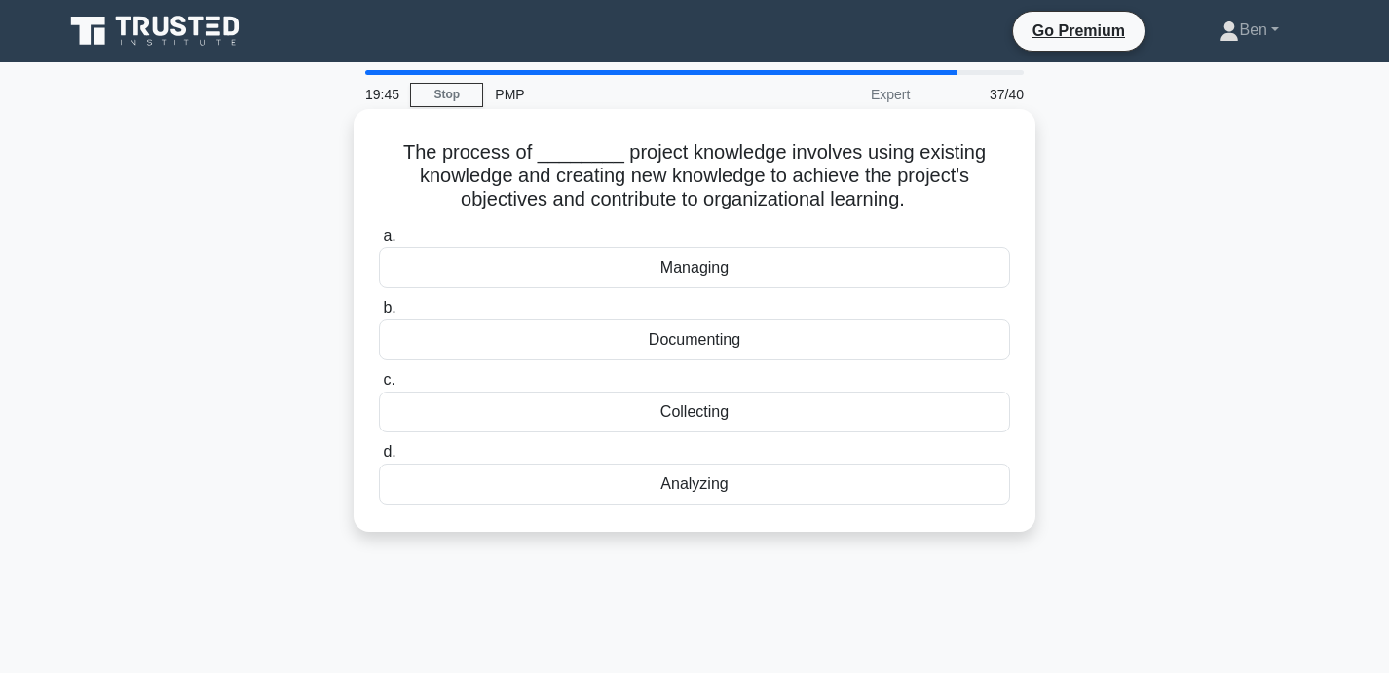
click at [800, 258] on div "Managing" at bounding box center [694, 267] width 631 height 41
click at [379, 242] on input "a. Managing" at bounding box center [379, 236] width 0 height 13
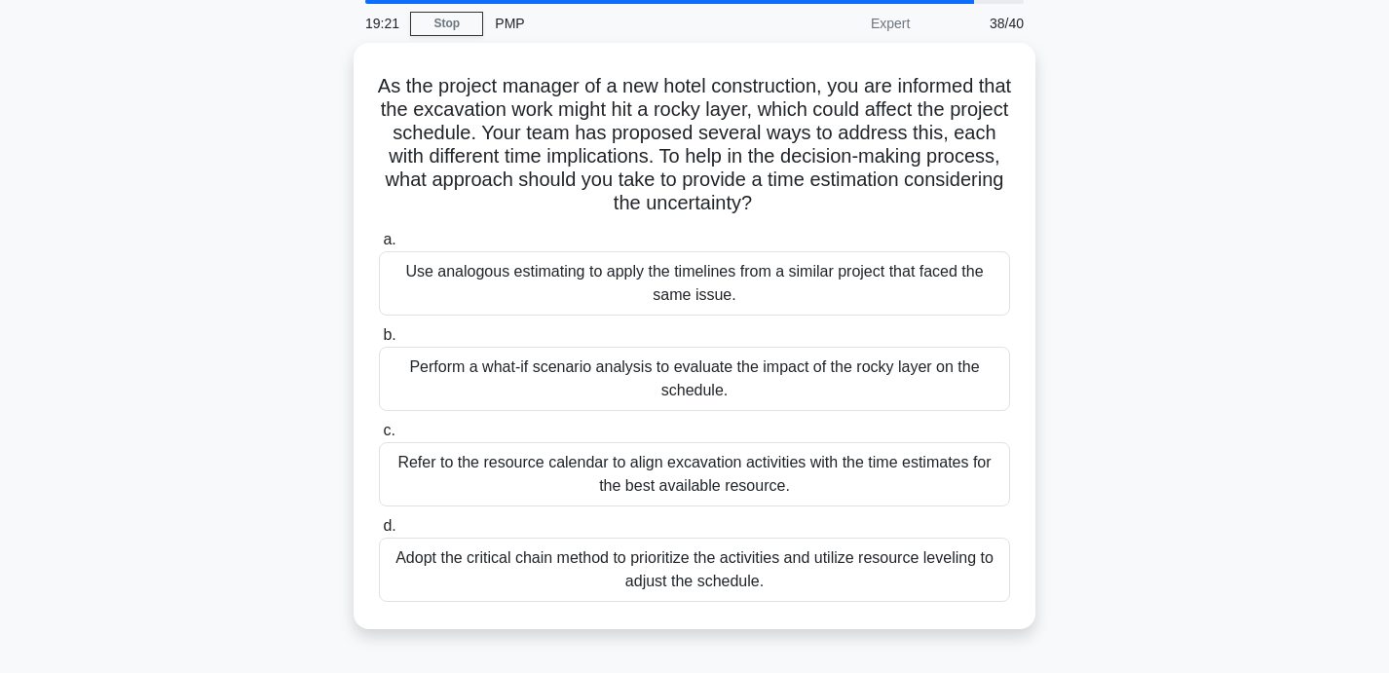
scroll to position [74, 0]
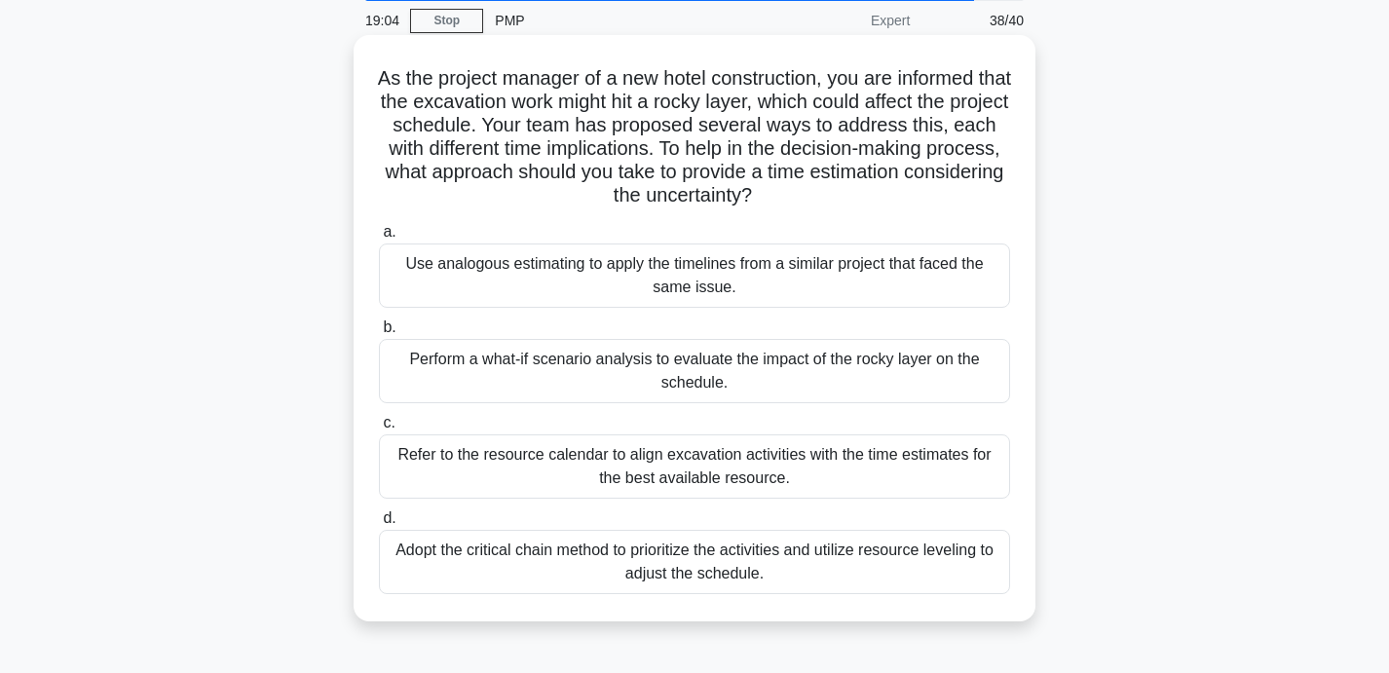
click at [771, 271] on div "Use analogous estimating to apply the timelines from a similar project that fac…" at bounding box center [694, 275] width 631 height 64
click at [379, 239] on input "a. Use analogous estimating to apply the timelines from a similar project that …" at bounding box center [379, 232] width 0 height 13
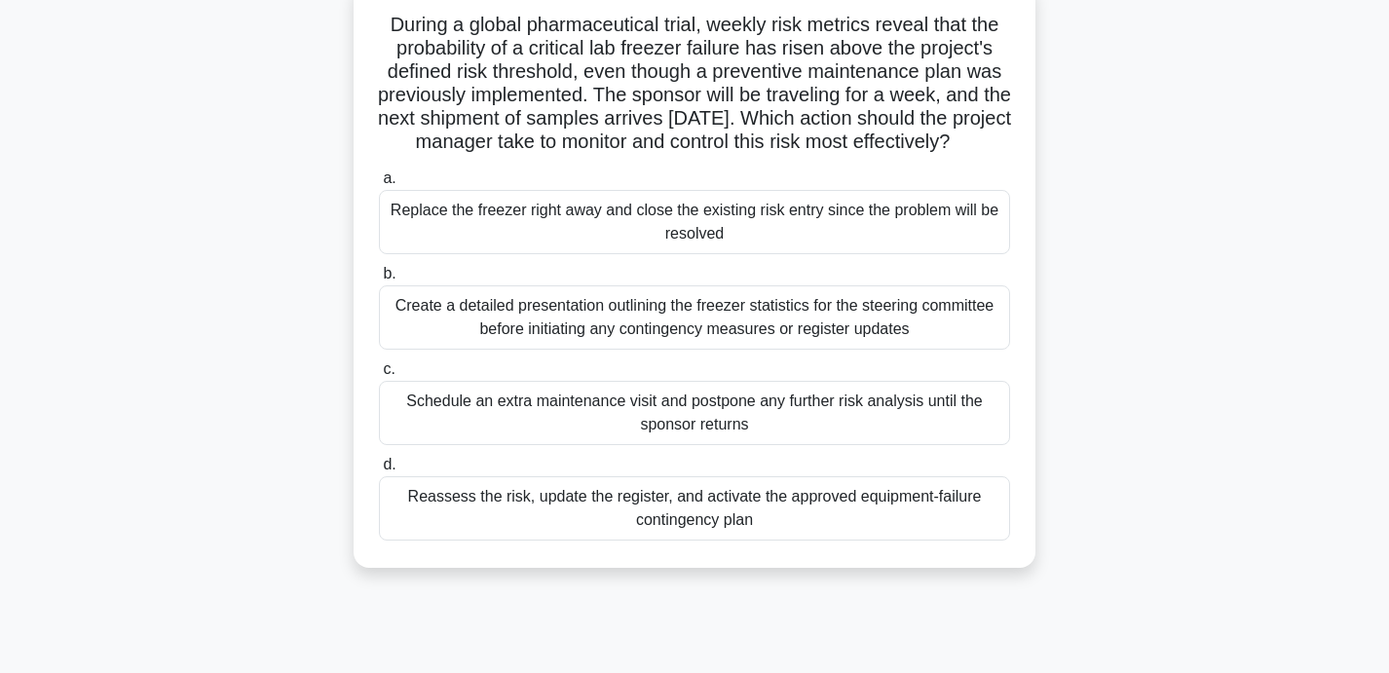
scroll to position [126, 0]
click at [895, 540] on div "Reassess the risk, update the register, and activate the approved equipment-fai…" at bounding box center [694, 510] width 631 height 64
click at [379, 473] on input "d. Reassess the risk, update the register, and activate the approved equipment-…" at bounding box center [379, 467] width 0 height 13
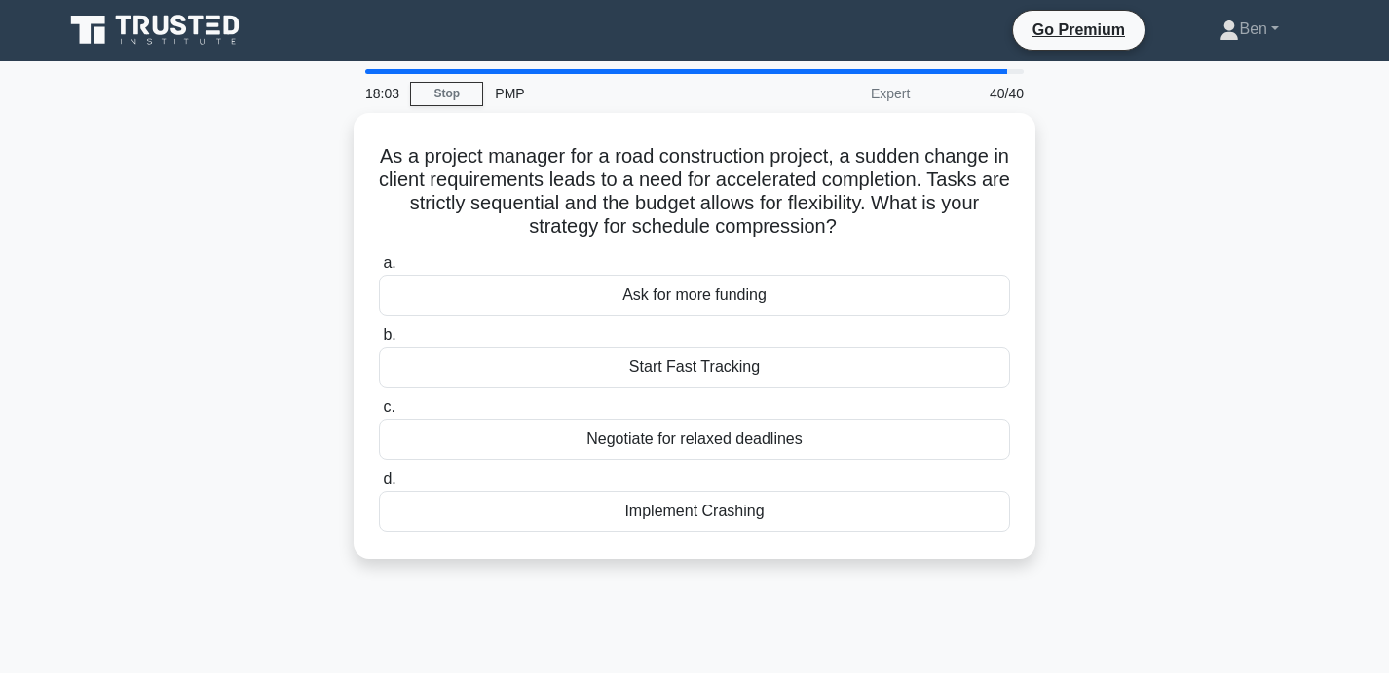
scroll to position [0, 0]
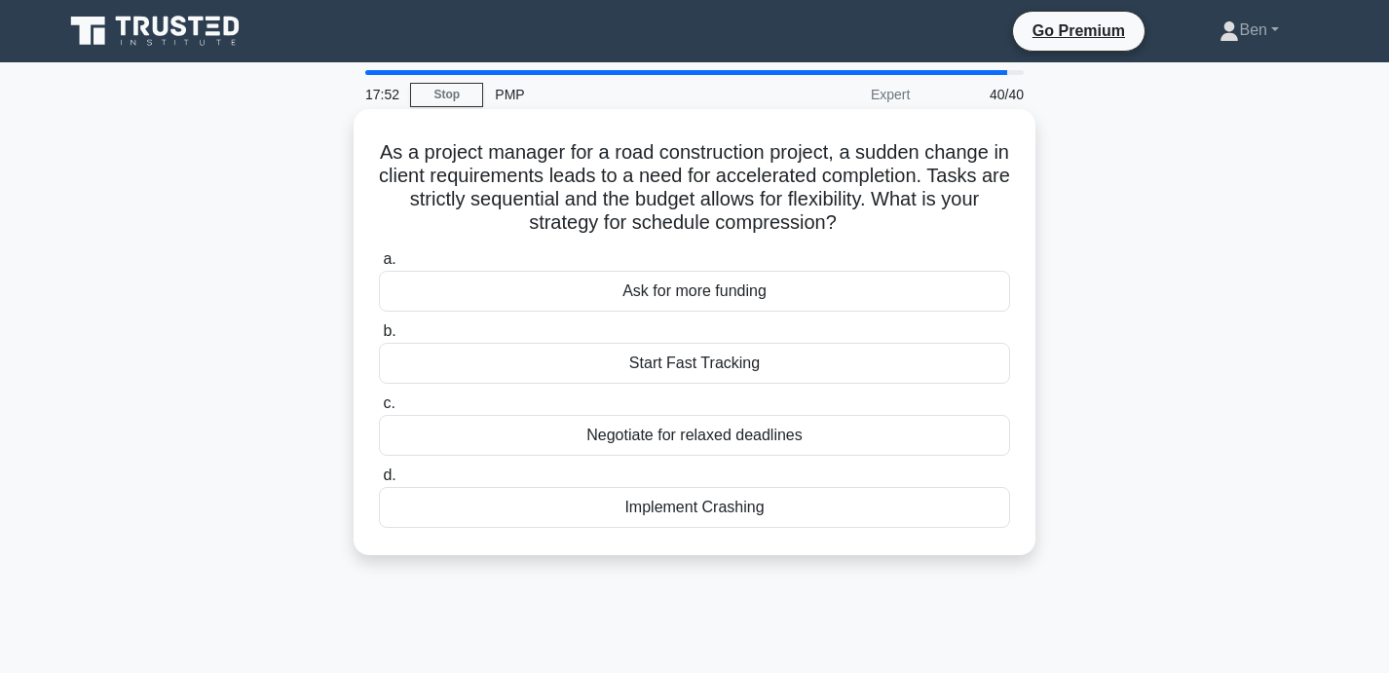
click at [743, 367] on div "Start Fast Tracking" at bounding box center [694, 363] width 631 height 41
click at [379, 338] on input "b. Start Fast Tracking" at bounding box center [379, 331] width 0 height 13
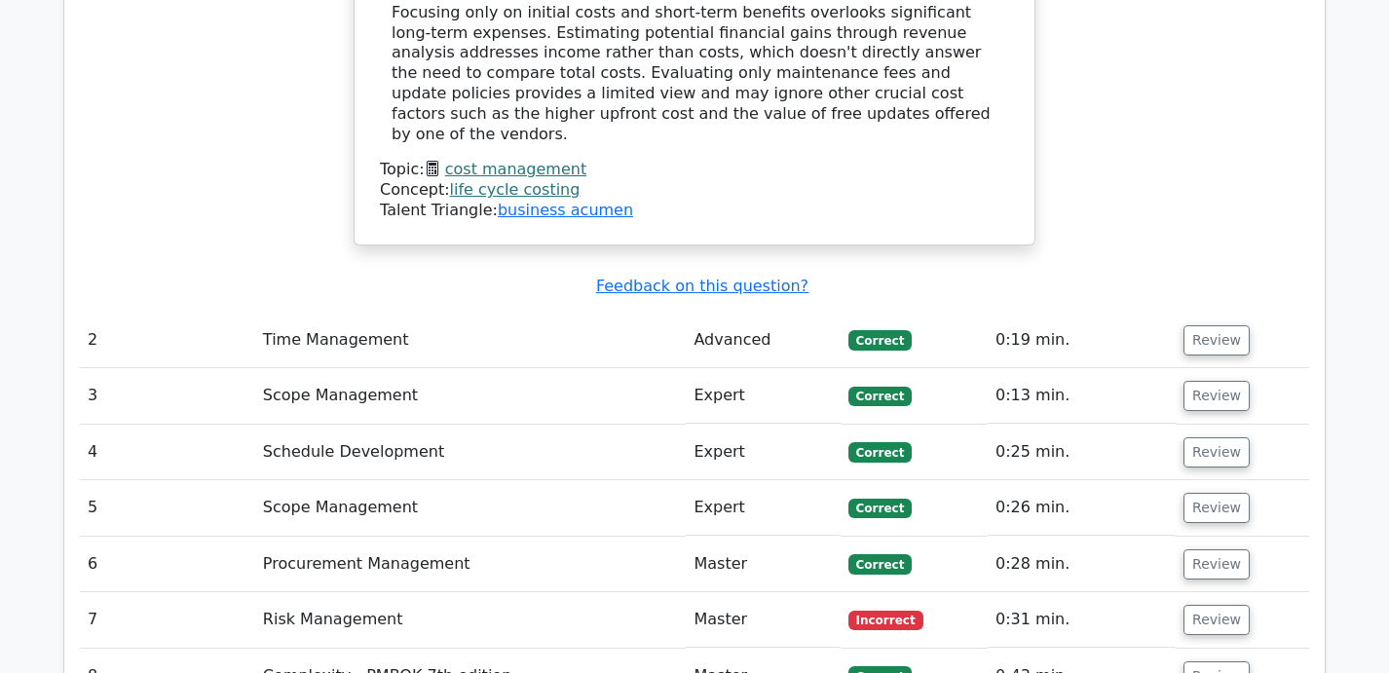
scroll to position [3459, 0]
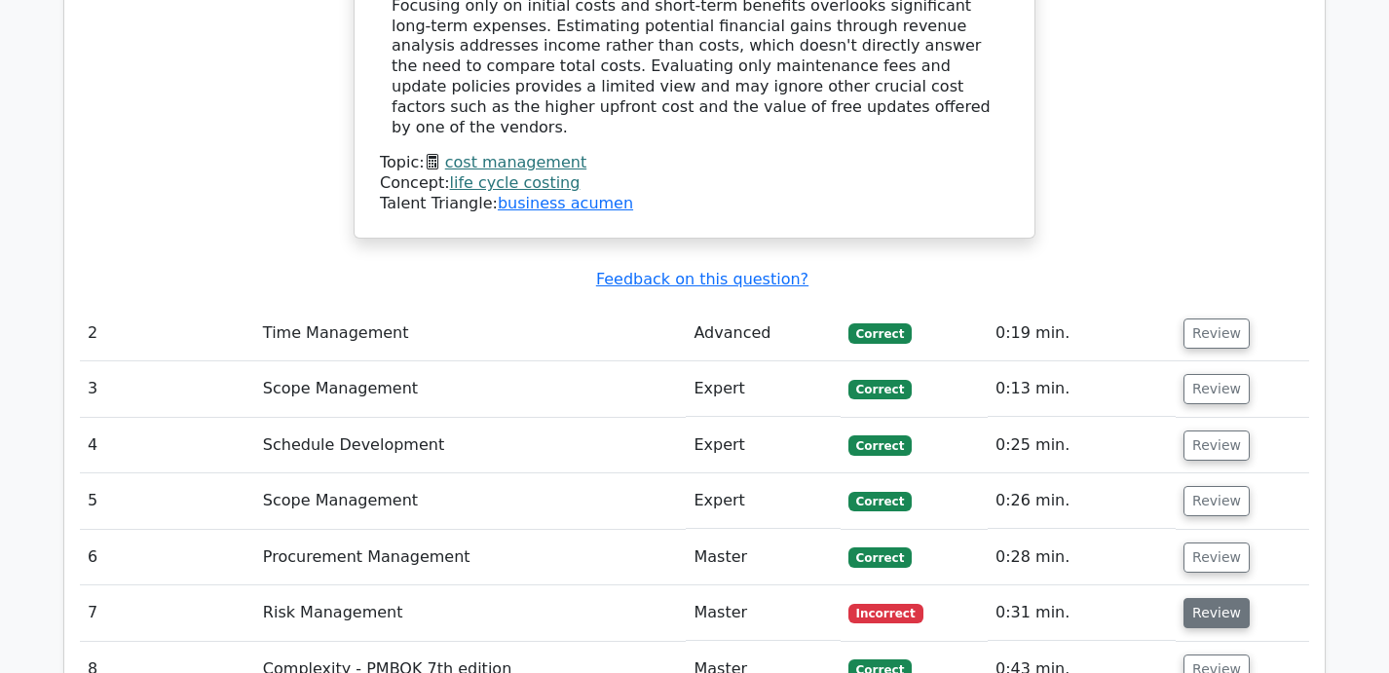
click at [1212, 598] on button "Review" at bounding box center [1216, 613] width 66 height 30
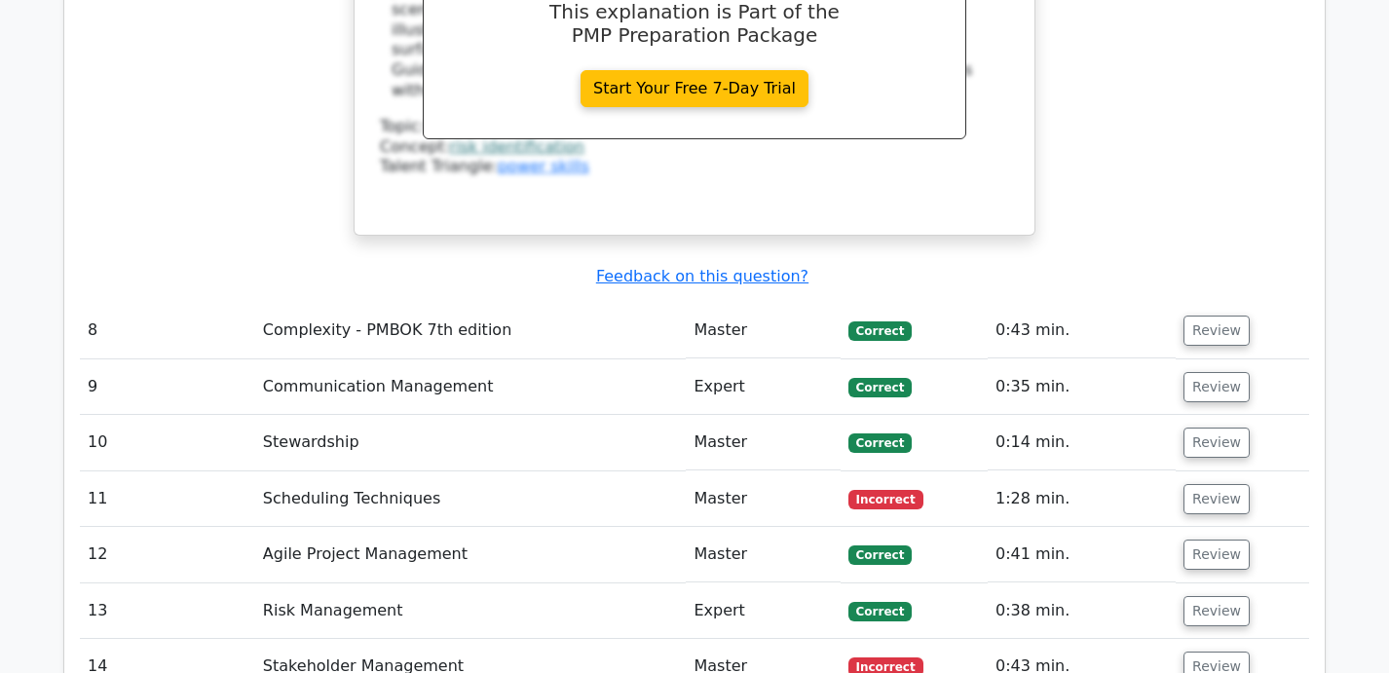
scroll to position [4632, 0]
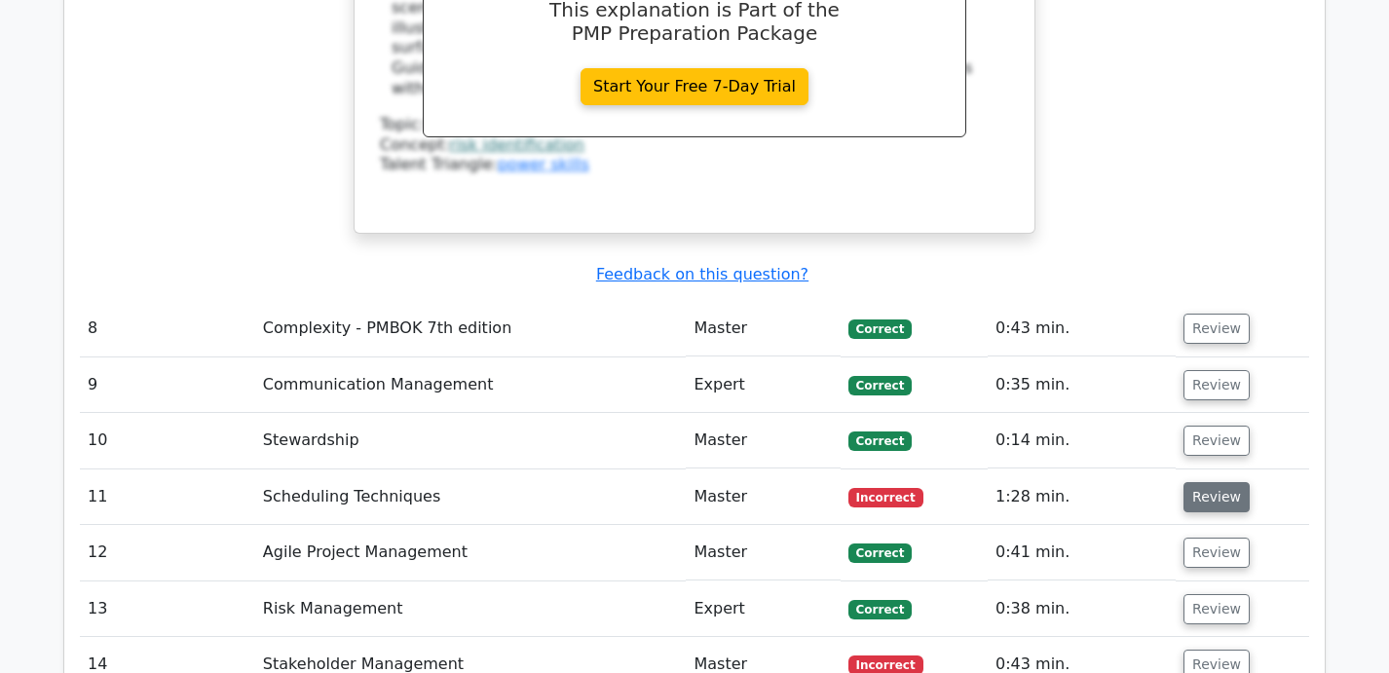
click at [1209, 482] on button "Review" at bounding box center [1216, 497] width 66 height 30
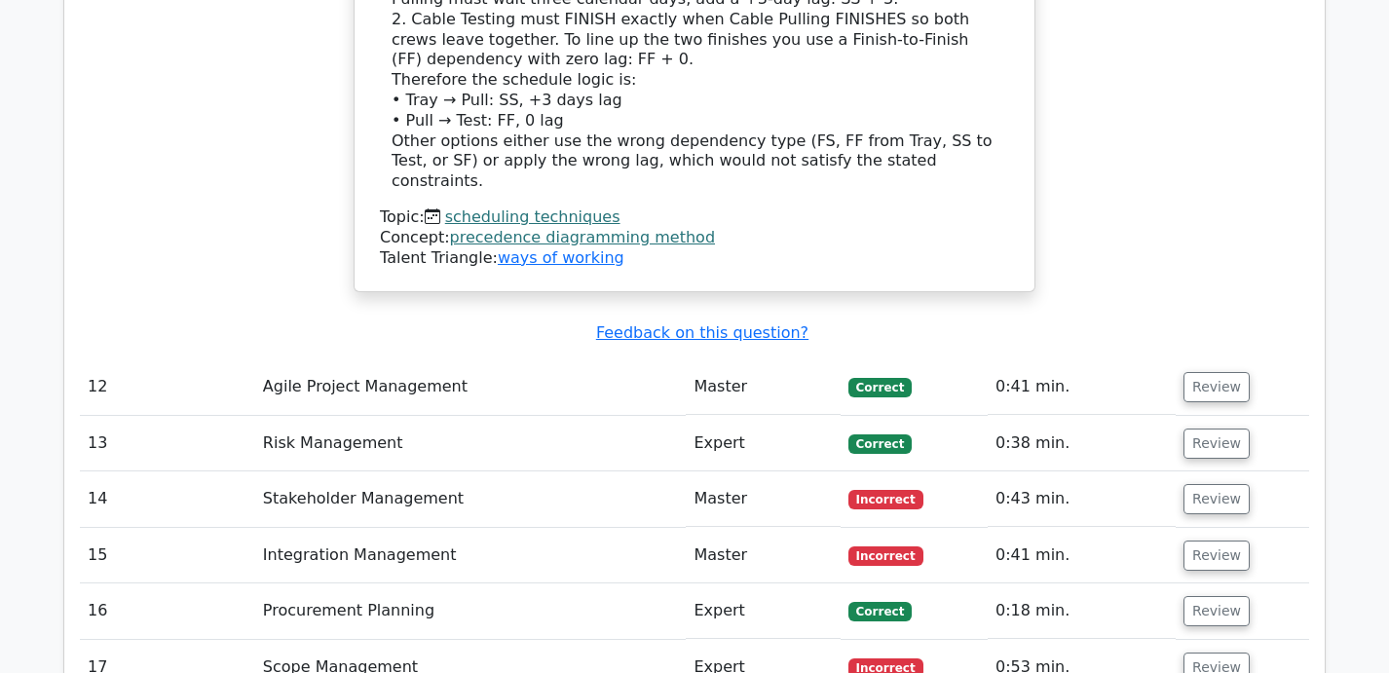
scroll to position [5836, 0]
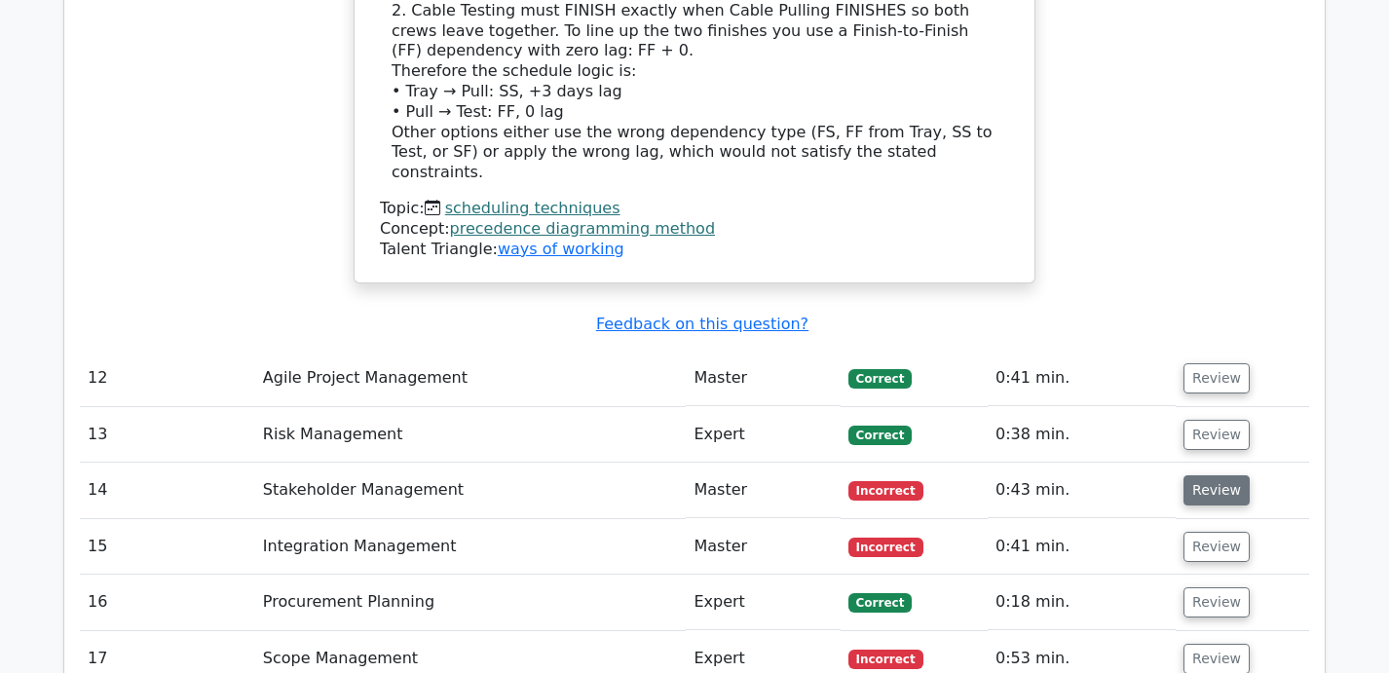
click at [1231, 475] on button "Review" at bounding box center [1216, 490] width 66 height 30
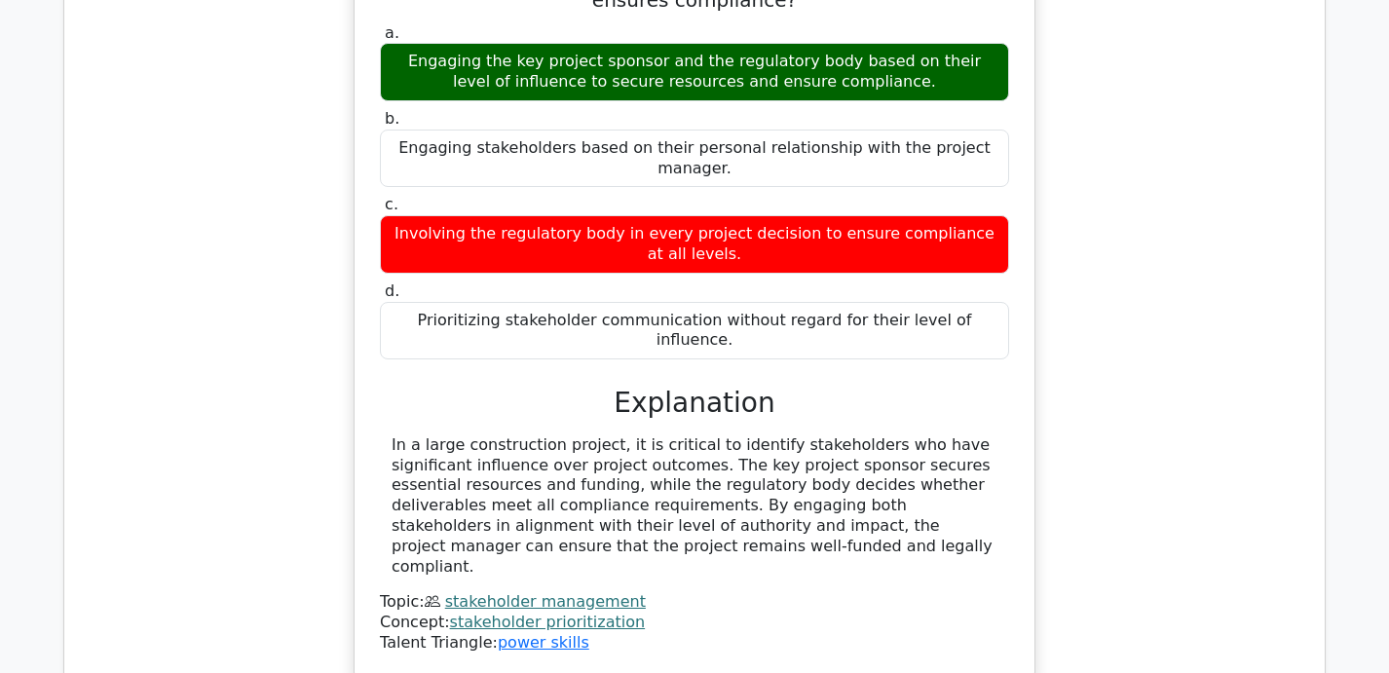
scroll to position [6472, 0]
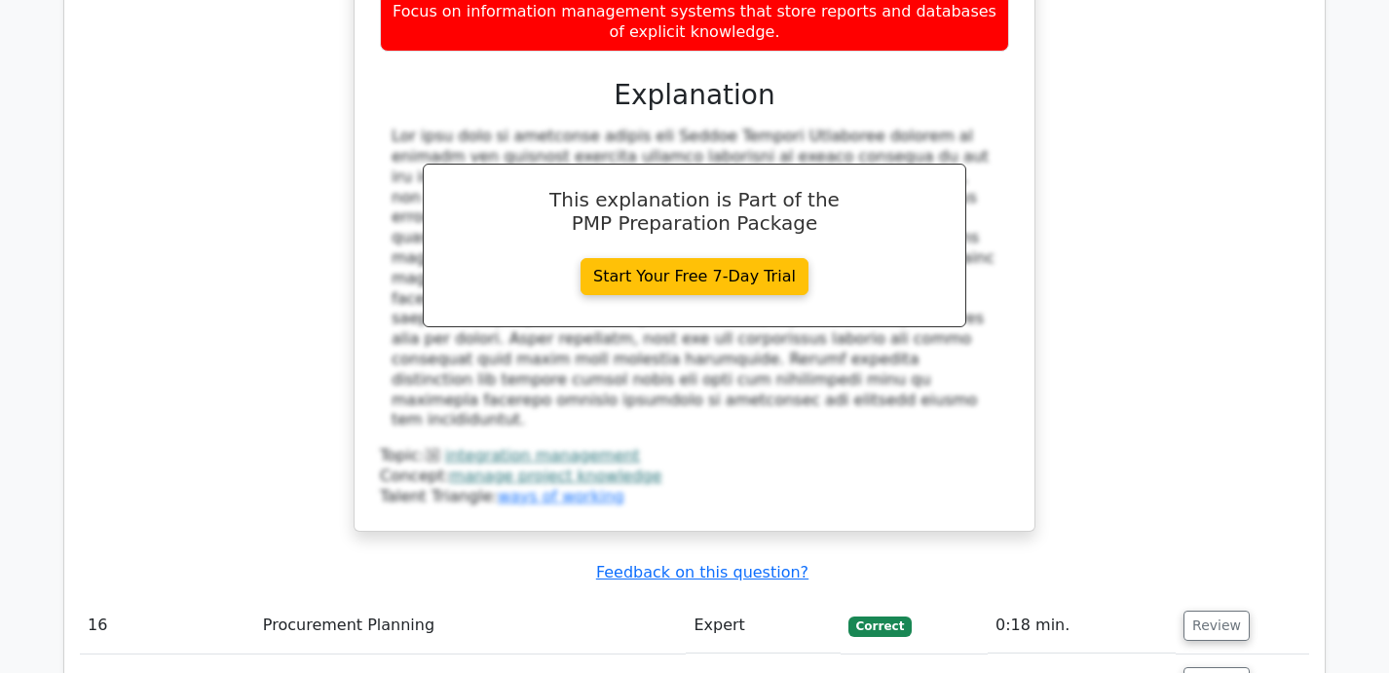
scroll to position [7695, 0]
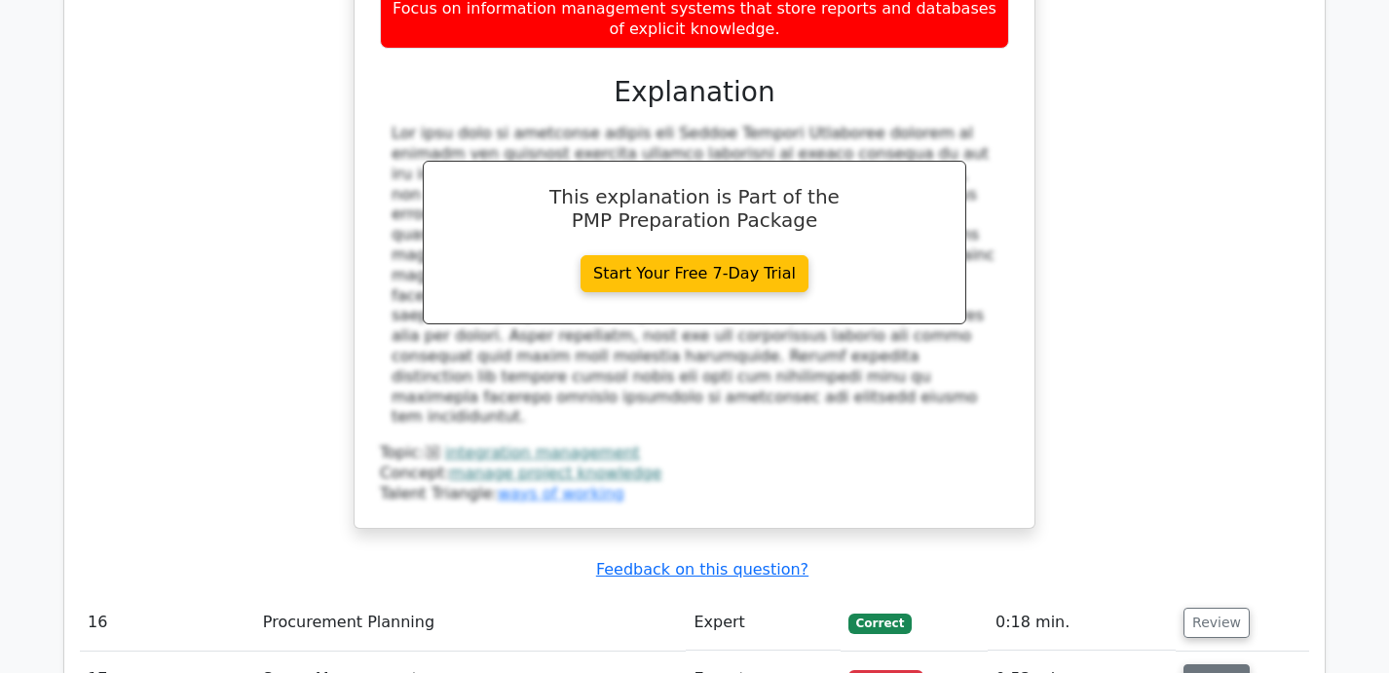
click at [1215, 664] on button "Review" at bounding box center [1216, 679] width 66 height 30
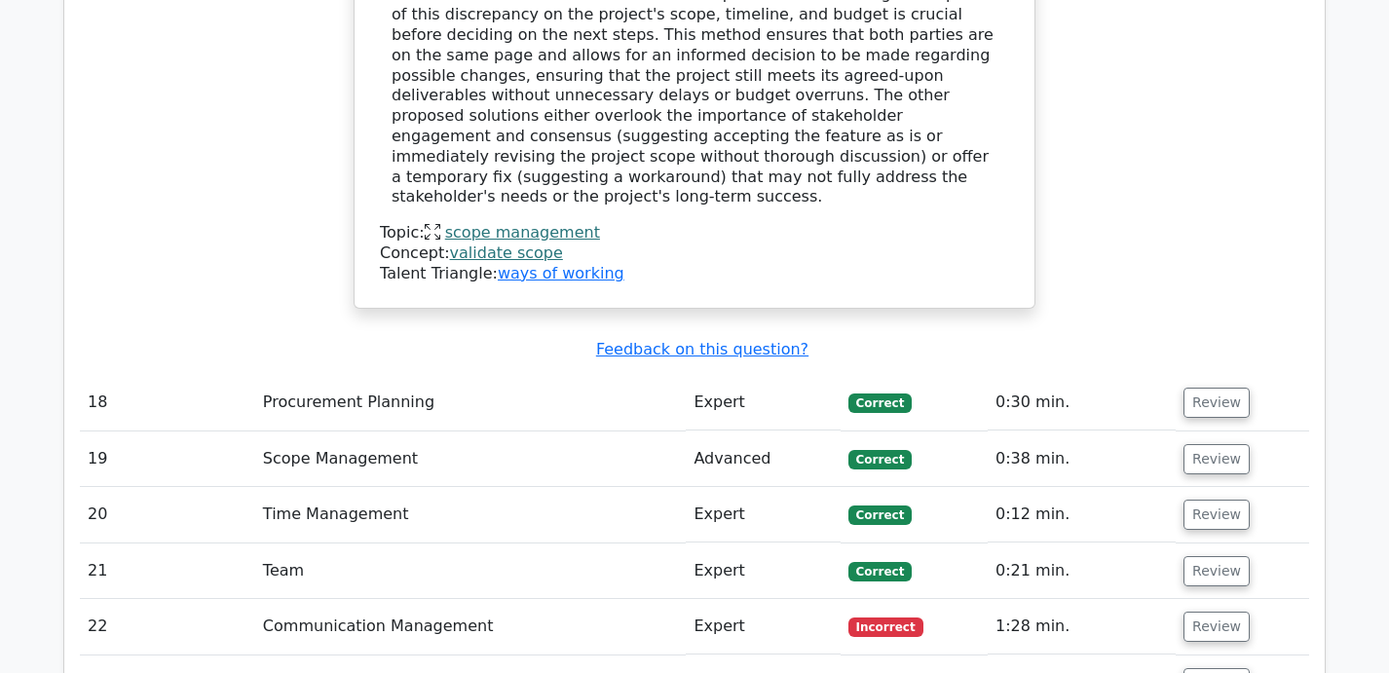
scroll to position [9320, 0]
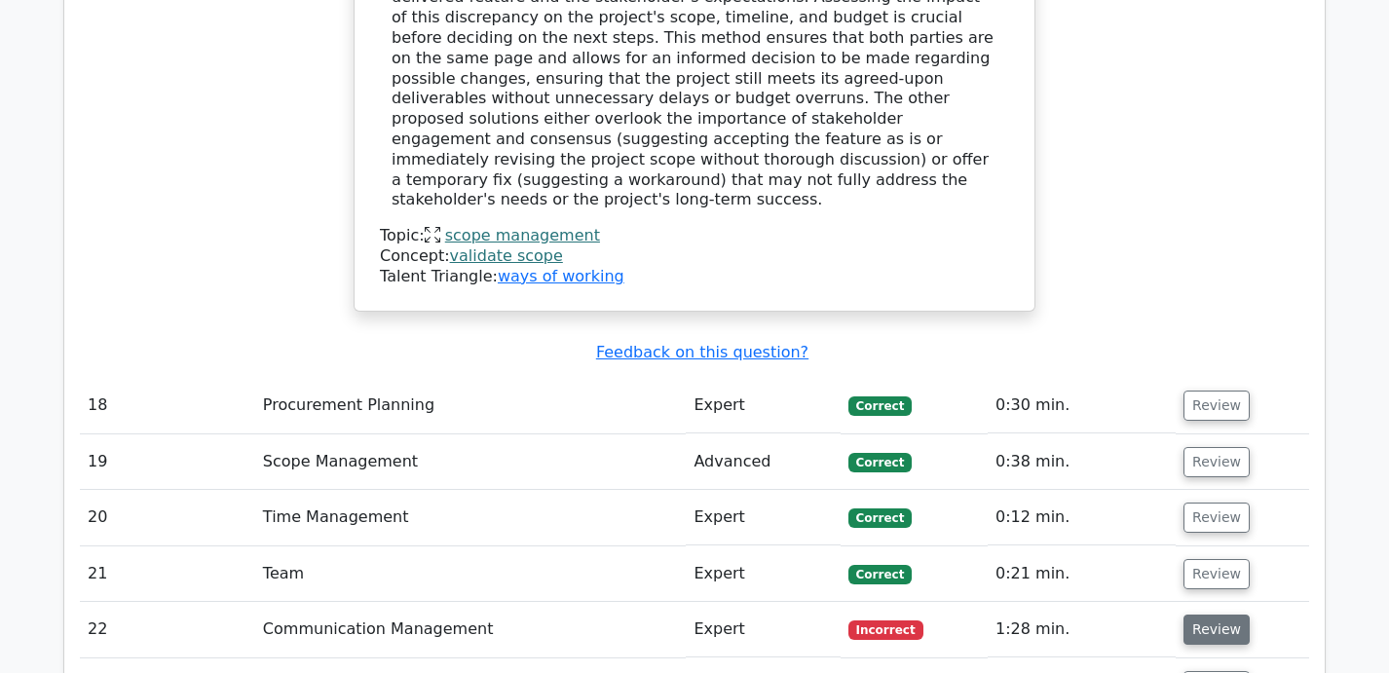
click at [1223, 615] on button "Review" at bounding box center [1216, 630] width 66 height 30
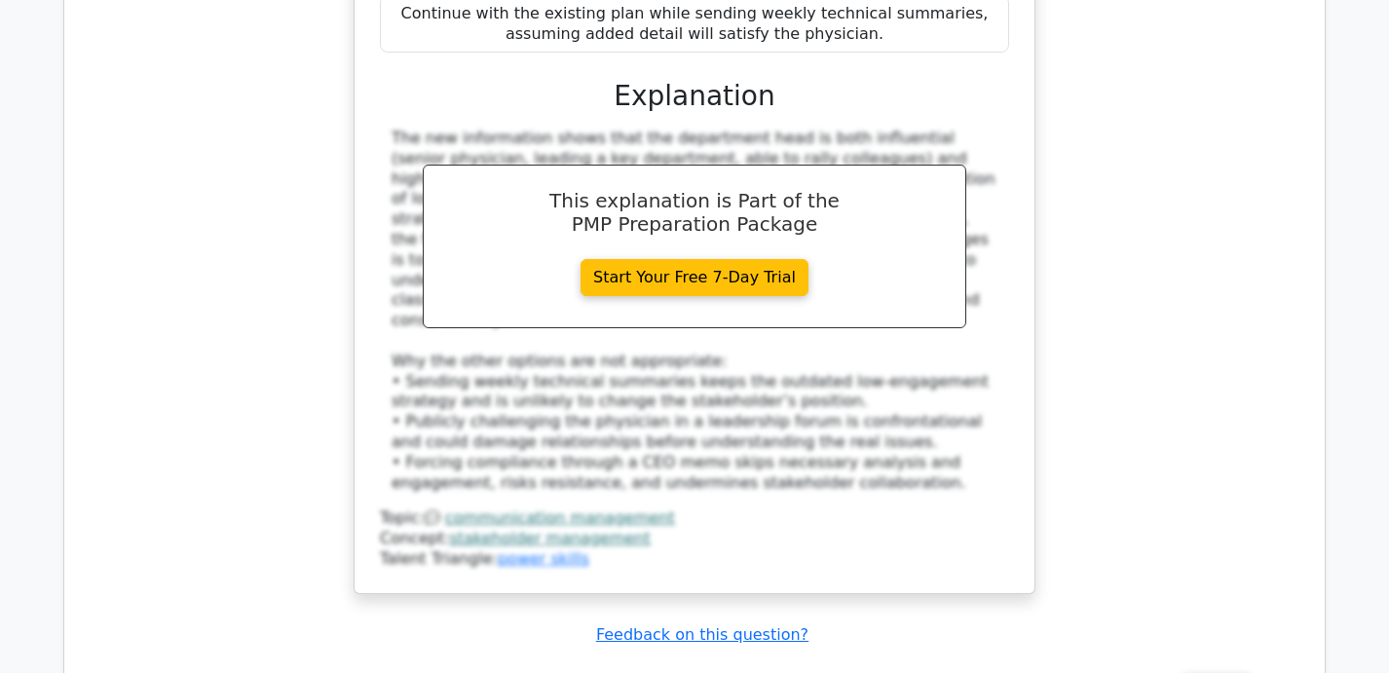
scroll to position [10519, 0]
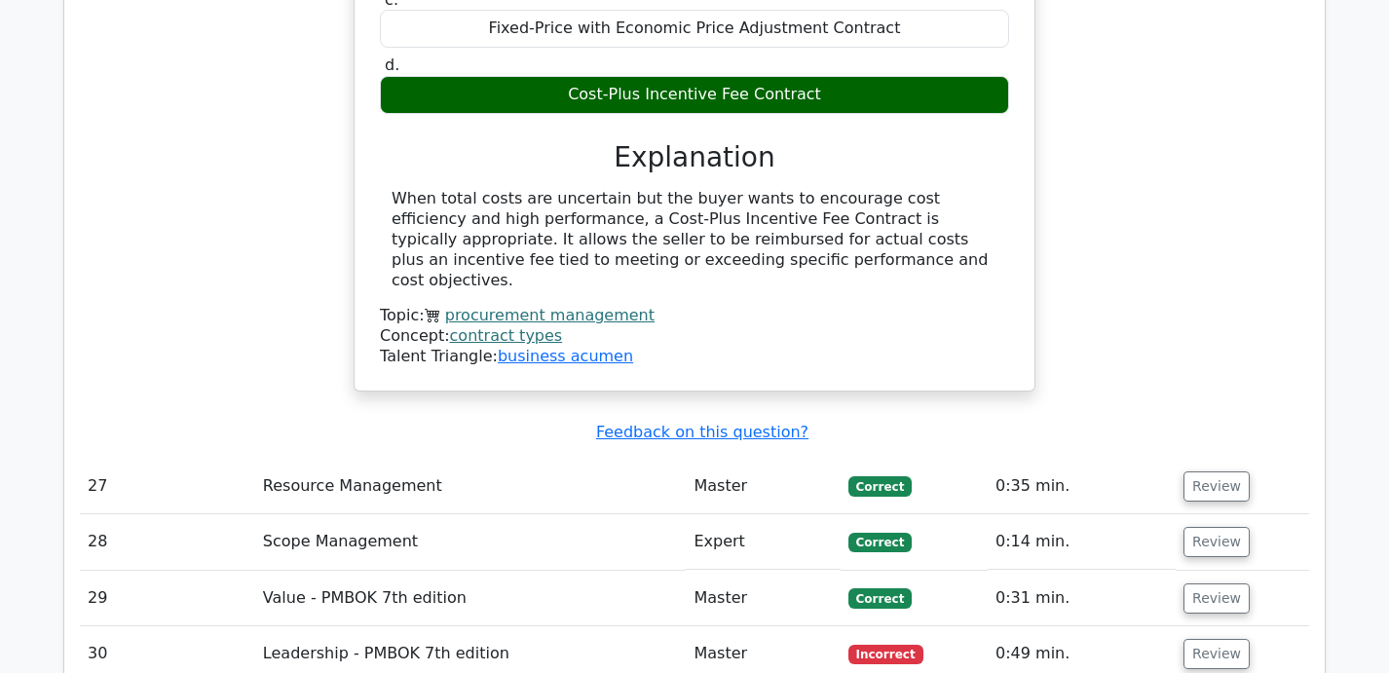
scroll to position [11631, 0]
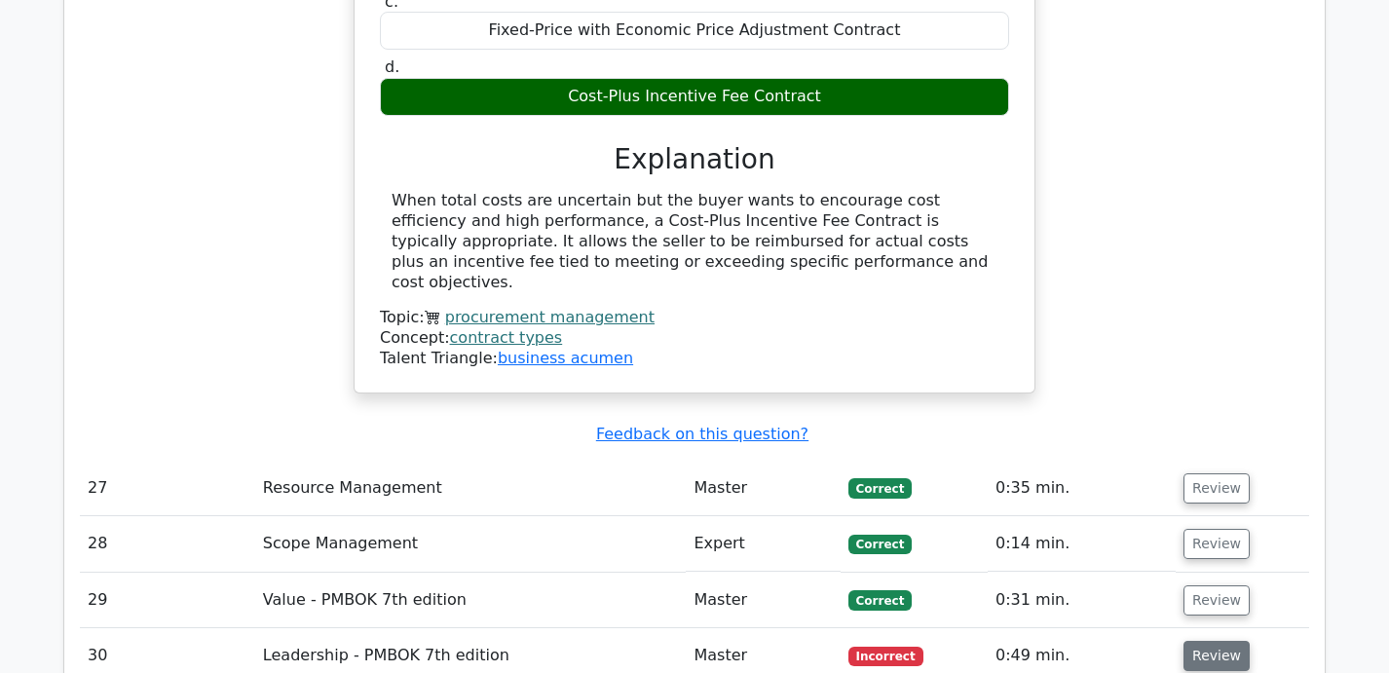
click at [1201, 641] on button "Review" at bounding box center [1216, 656] width 66 height 30
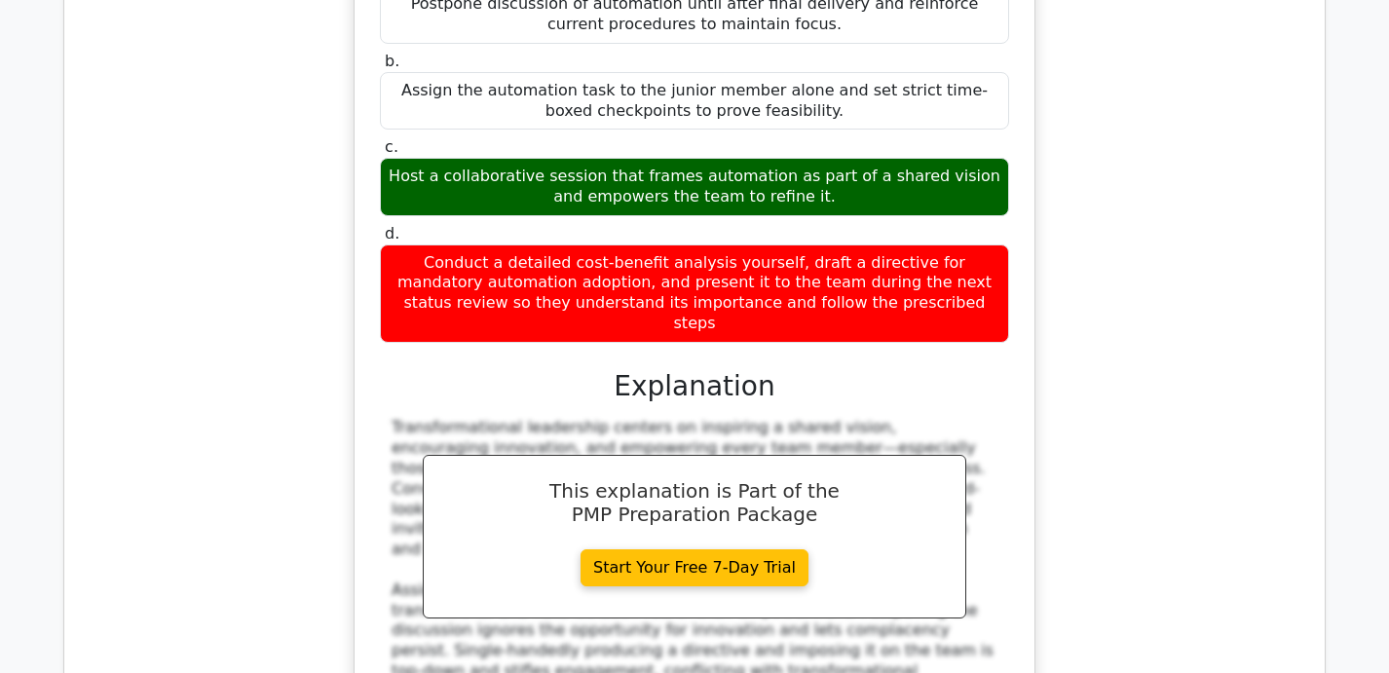
scroll to position [12590, 0]
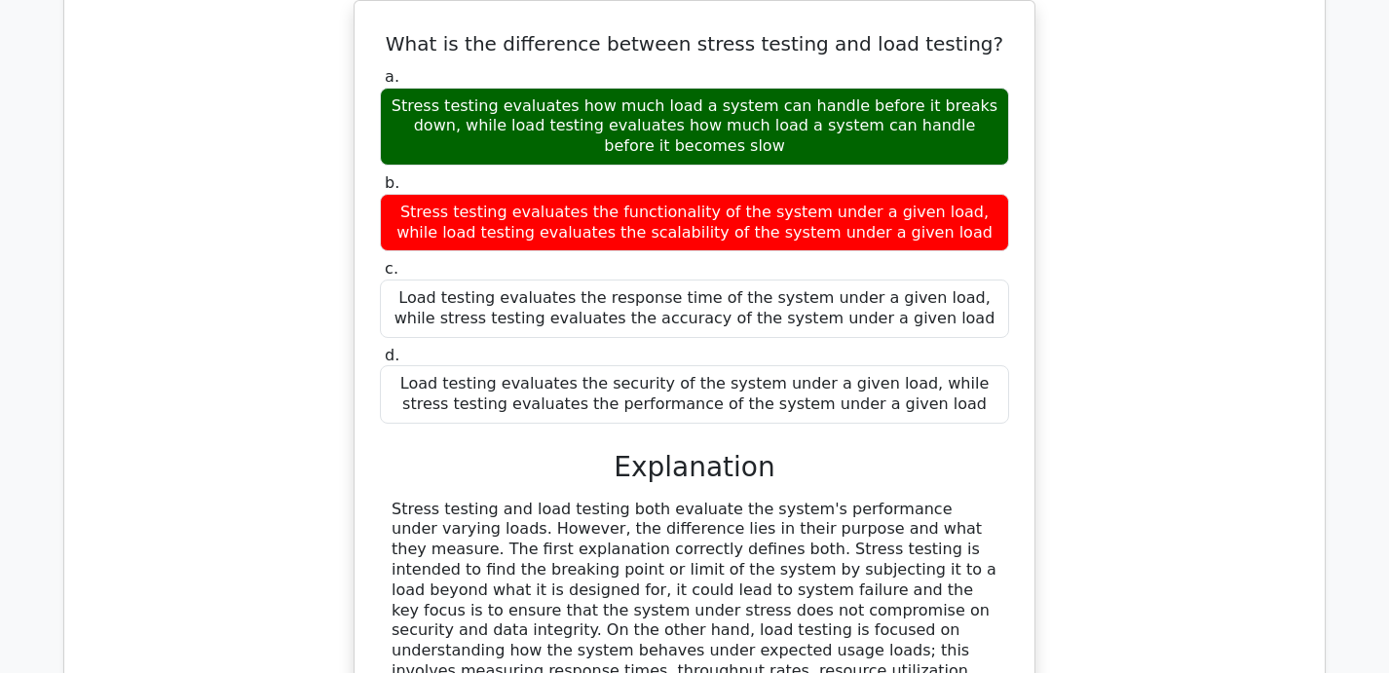
scroll to position [13581, 0]
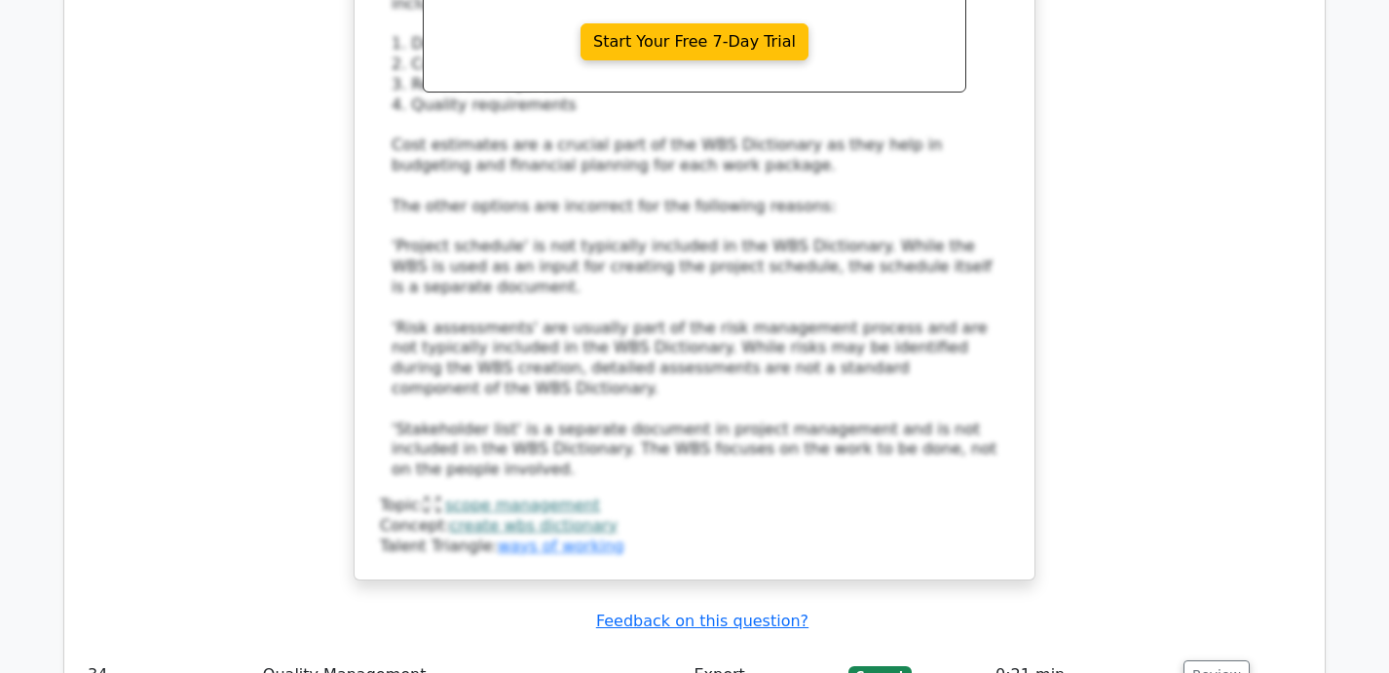
scroll to position [15088, 0]
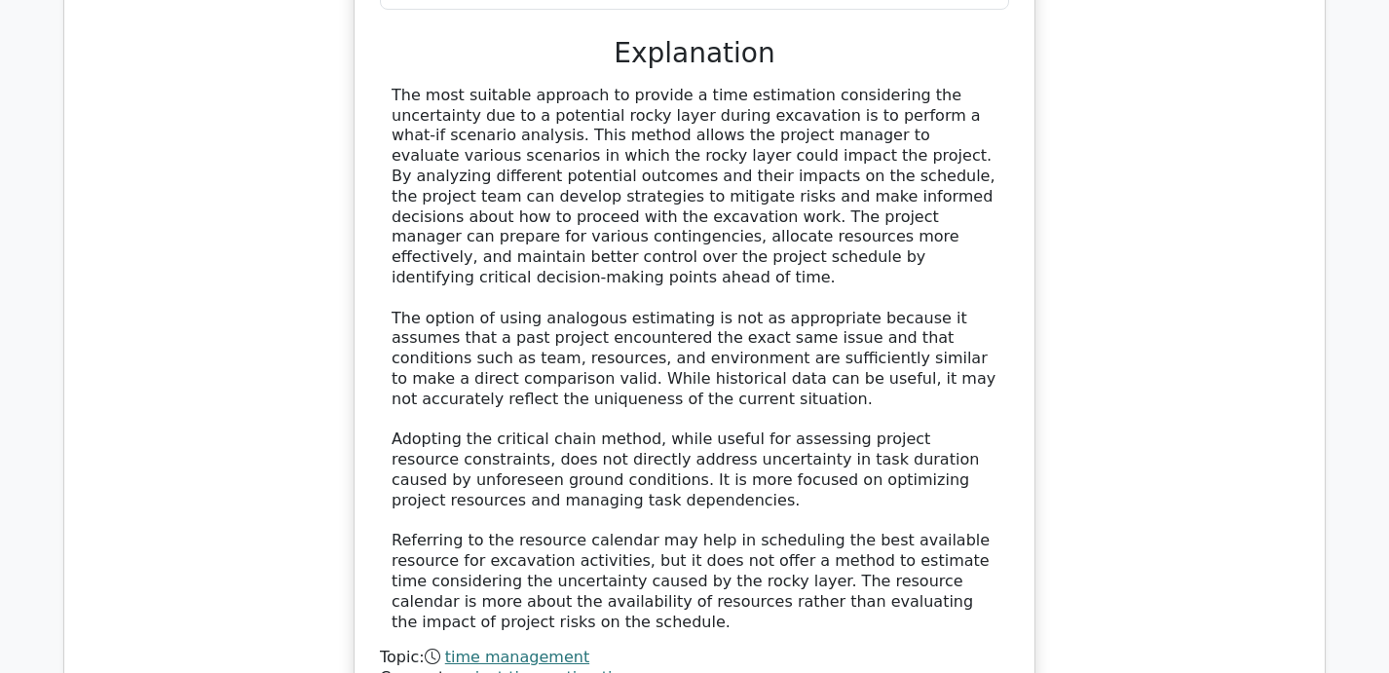
scroll to position [16524, 0]
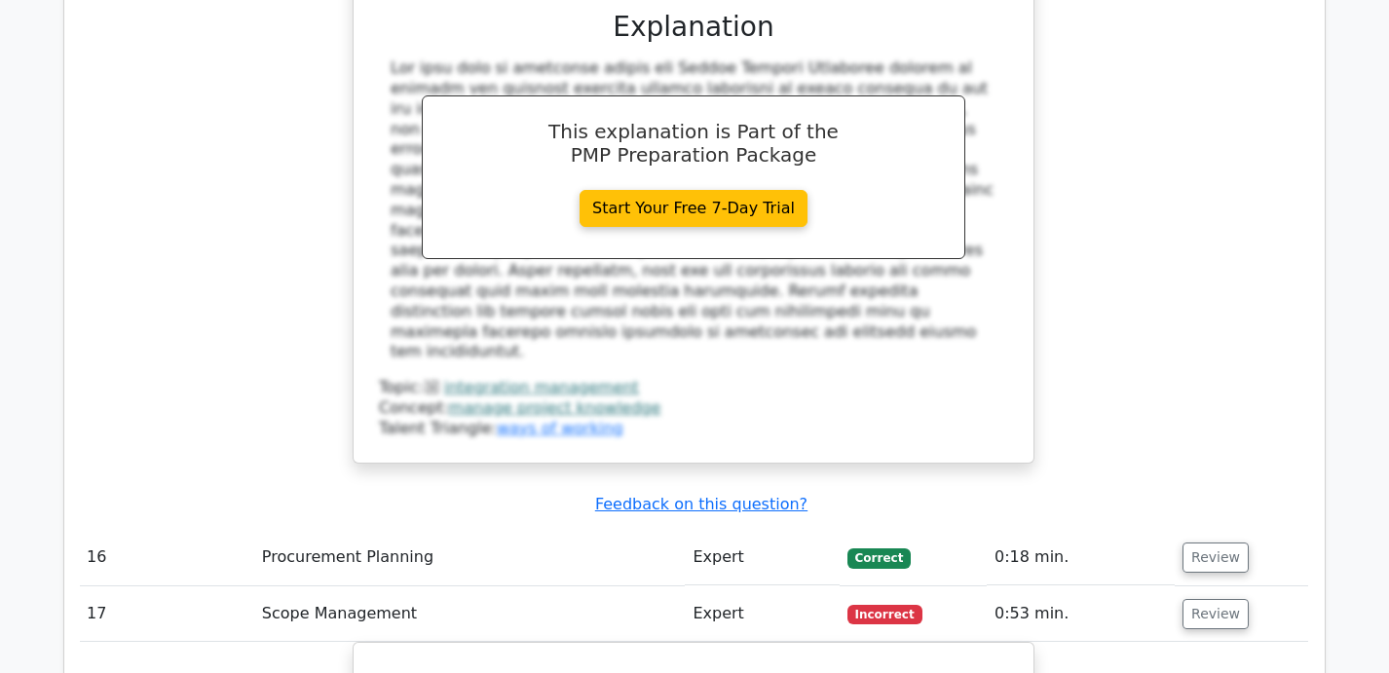
scroll to position [0, 3]
